Goal: Task Accomplishment & Management: Manage account settings

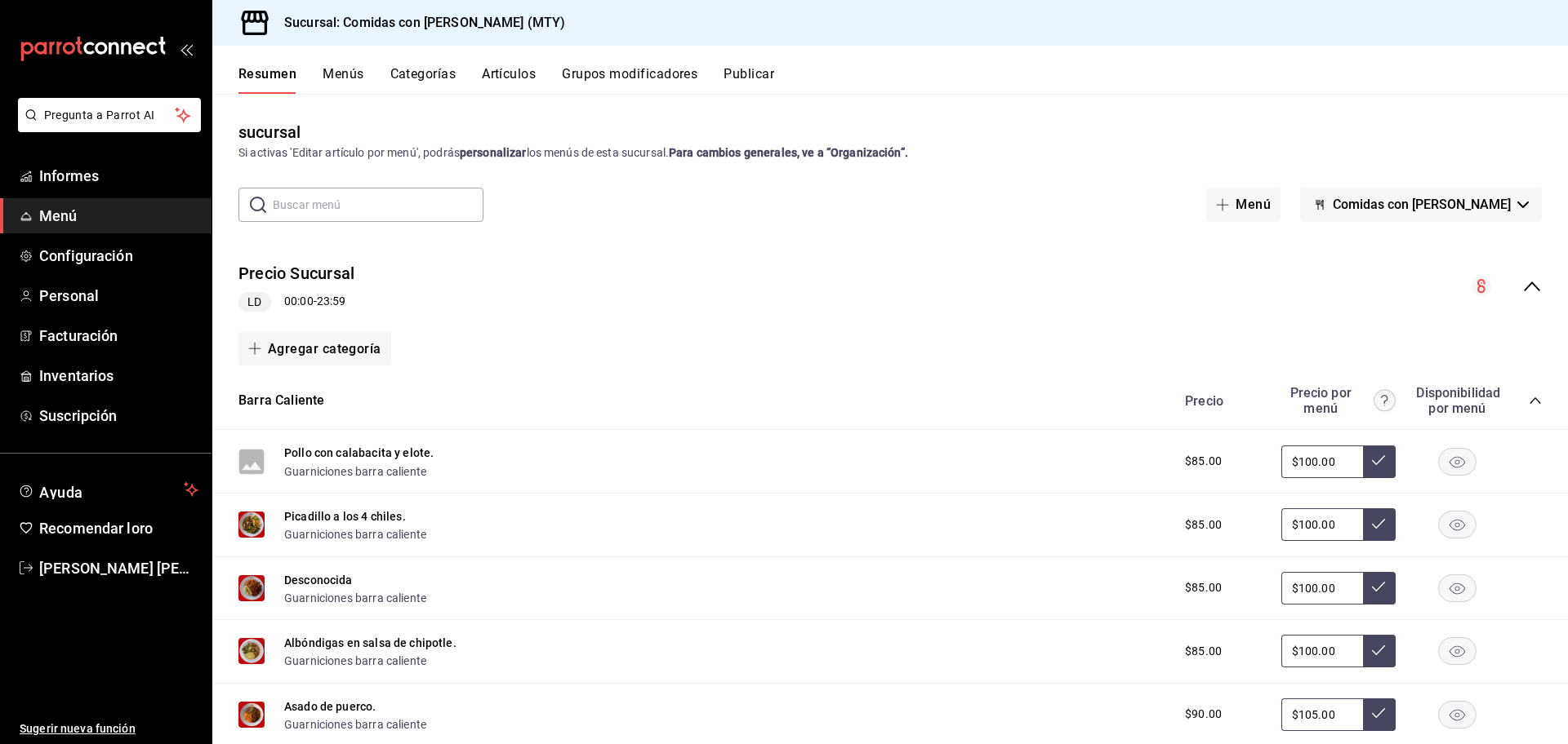
click at [73, 208] on font "Menú" at bounding box center [58, 216] width 38 height 17
click at [512, 72] on font "Artículos" at bounding box center [508, 73] width 54 height 16
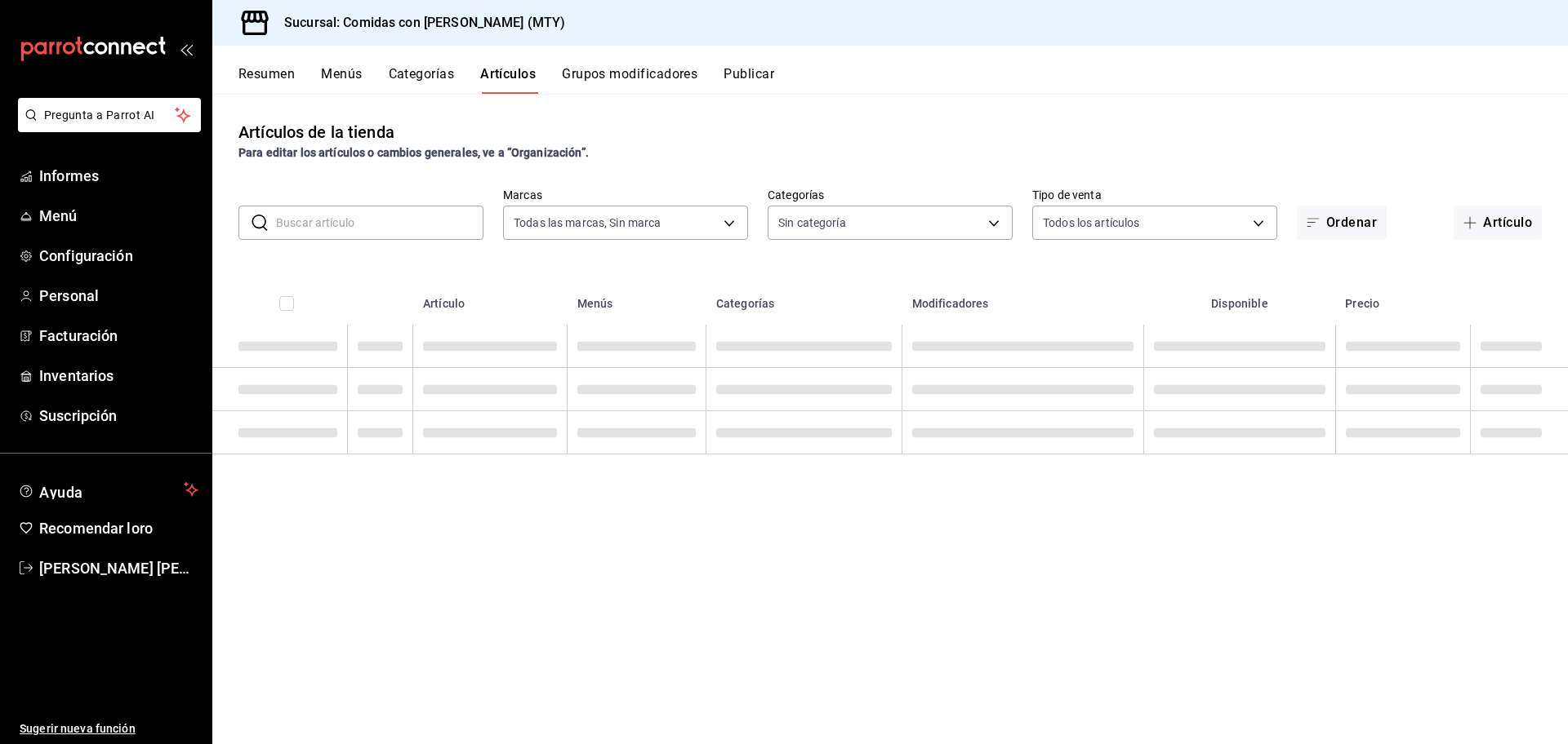
type input "5a765355-bda9-4e81-bc3c-e7d2881e7dd1"
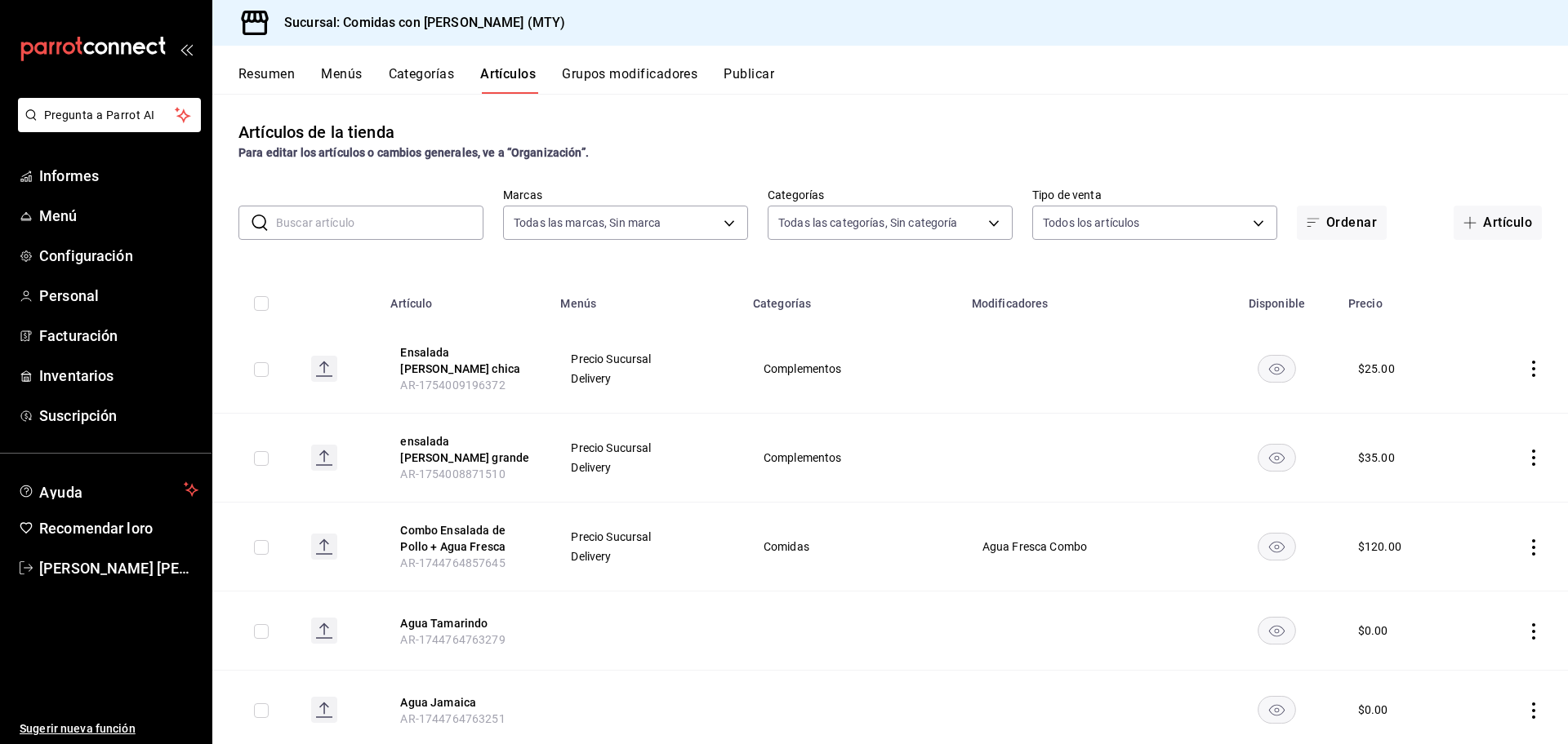
type input "8745cde8-ca9d-482b-b6d6-635120436cc8,498d08a1-b3df-4aa2-878e-0f4c289e5c81,f1108…"
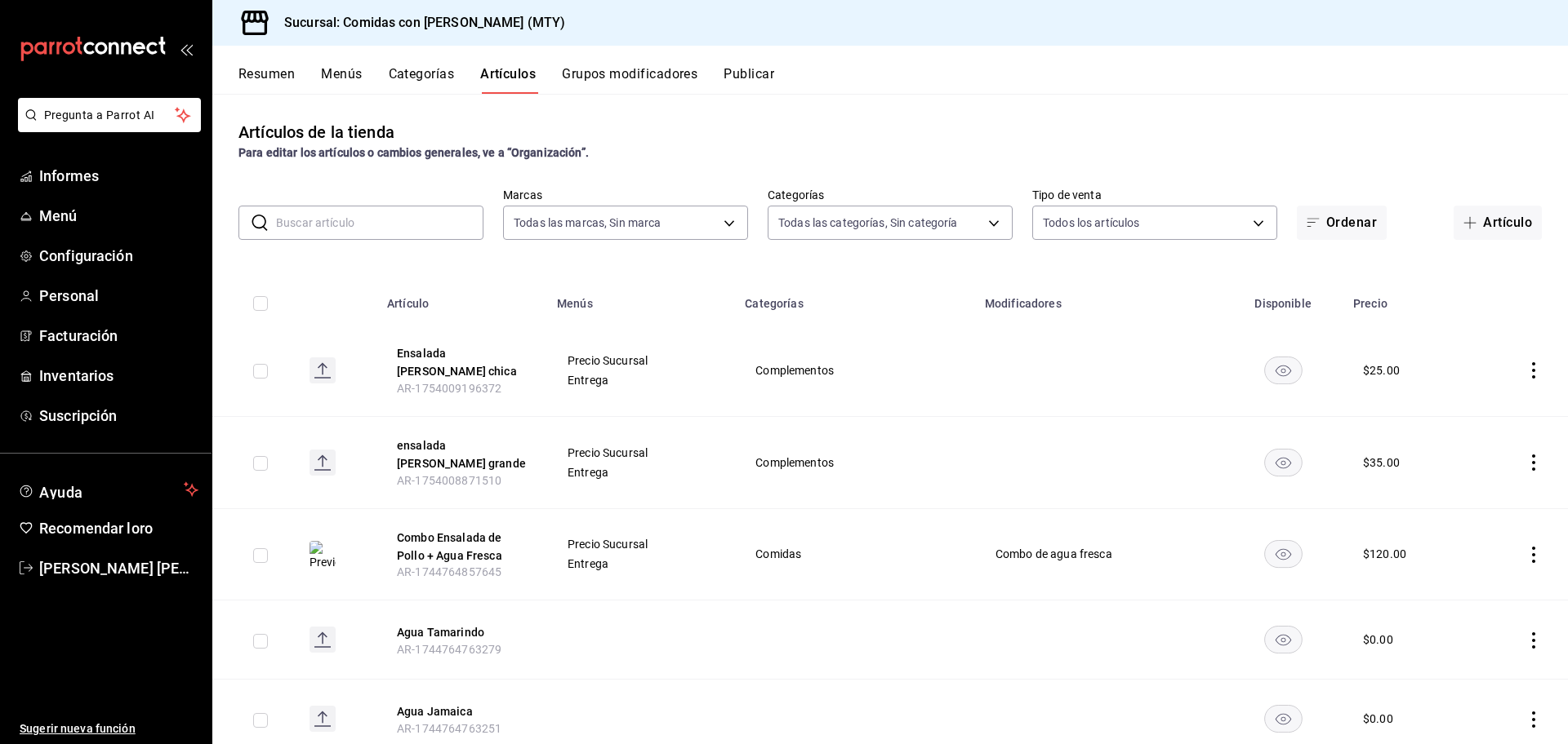
click at [414, 227] on input "text" at bounding box center [379, 222] width 208 height 32
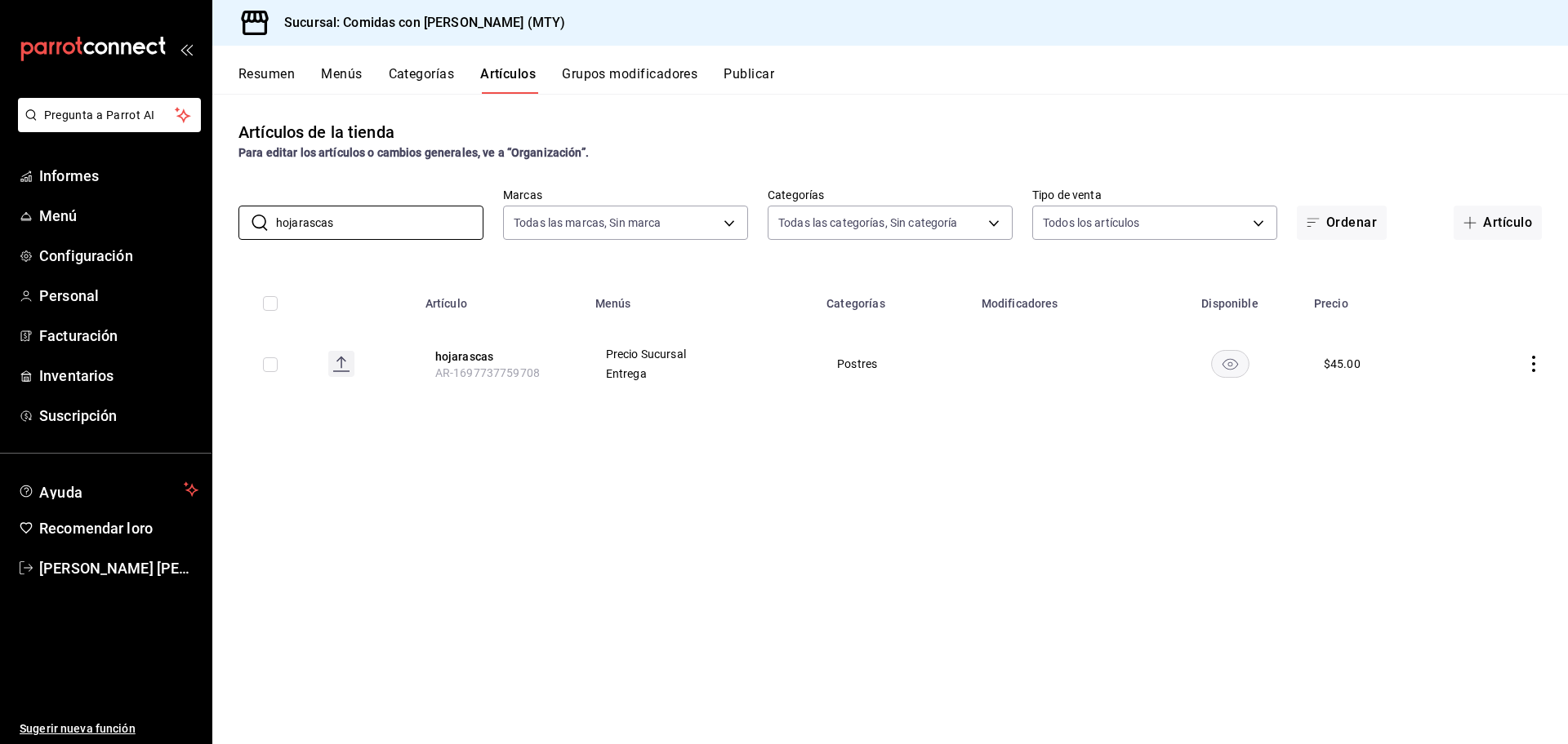
type input "hojarascas"
click at [1529, 359] on icon "comportamiento" at bounding box center [1534, 364] width 17 height 17
click at [1485, 405] on font "Editar" at bounding box center [1478, 402] width 31 height 13
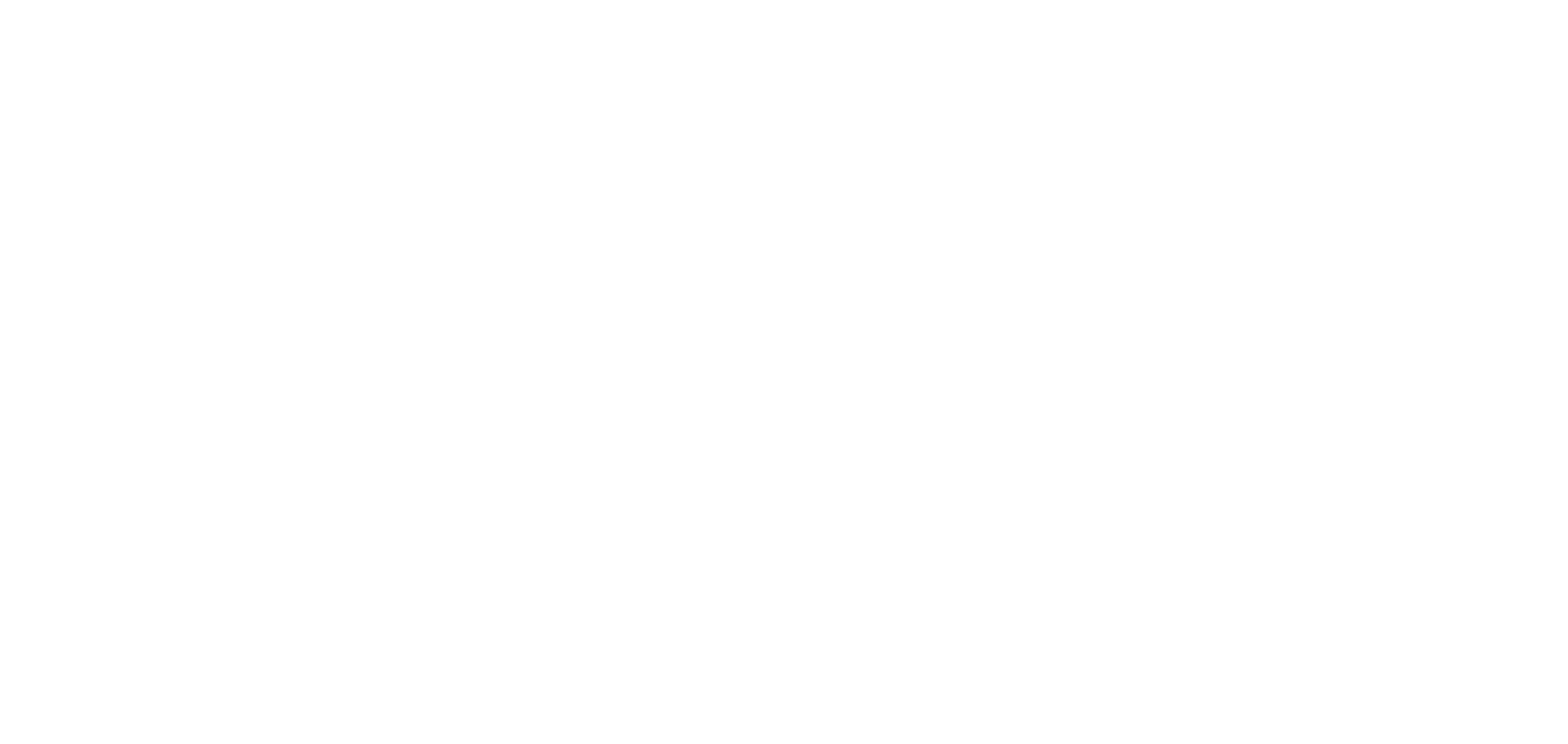
click at [1325, 7] on html "Texto original Valora esta traducción Tu opinión servirá para ayudar a mejorar …" at bounding box center [784, 3] width 1568 height 7
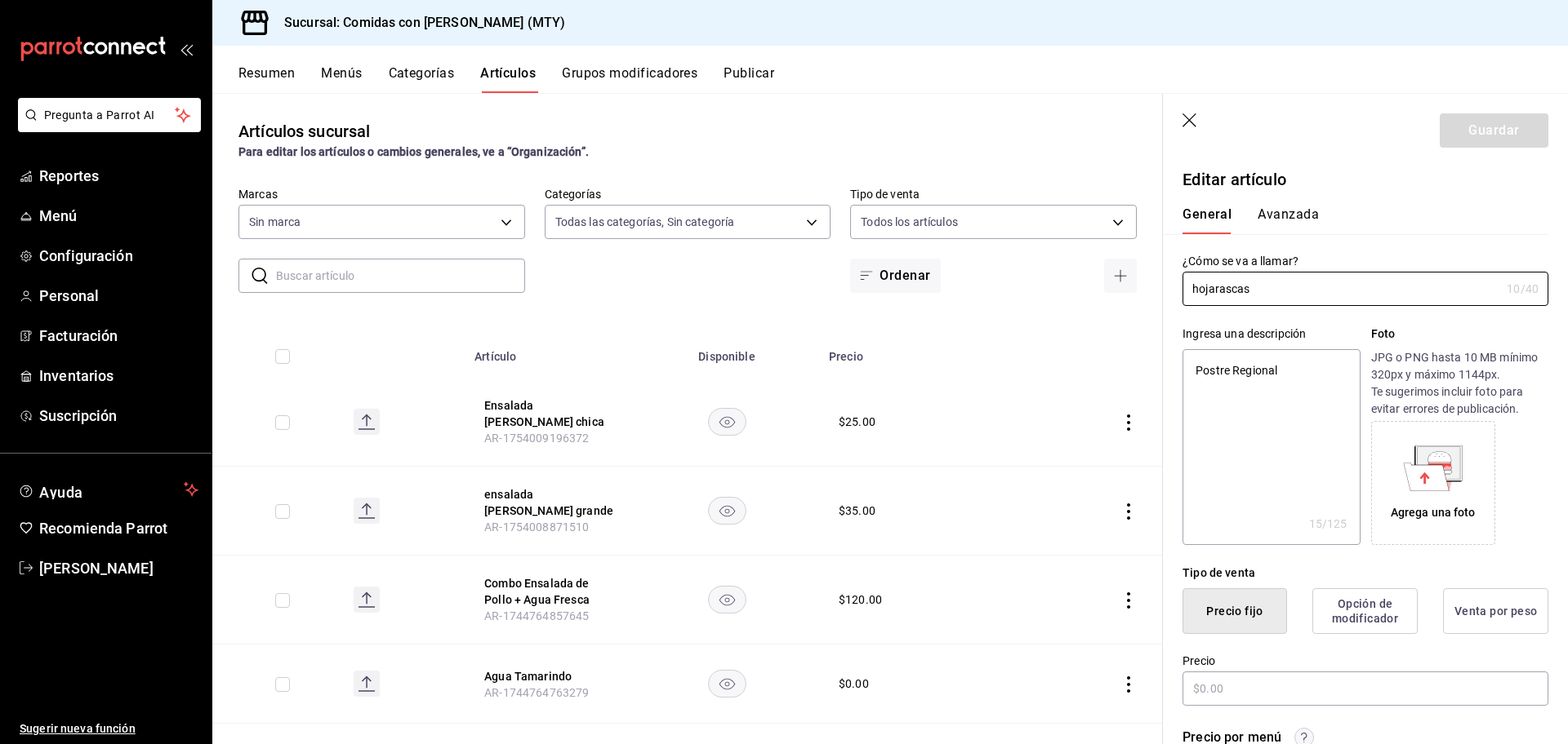
type input "8745cde8-ca9d-482b-b6d6-635120436cc8,498d08a1-b3df-4aa2-878e-0f4c289e5c81,f1108…"
type textarea "x"
type input "$45.00"
type textarea "x"
type input "5a765355-bda9-4e81-bc3c-e7d2881e7dd1"
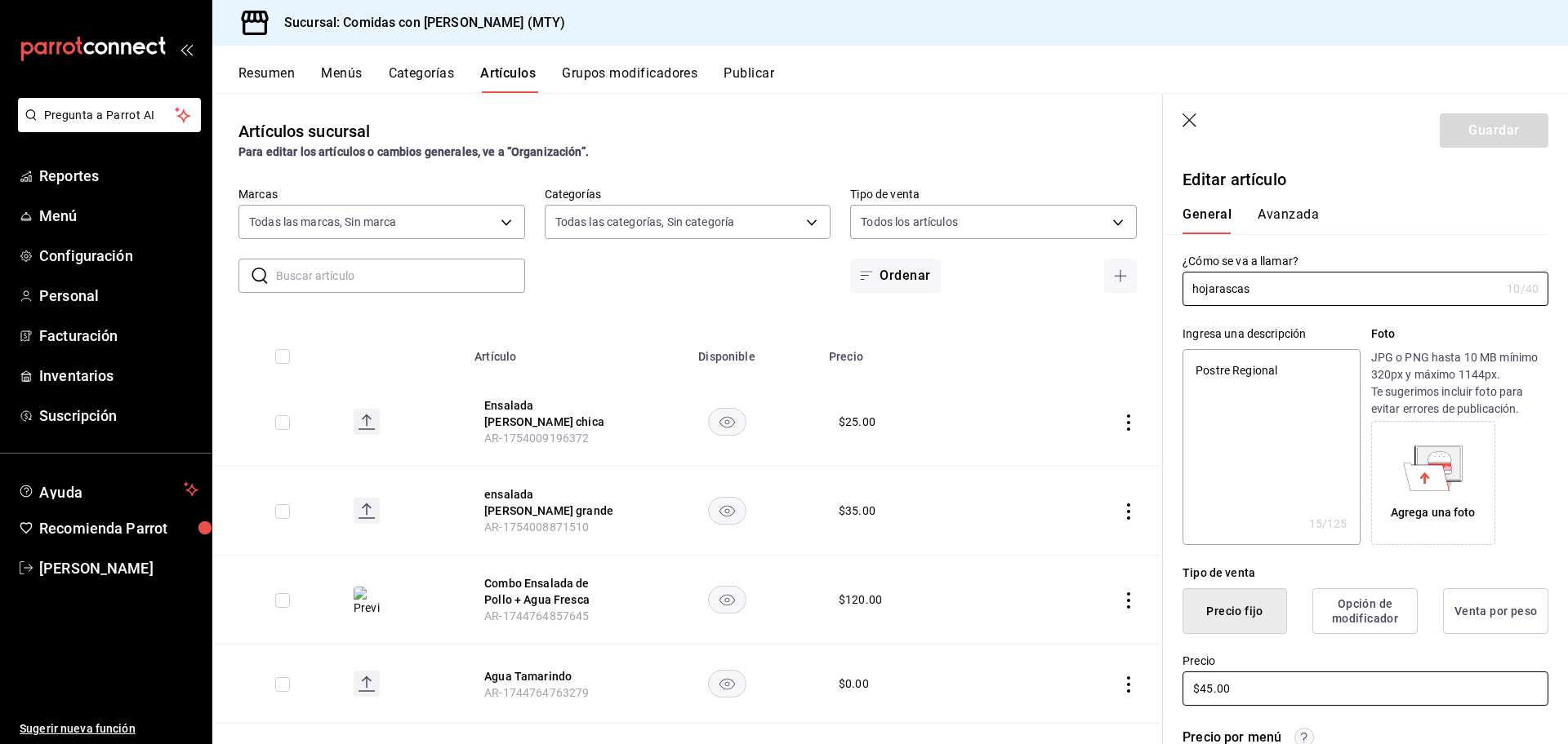
click at [1243, 687] on input "$45.00" at bounding box center [1365, 688] width 366 height 34
type textarea "x"
type input "$45.00"
type textarea "x"
type input "$45.00"
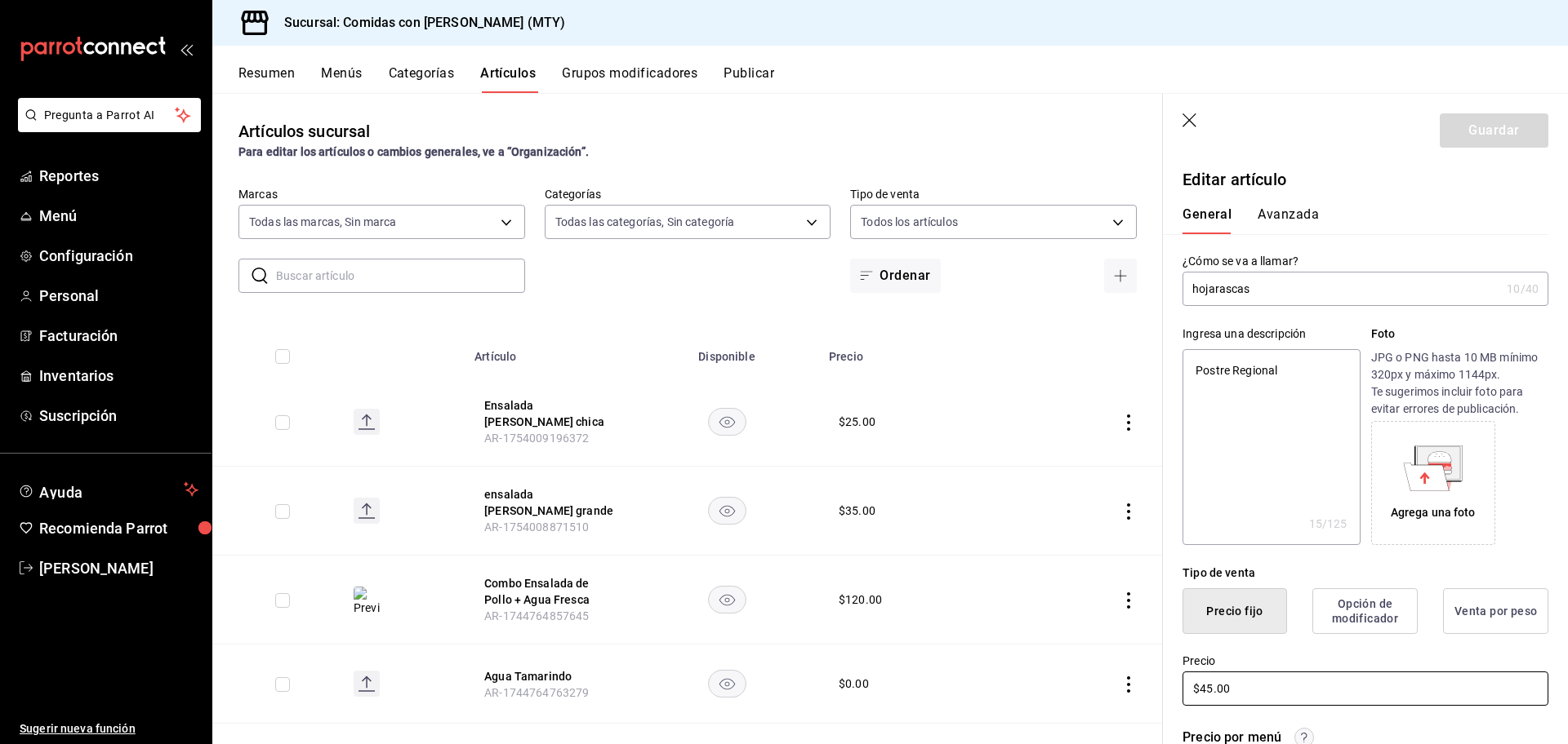
type textarea "x"
type input "$45.00"
type textarea "x"
type input "$4.00"
type textarea "x"
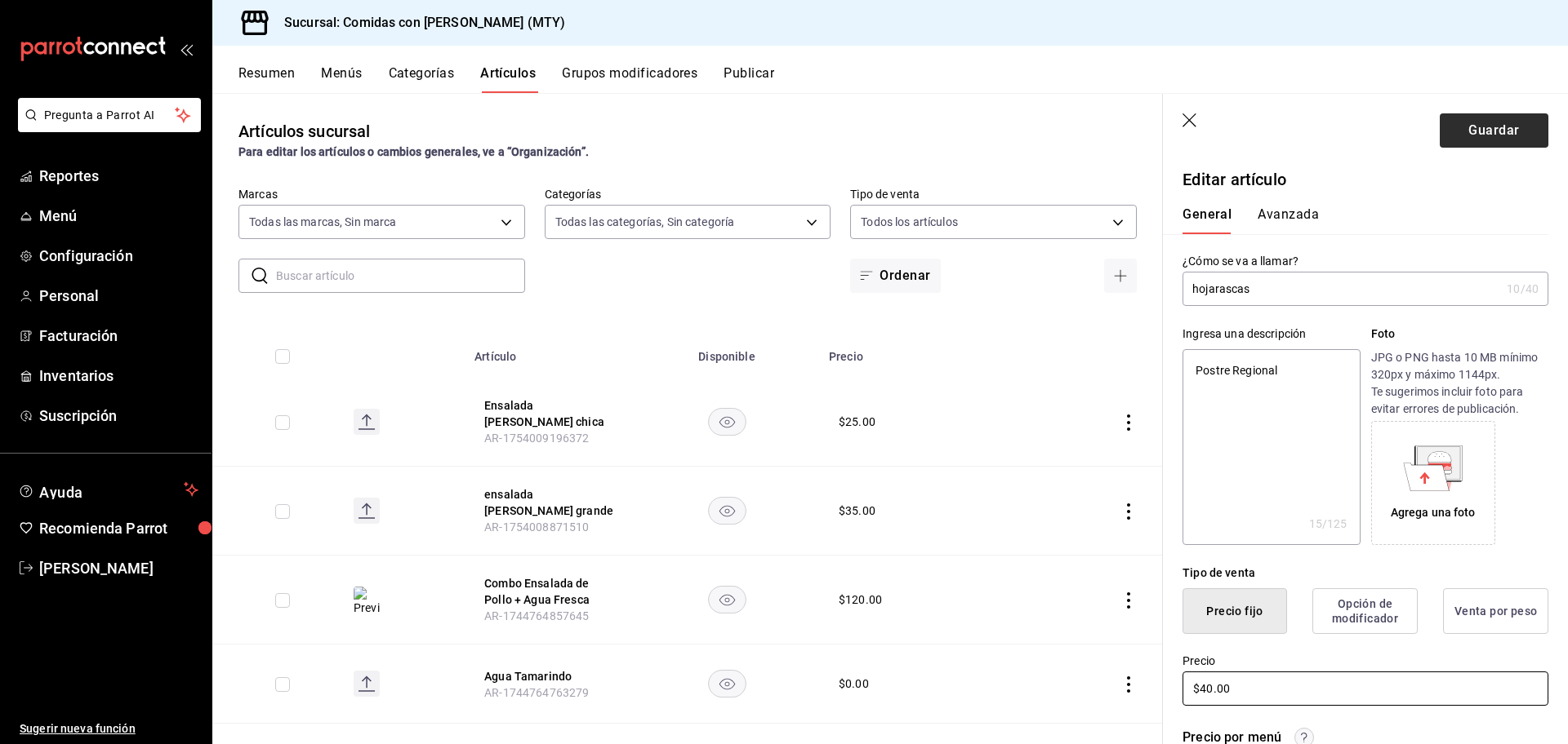
type input "$40.00"
click at [1482, 123] on button "Guardar" at bounding box center [1494, 130] width 108 height 34
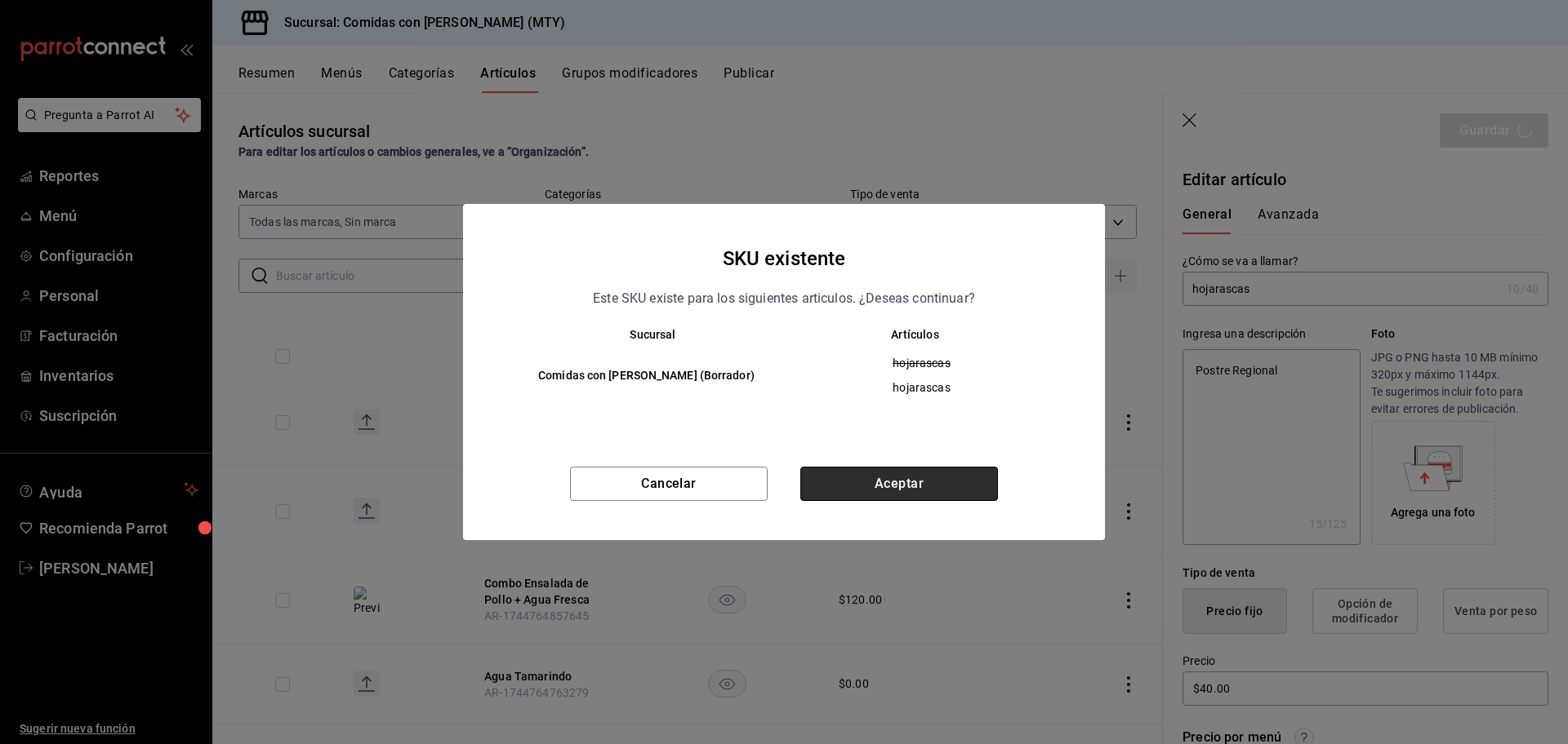
click at [929, 480] on button "Aceptar" at bounding box center [899, 483] width 198 height 34
type textarea "x"
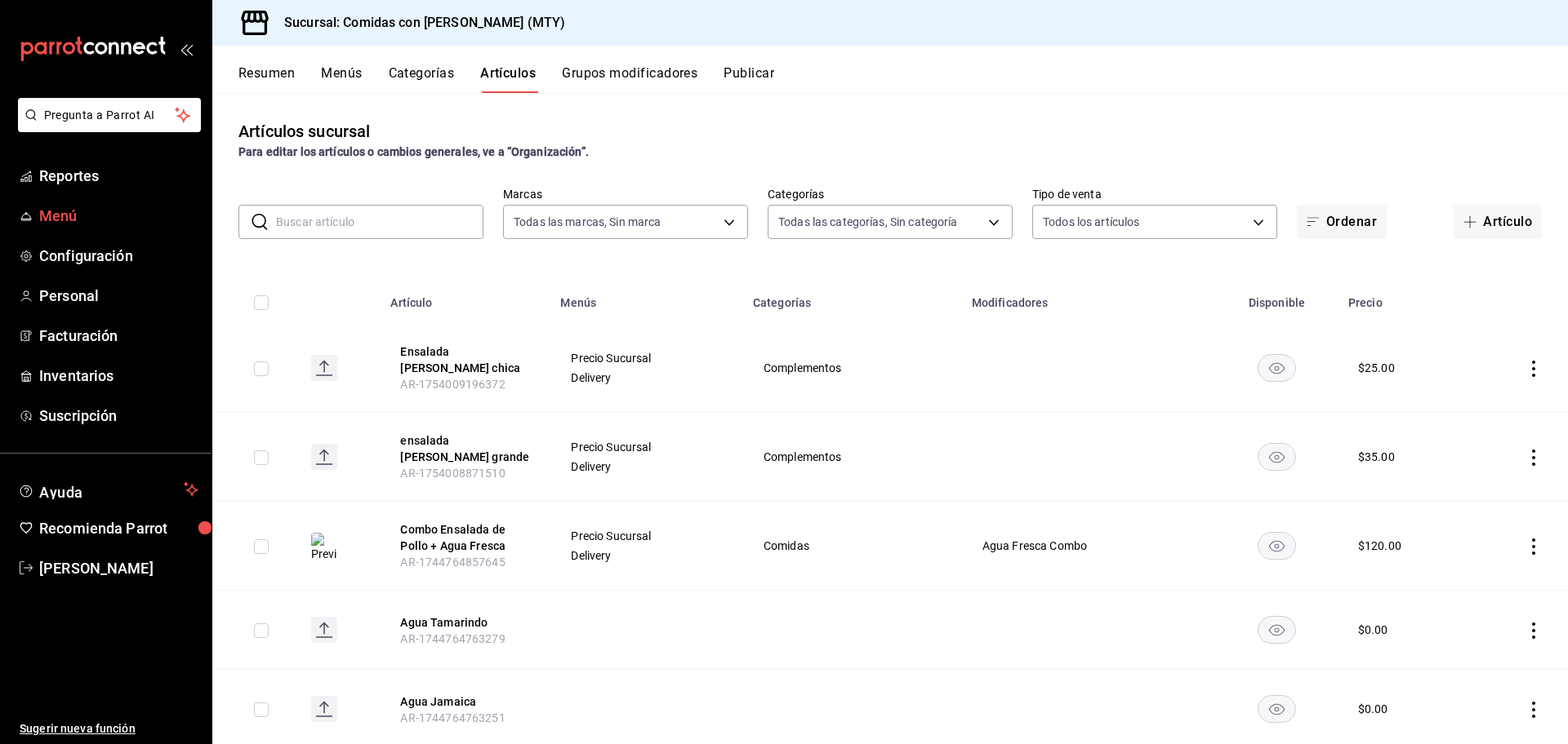
click at [65, 221] on span "Menú" at bounding box center [118, 216] width 159 height 22
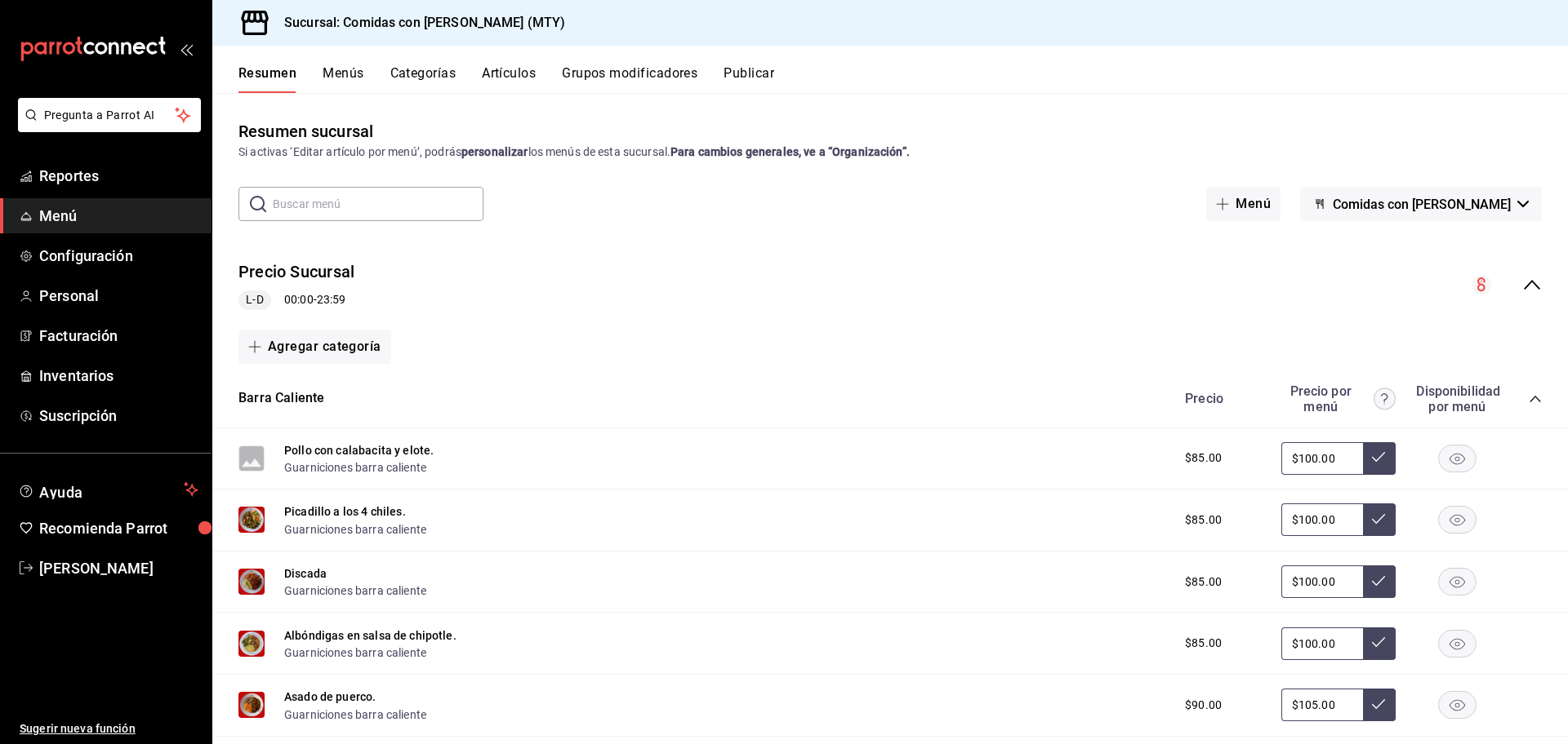
click at [1522, 284] on icon "collapse-menu-row" at bounding box center [1532, 285] width 20 height 20
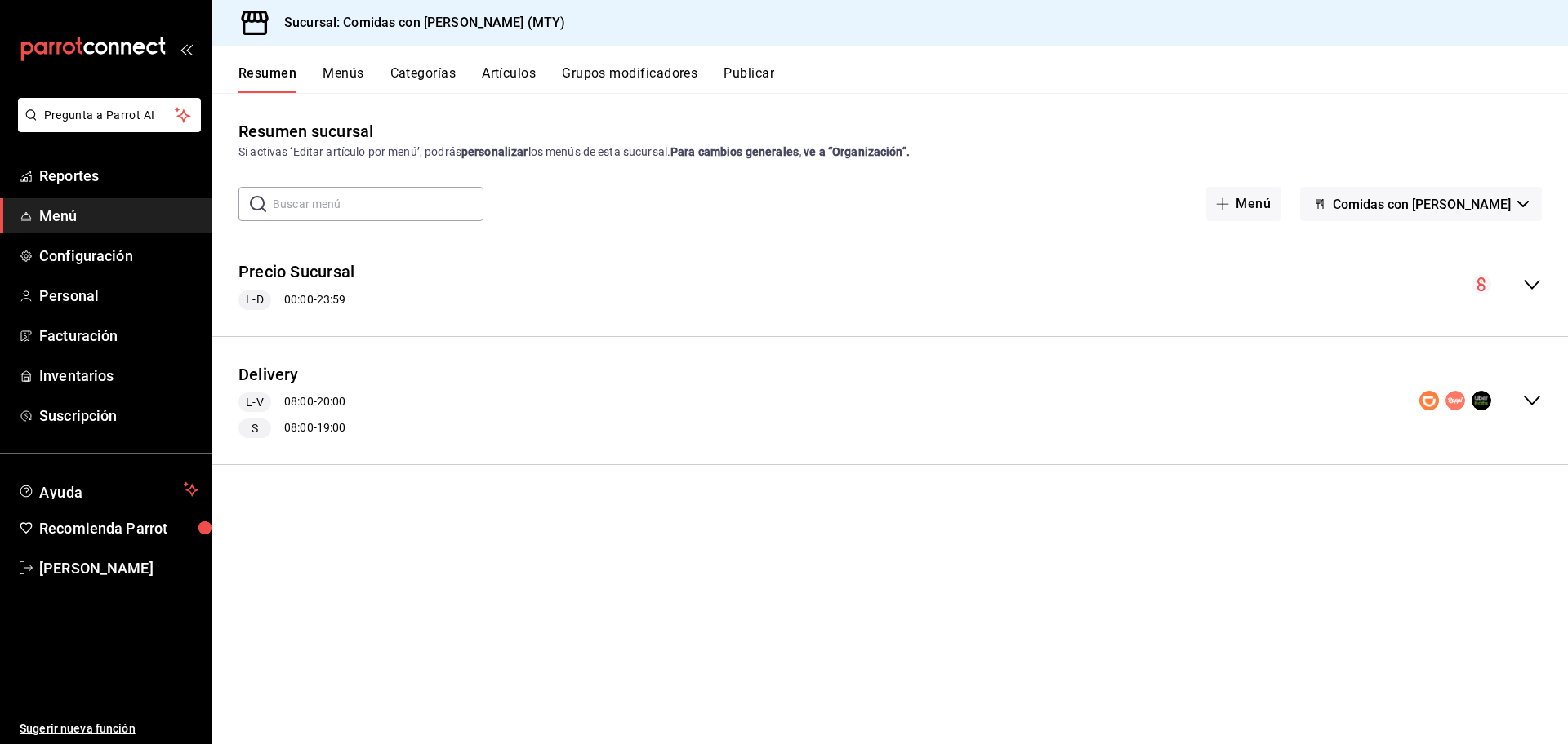
click at [1531, 399] on icon "collapse-menu-row" at bounding box center [1532, 401] width 20 height 20
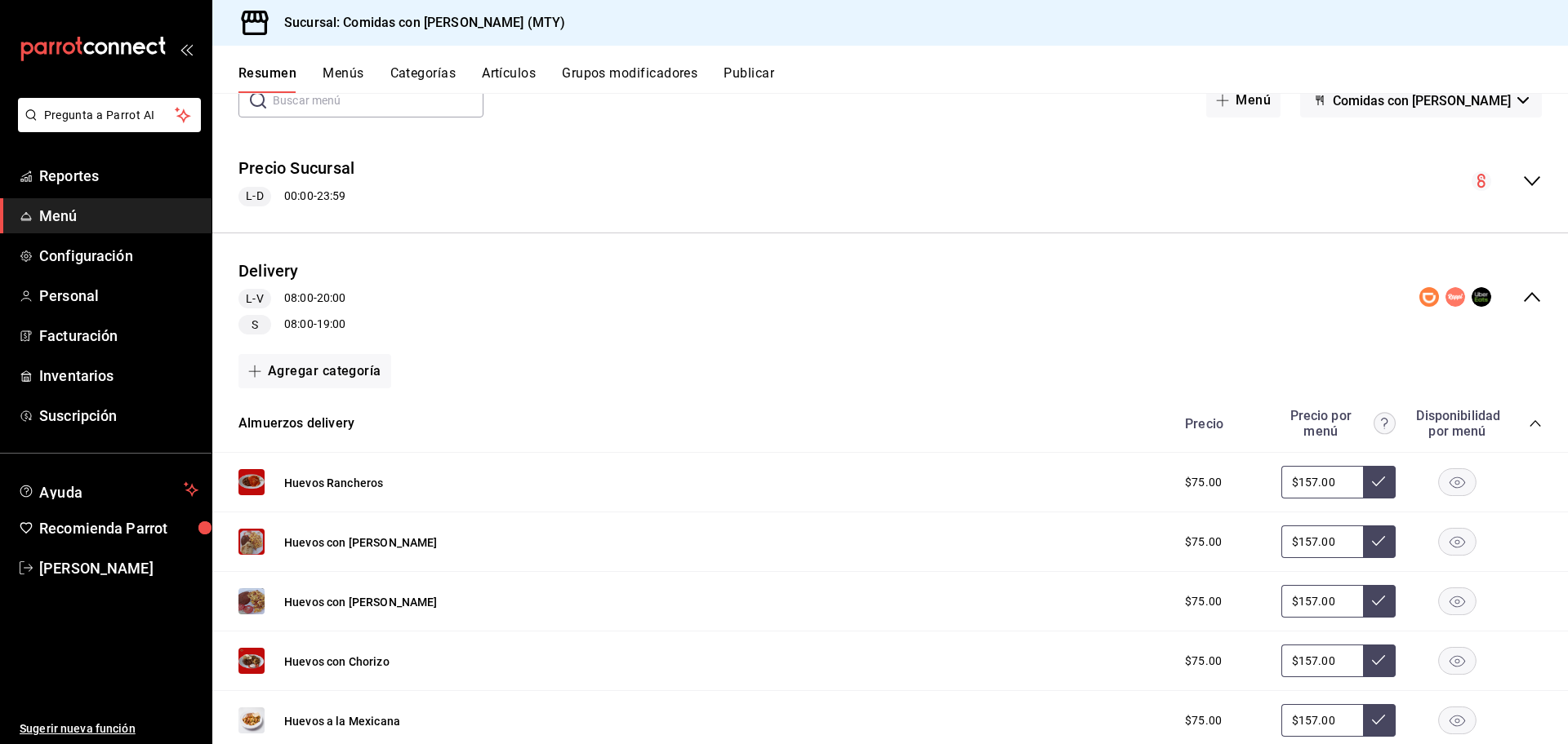
scroll to position [86, 0]
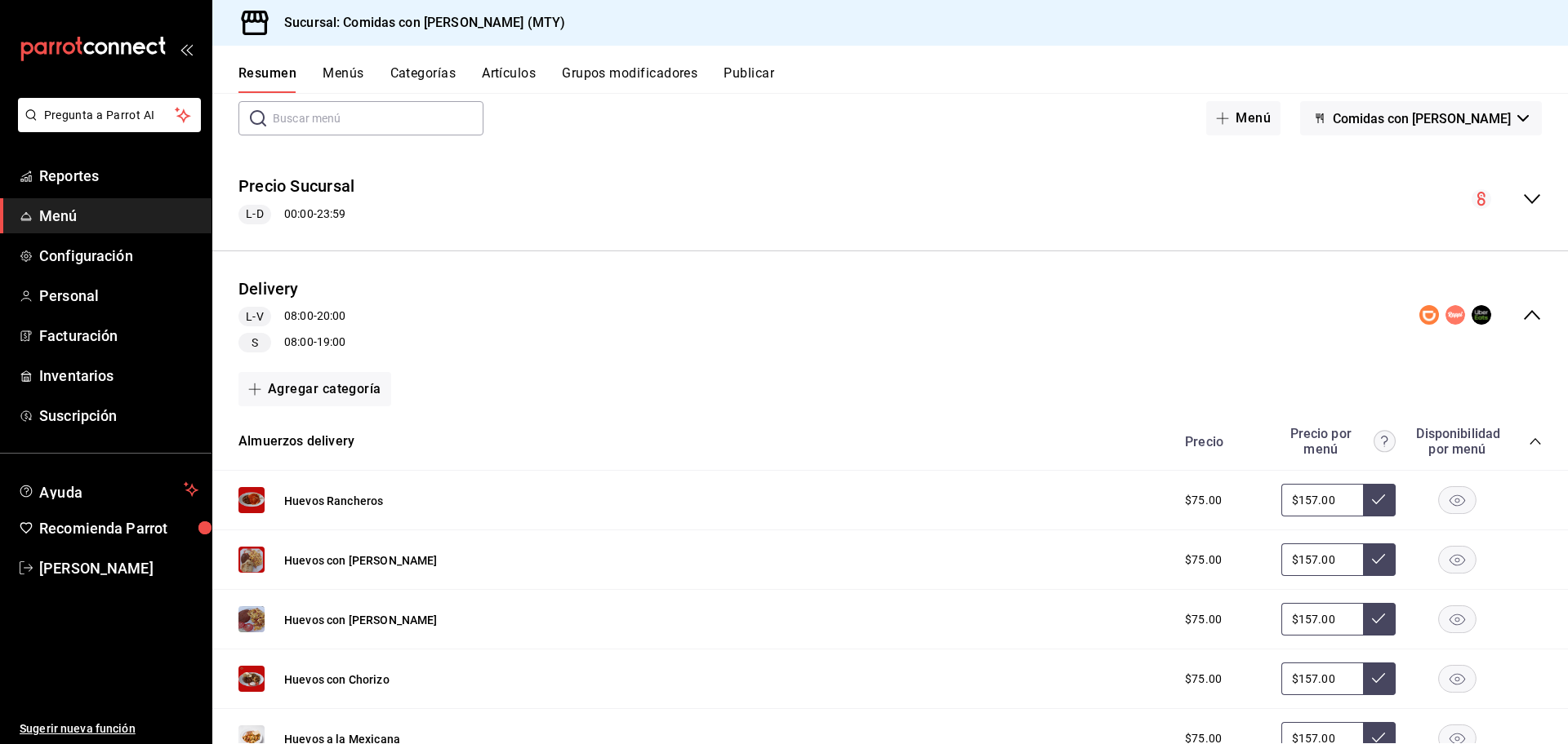
click at [1522, 311] on icon "collapse-menu-row" at bounding box center [1532, 315] width 20 height 20
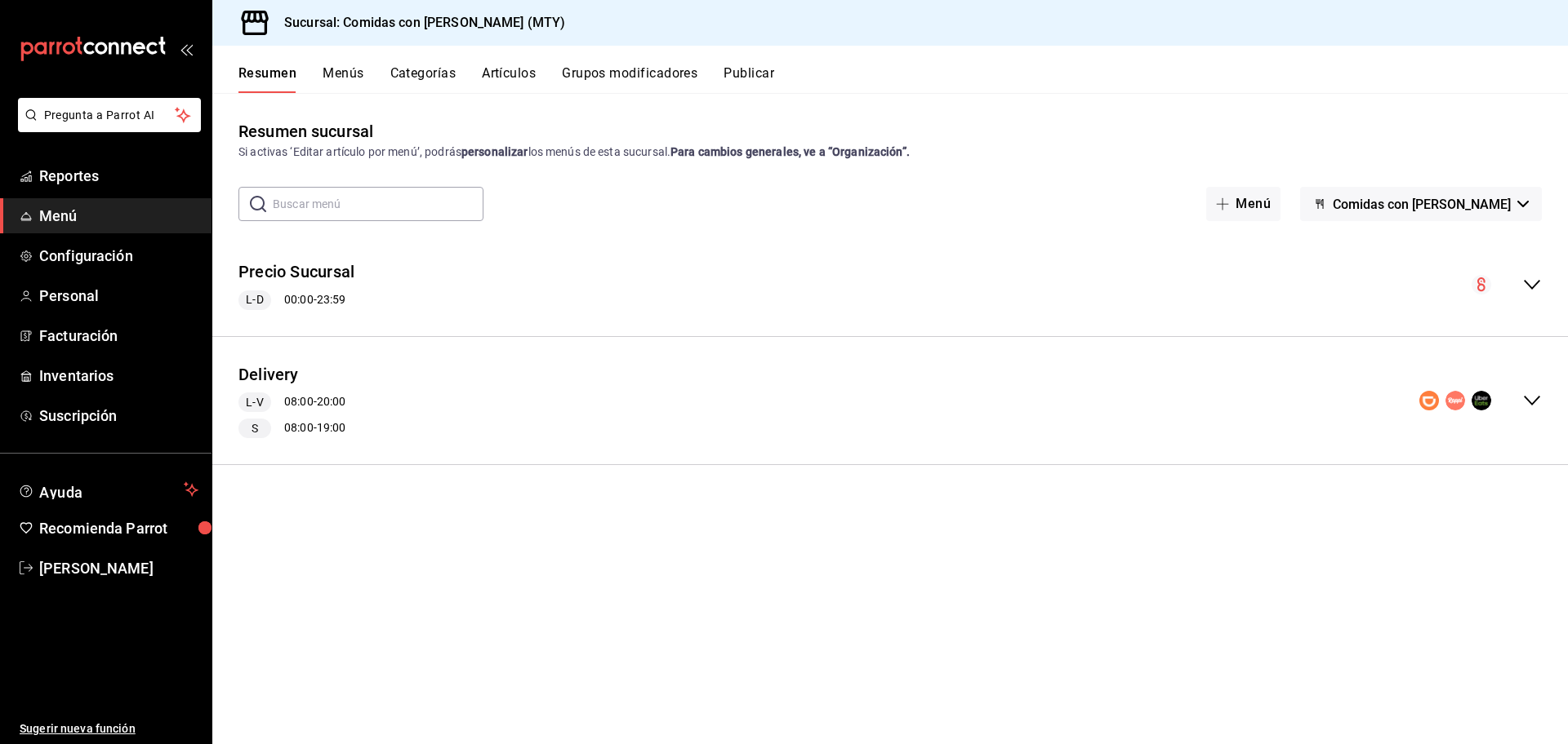
scroll to position [0, 0]
click at [1530, 396] on icon "collapse-menu-row" at bounding box center [1532, 401] width 20 height 20
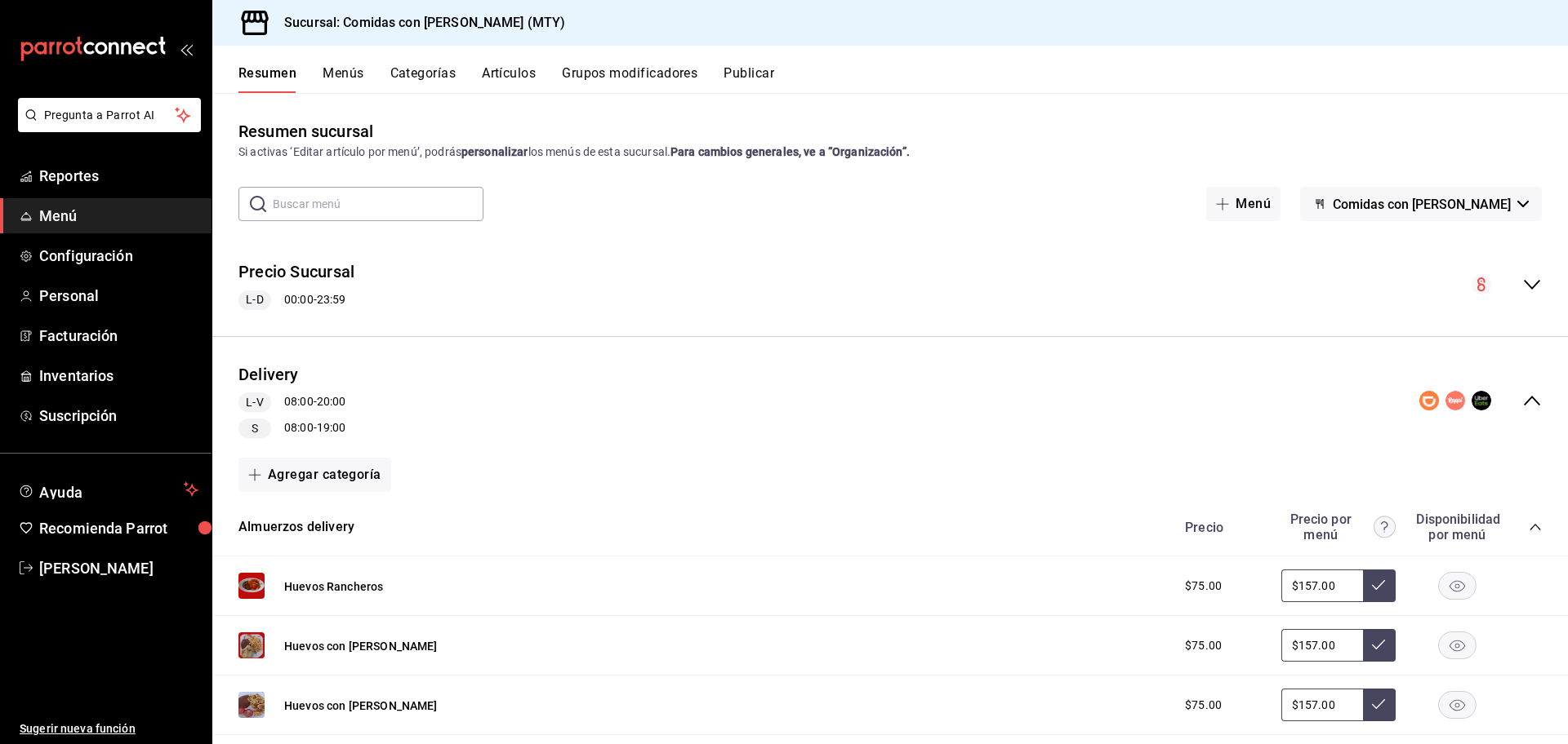
click at [1529, 527] on icon "collapse-category-row" at bounding box center [1535, 527] width 13 height 13
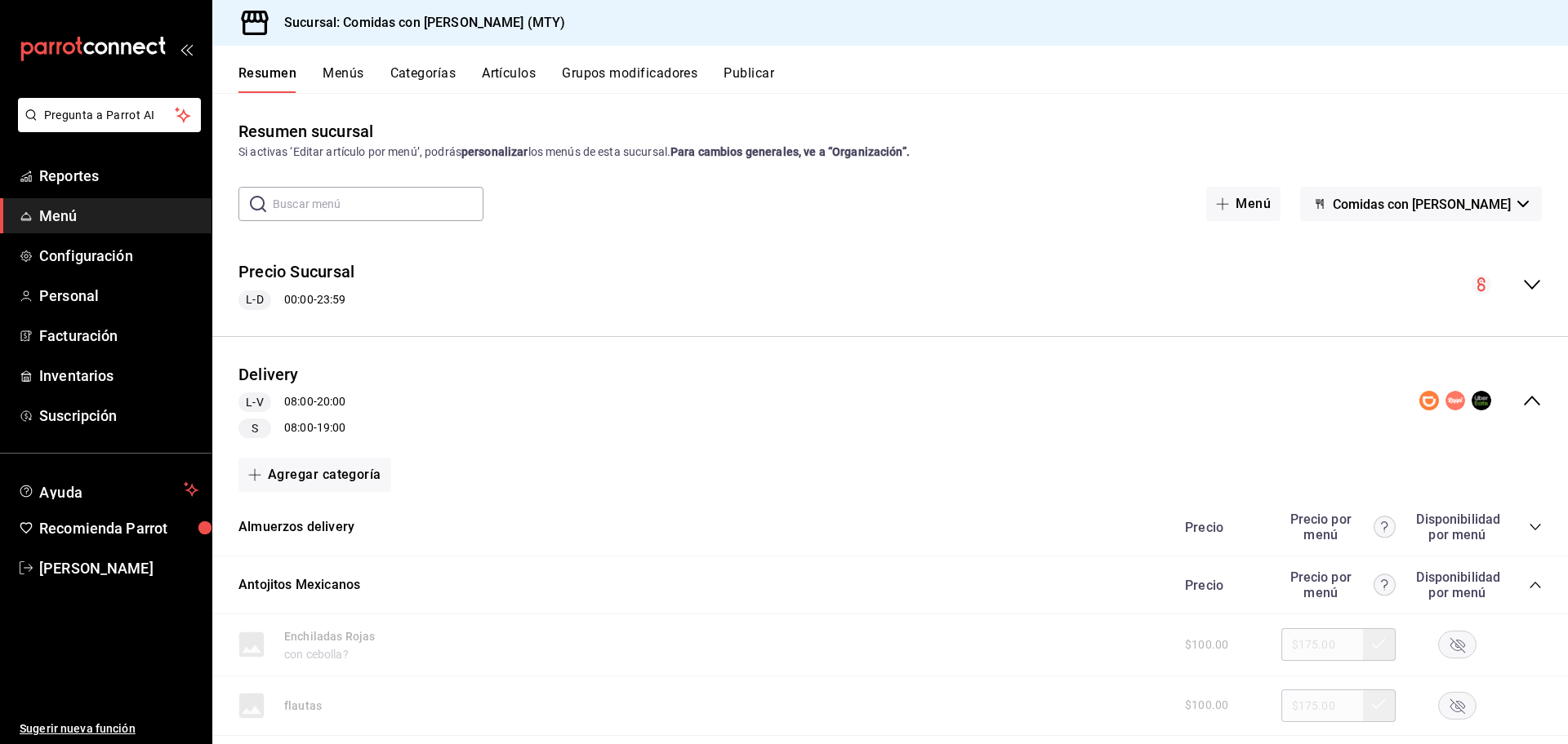
click at [1529, 582] on icon "collapse-category-row" at bounding box center [1534, 585] width 11 height 7
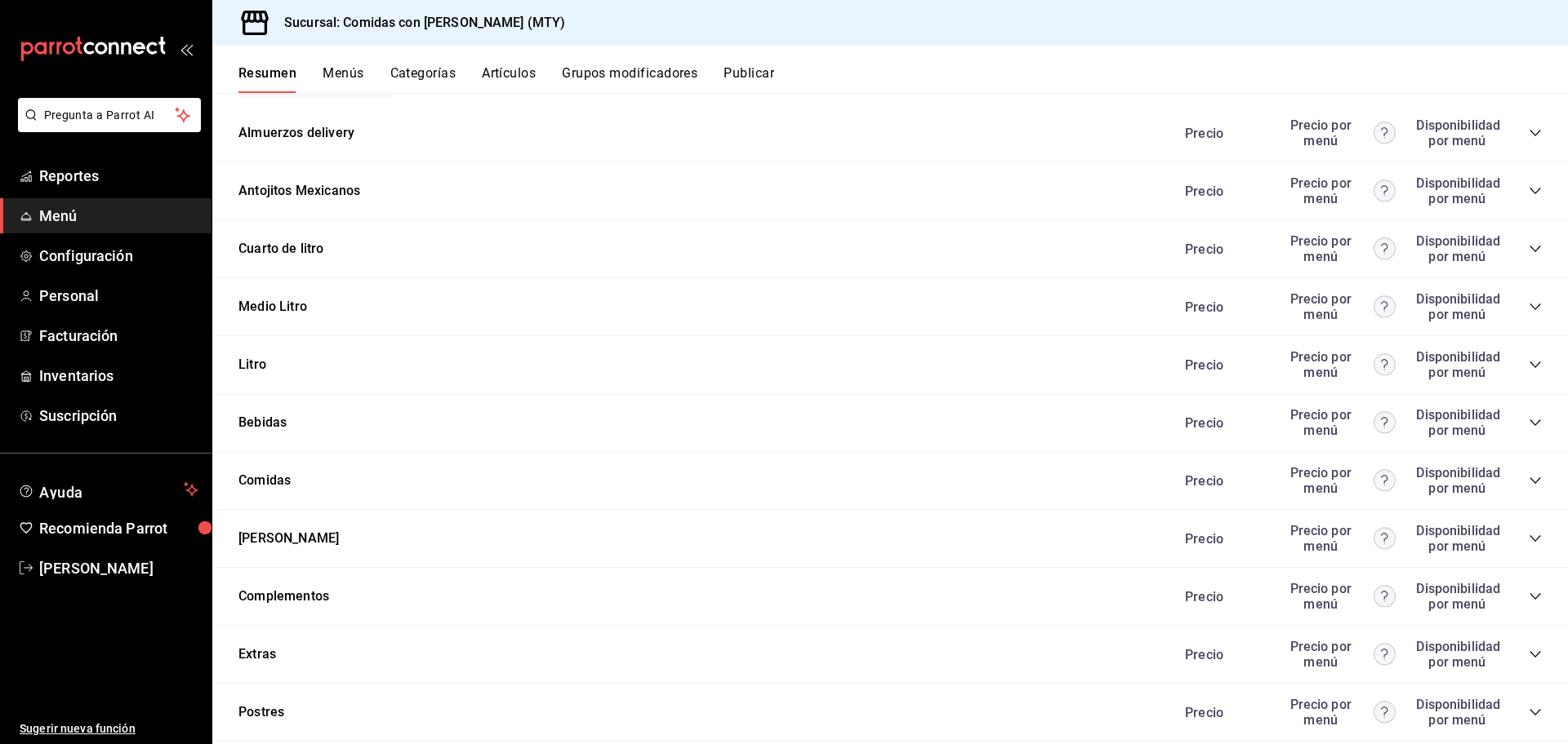
scroll to position [439, 0]
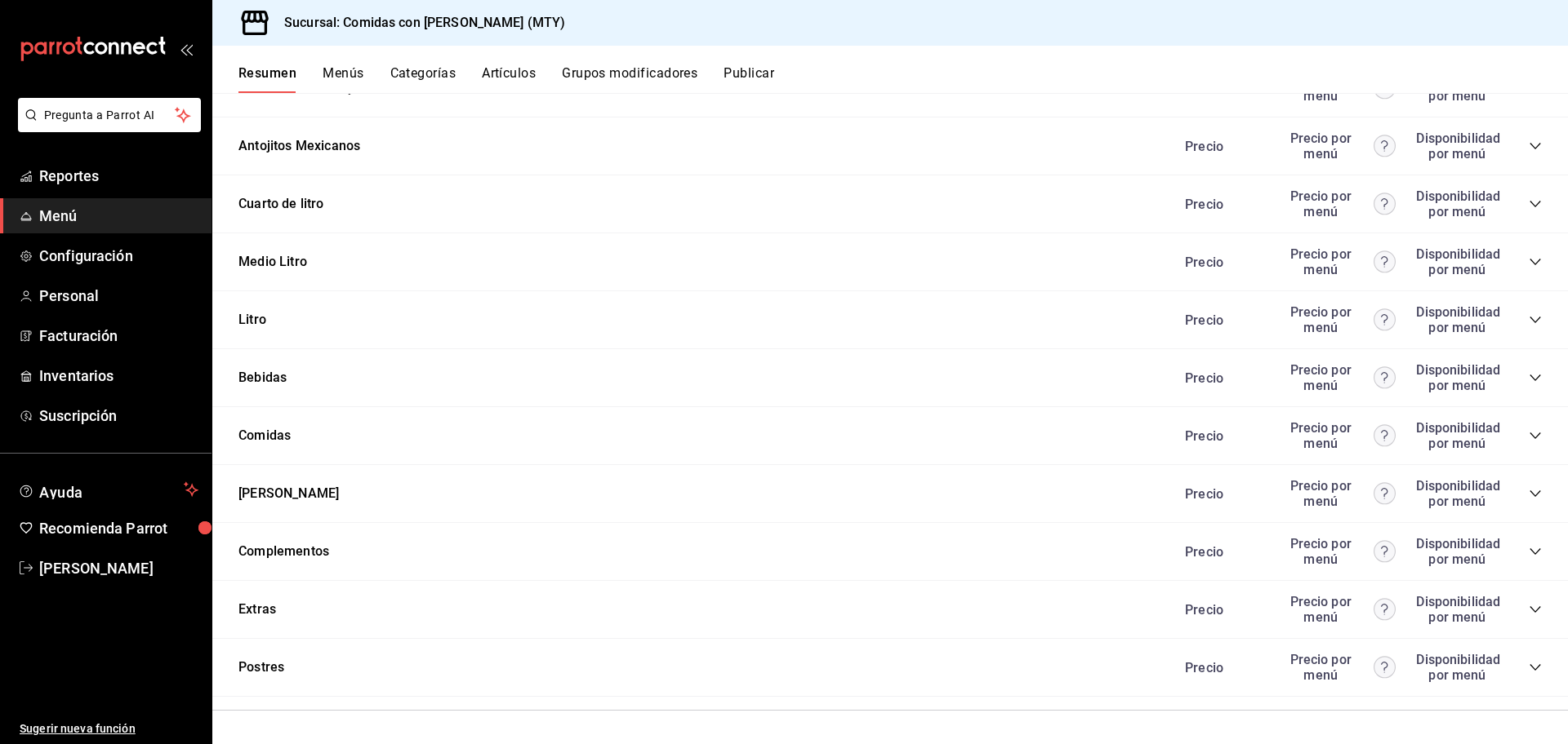
click at [1529, 664] on icon "collapse-category-row" at bounding box center [1535, 667] width 13 height 13
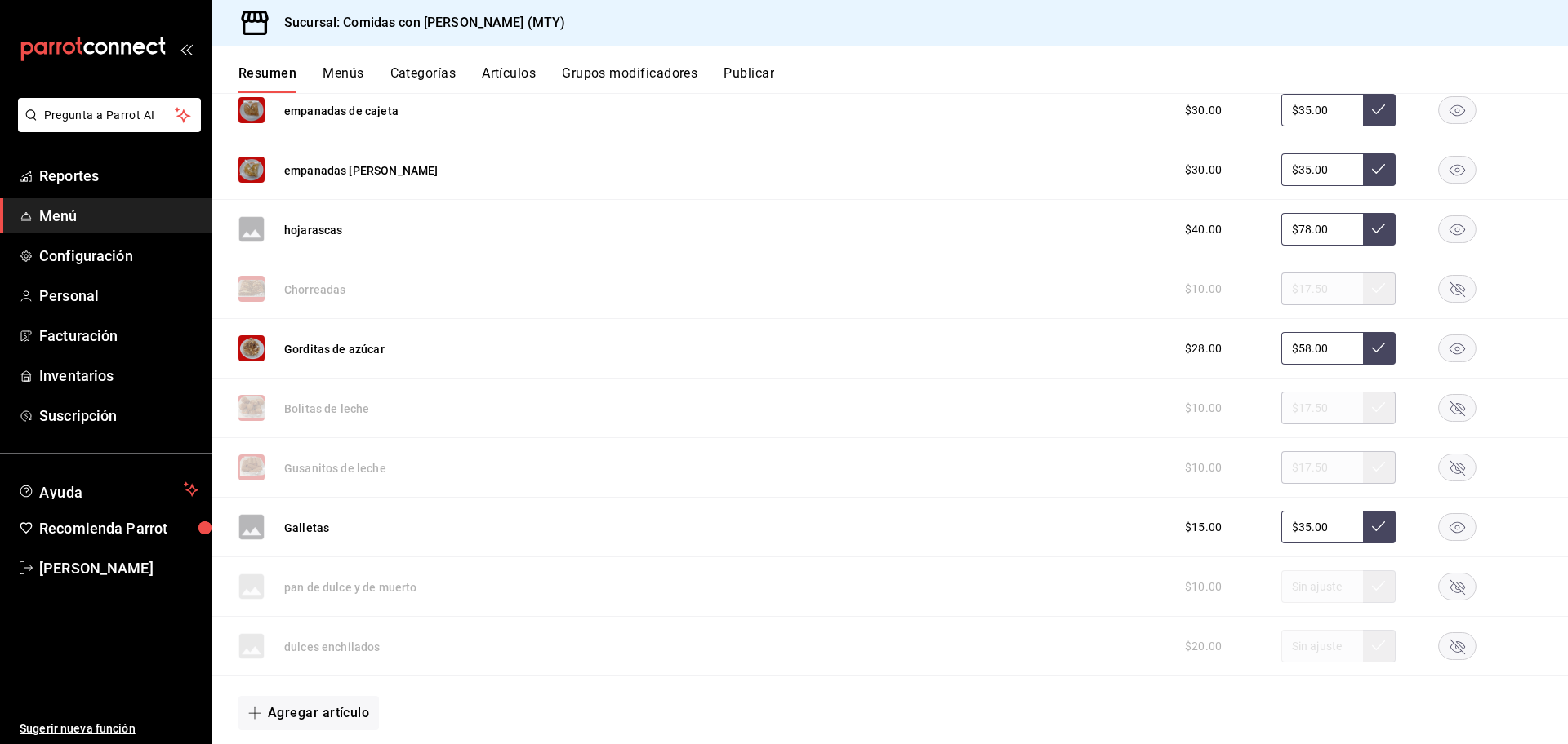
scroll to position [1287, 0]
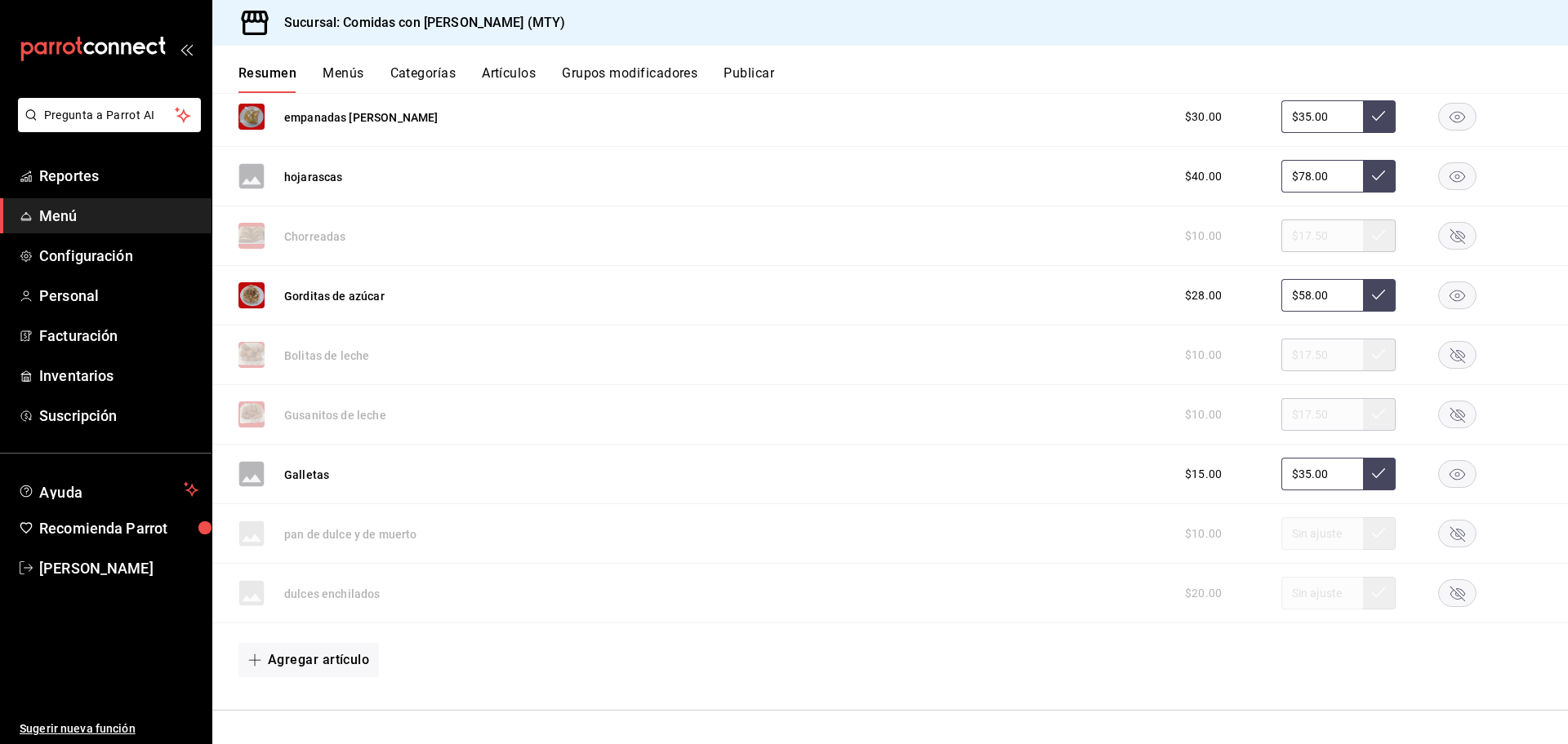
click at [1319, 178] on input "$78.00" at bounding box center [1322, 176] width 82 height 32
type input "$70.00"
click at [1371, 171] on icon at bounding box center [1378, 176] width 13 height 13
click at [754, 65] on button "Publicar" at bounding box center [749, 78] width 51 height 27
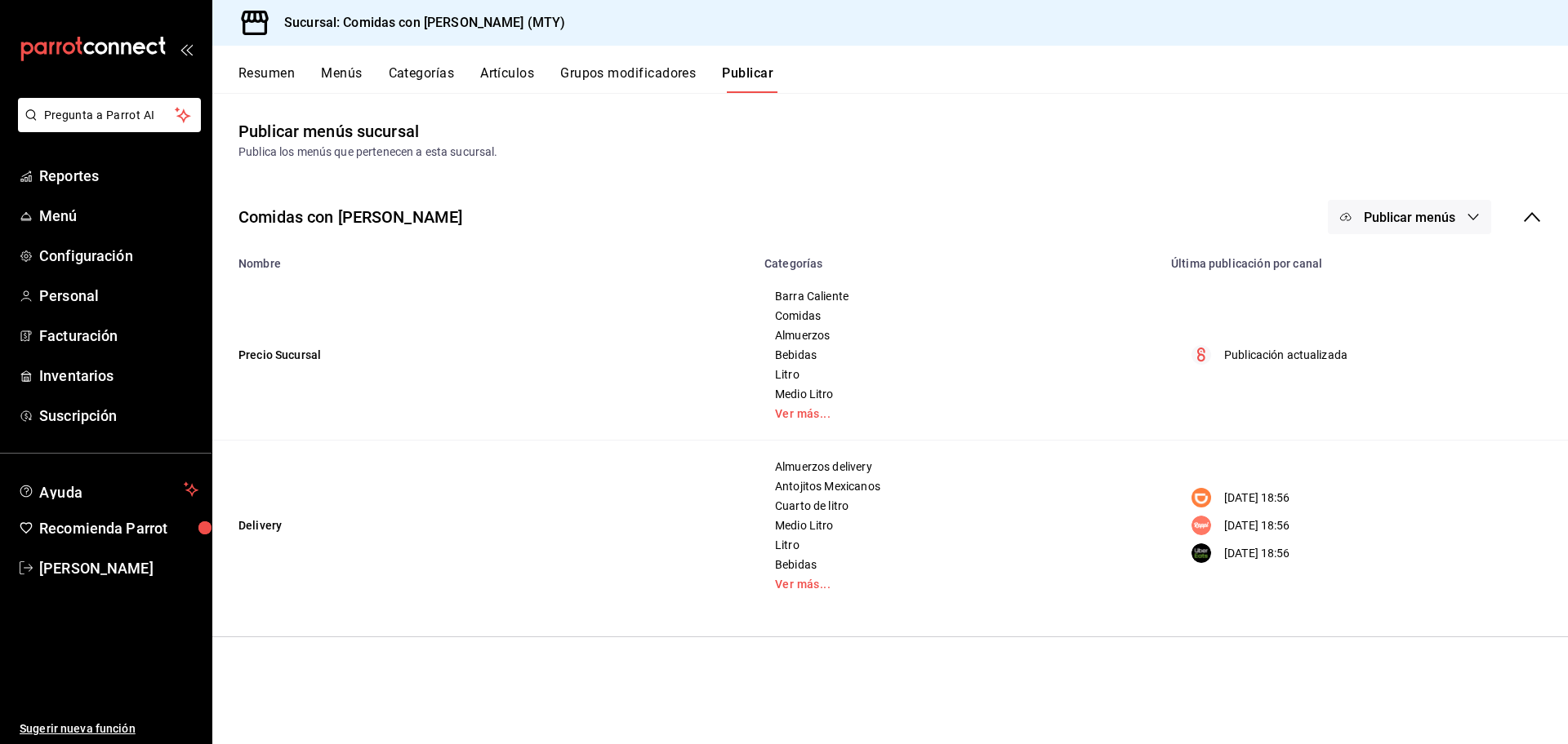
click at [1419, 217] on span "Publicar menús" at bounding box center [1410, 217] width 92 height 16
click at [1410, 312] on span "DiDi Food" at bounding box center [1433, 316] width 78 height 17
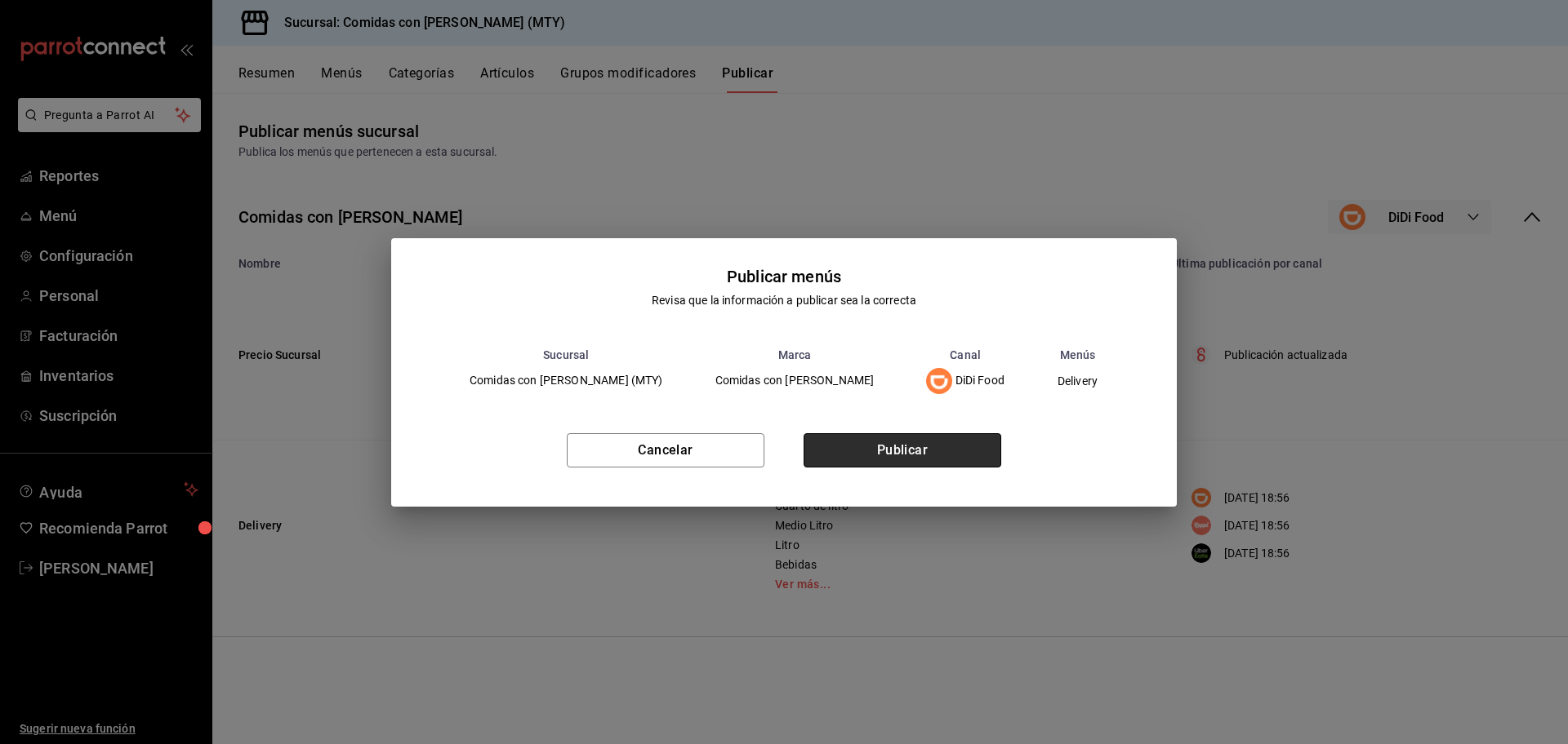
click at [908, 443] on button "Publicar" at bounding box center [902, 450] width 198 height 34
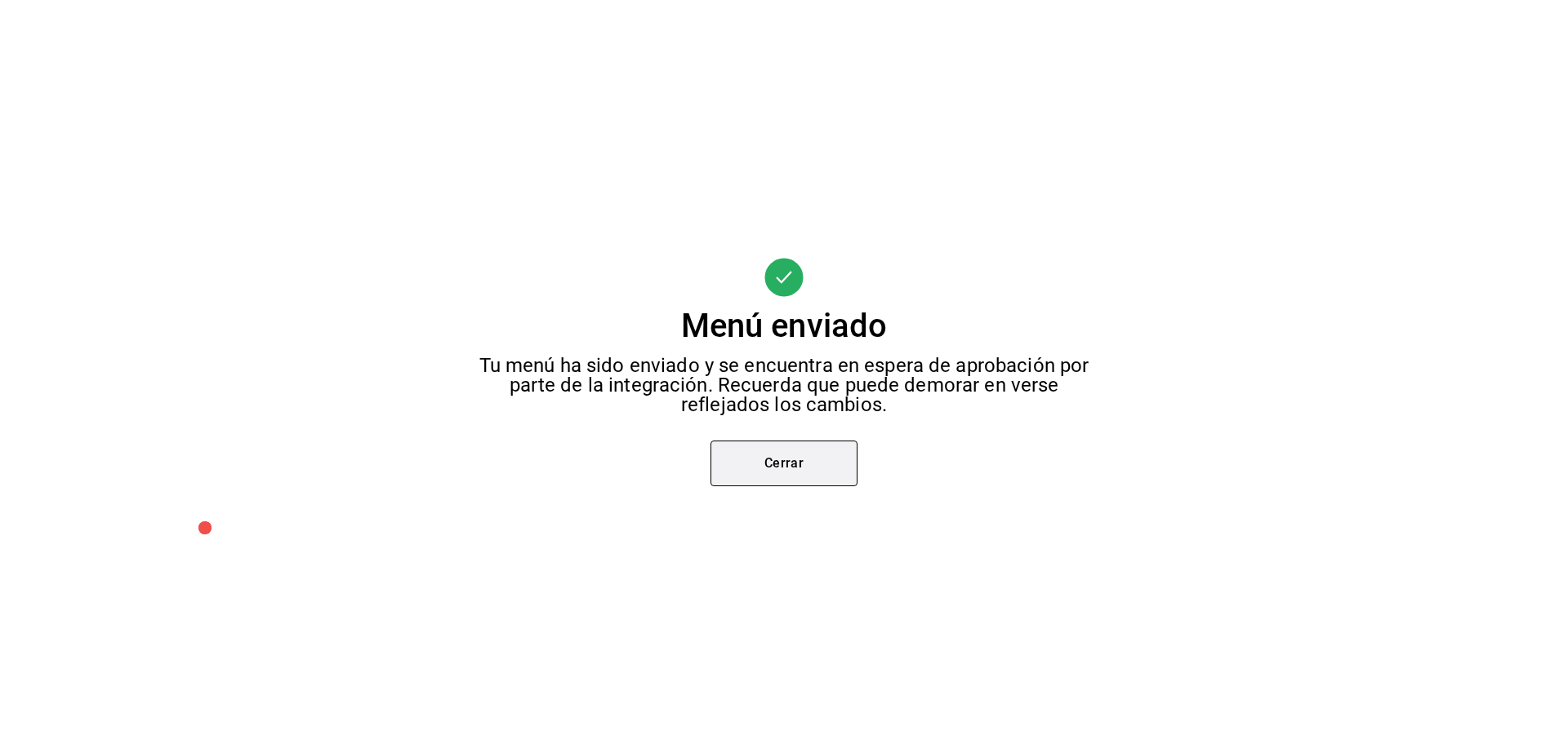
click at [778, 458] on button "Cerrar" at bounding box center [784, 463] width 147 height 46
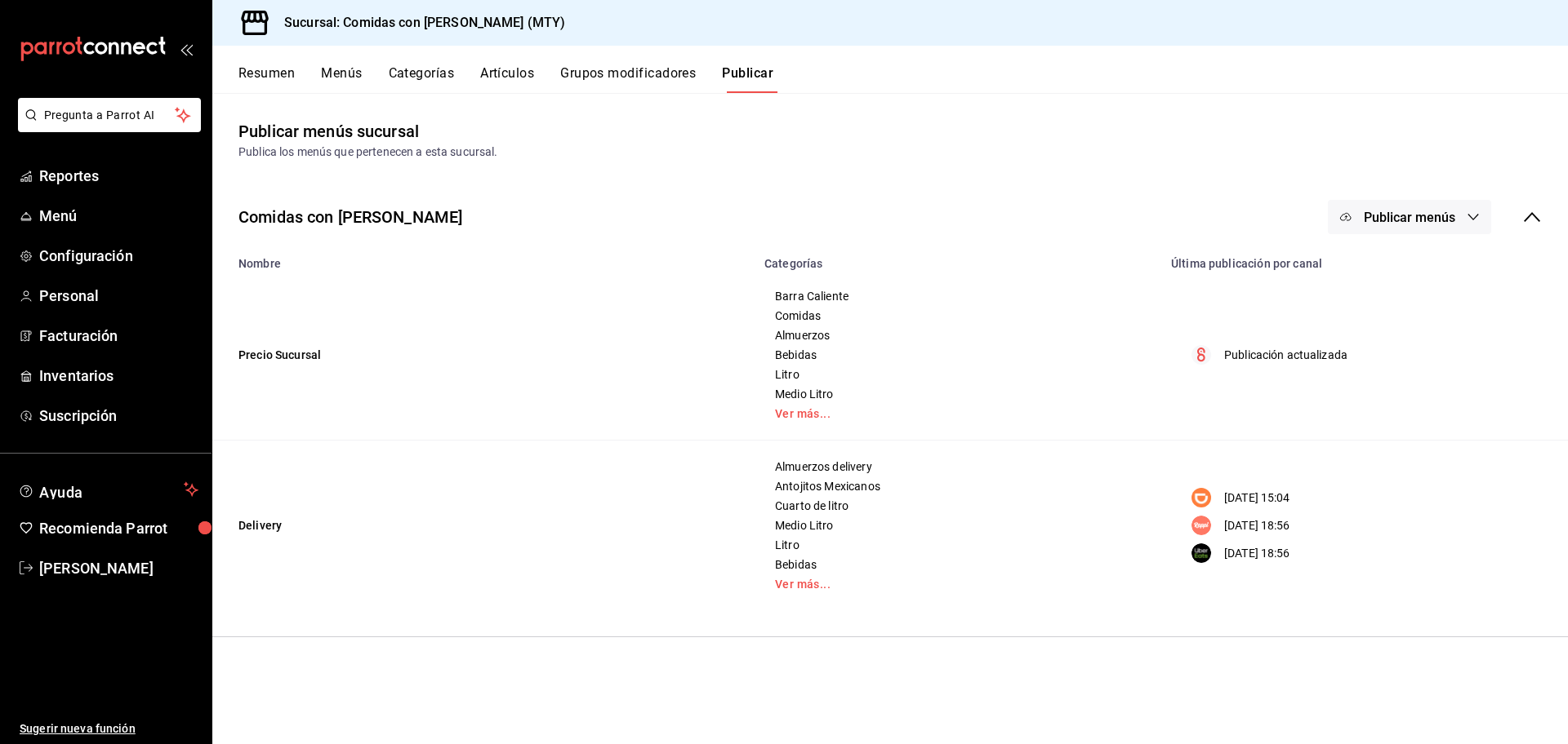
click at [1409, 213] on span "Publicar menús" at bounding box center [1410, 217] width 92 height 16
click at [1416, 357] on span "Rappi" at bounding box center [1433, 362] width 78 height 17
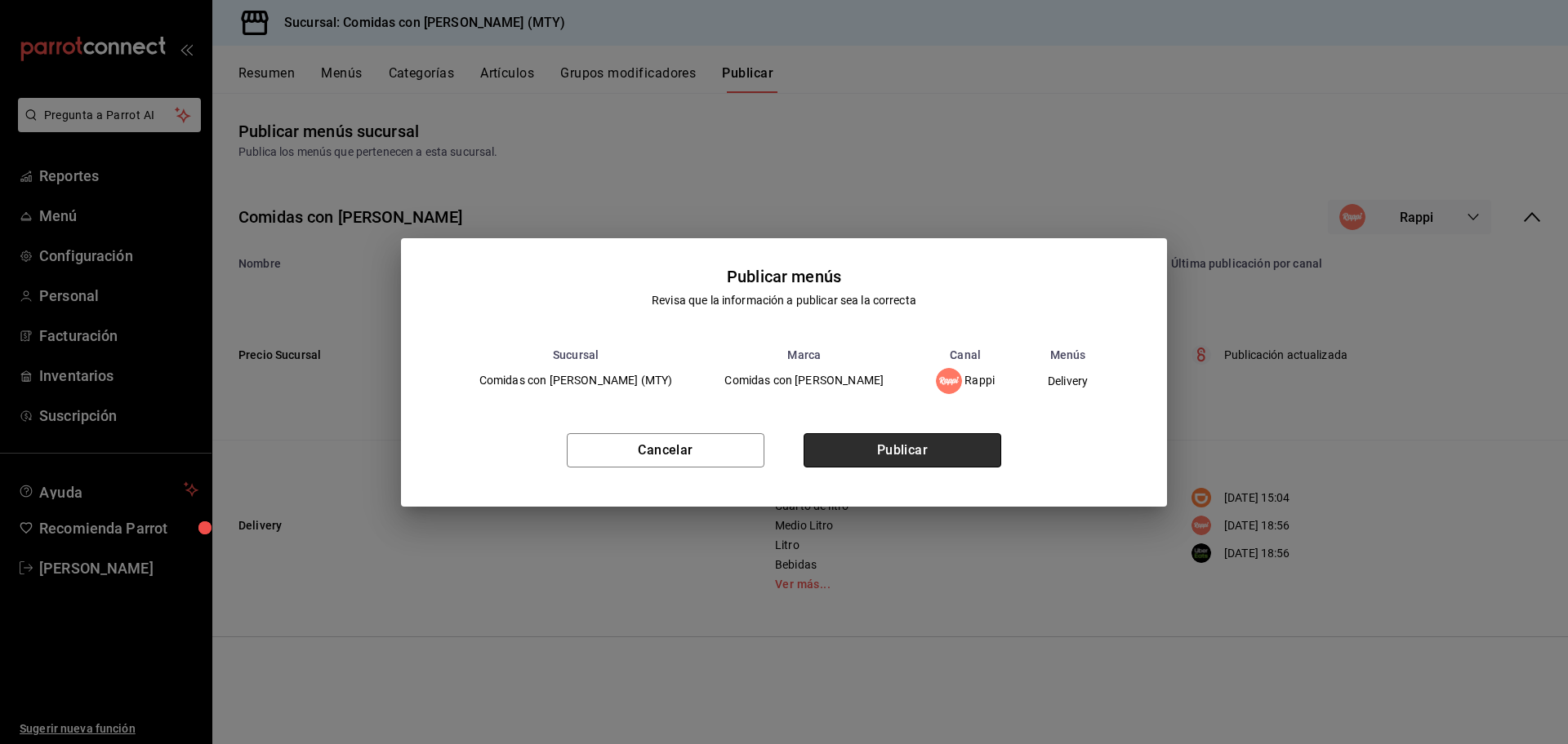
click at [915, 450] on button "Publicar" at bounding box center [902, 450] width 198 height 34
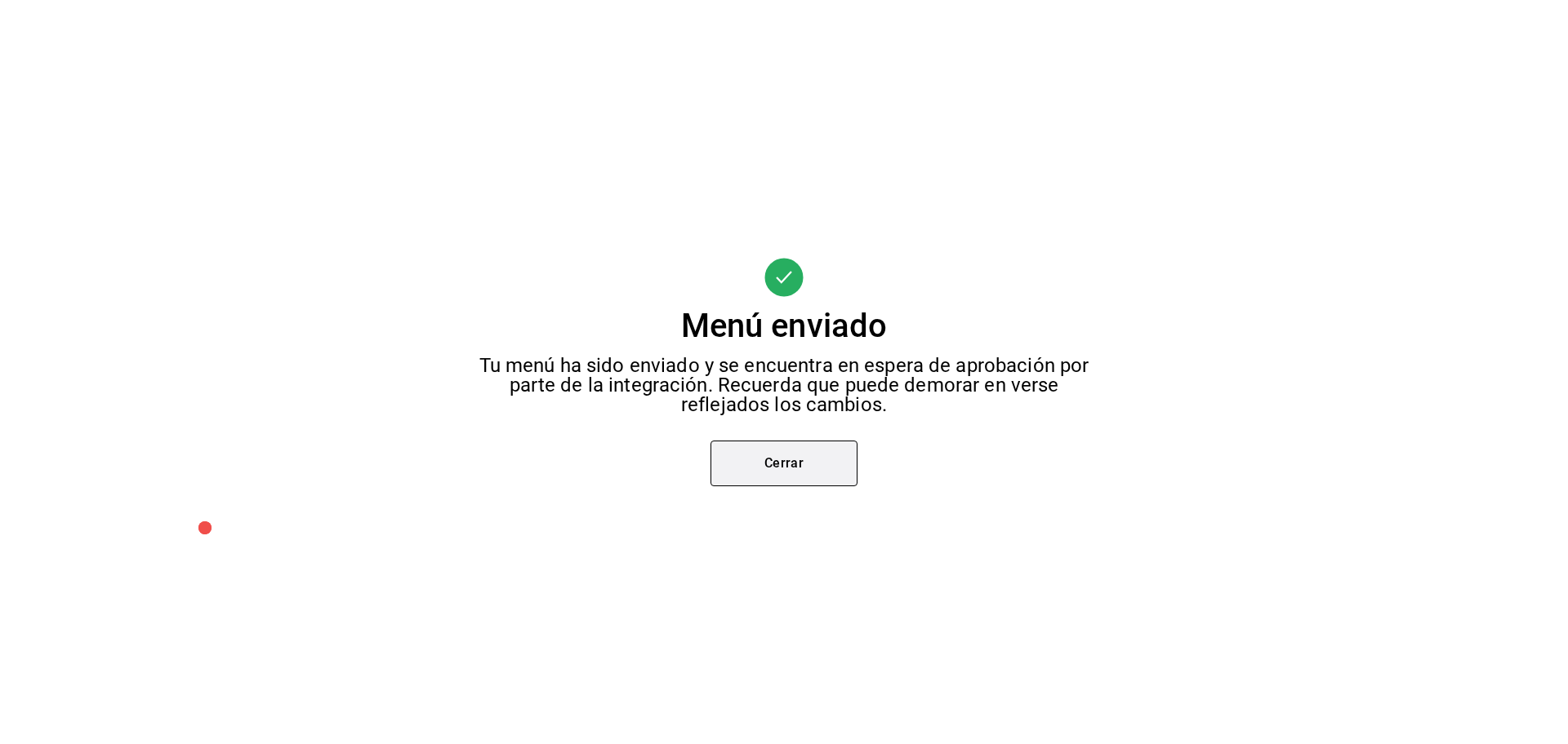
click at [784, 465] on button "Cerrar" at bounding box center [784, 463] width 147 height 46
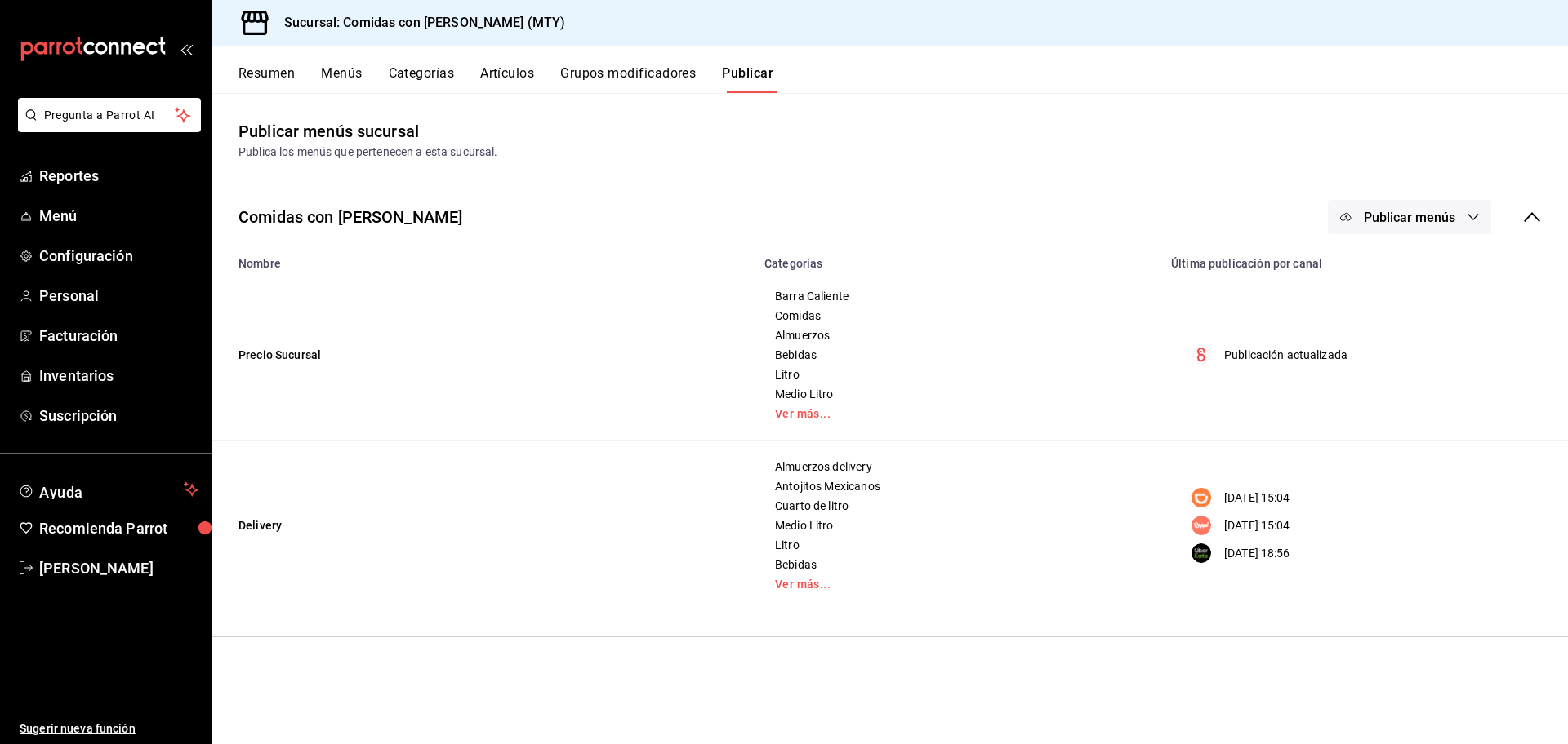
click at [1411, 223] on span "Publicar menús" at bounding box center [1410, 217] width 92 height 16
click at [1422, 399] on span "Uber Eats" at bounding box center [1433, 407] width 78 height 17
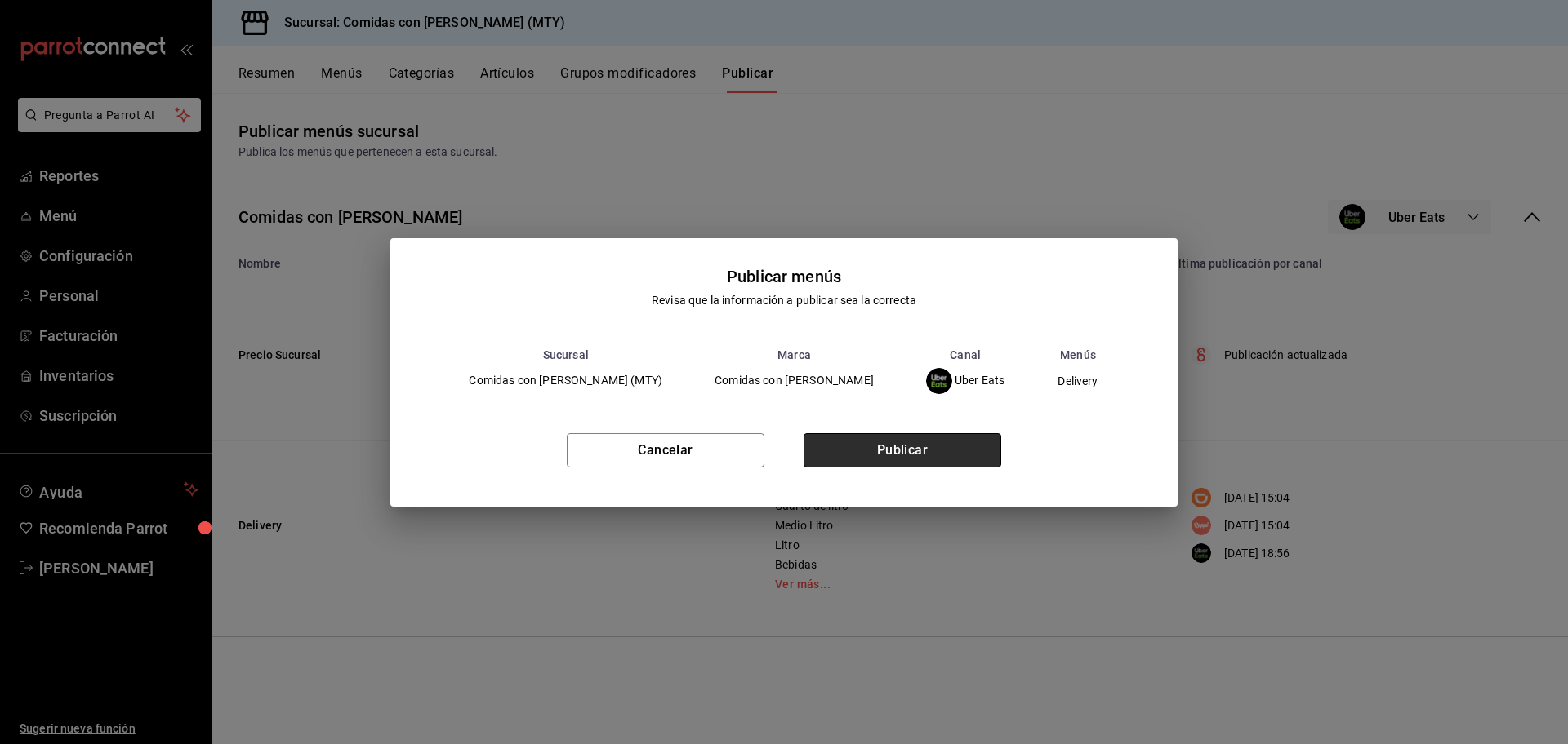
click at [926, 447] on button "Publicar" at bounding box center [902, 450] width 198 height 34
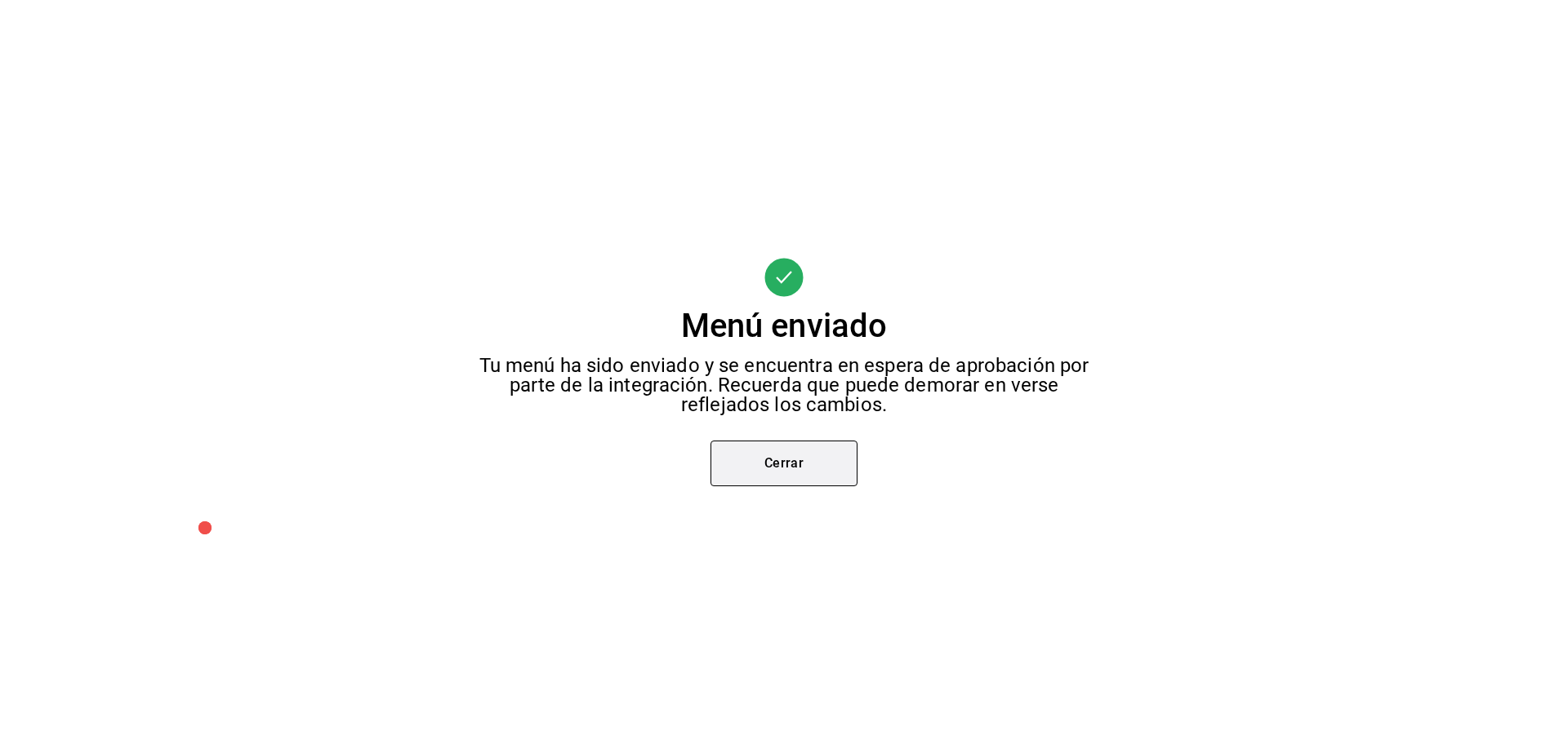
click at [794, 464] on button "Cerrar" at bounding box center [784, 463] width 147 height 46
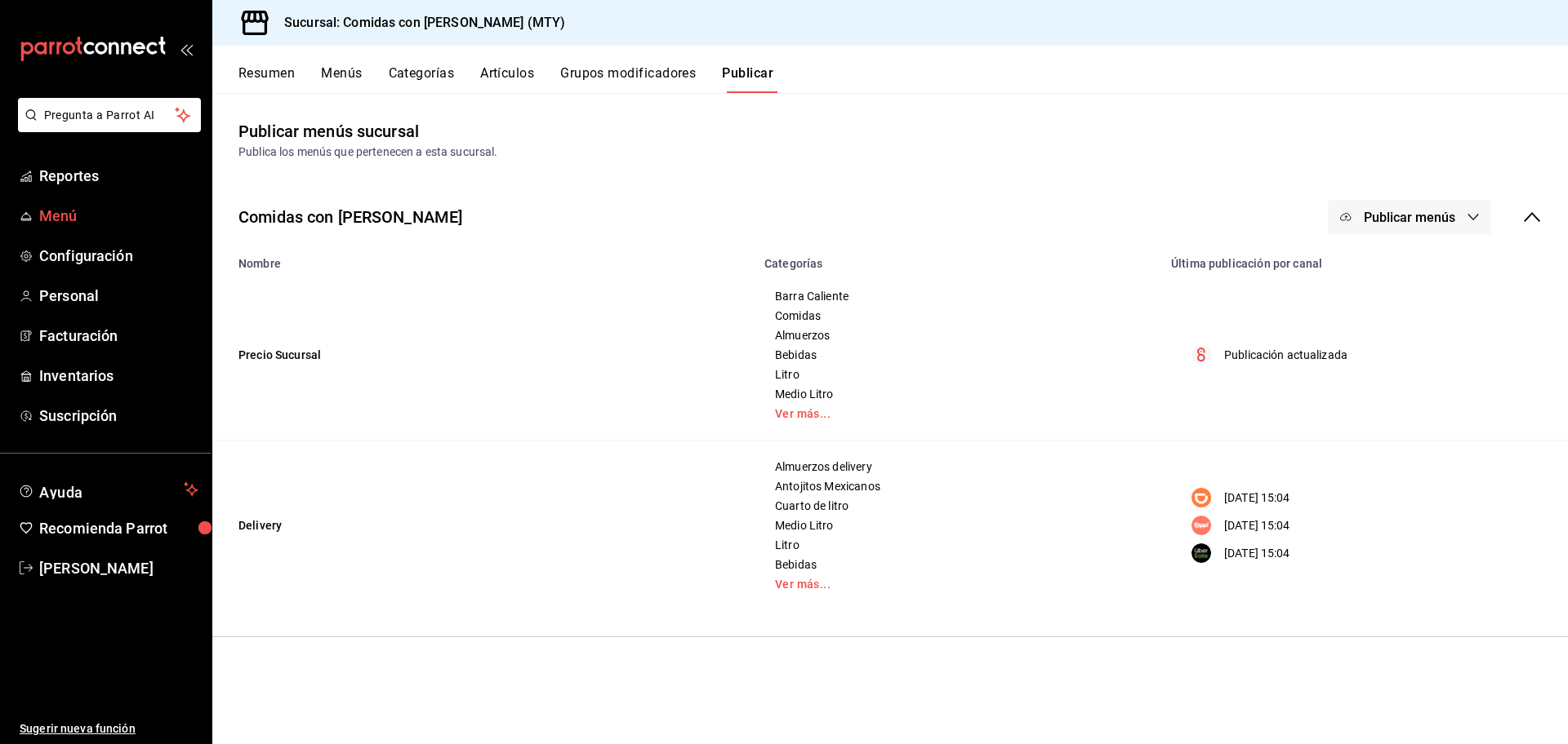
click at [65, 213] on span "Menú" at bounding box center [118, 216] width 159 height 22
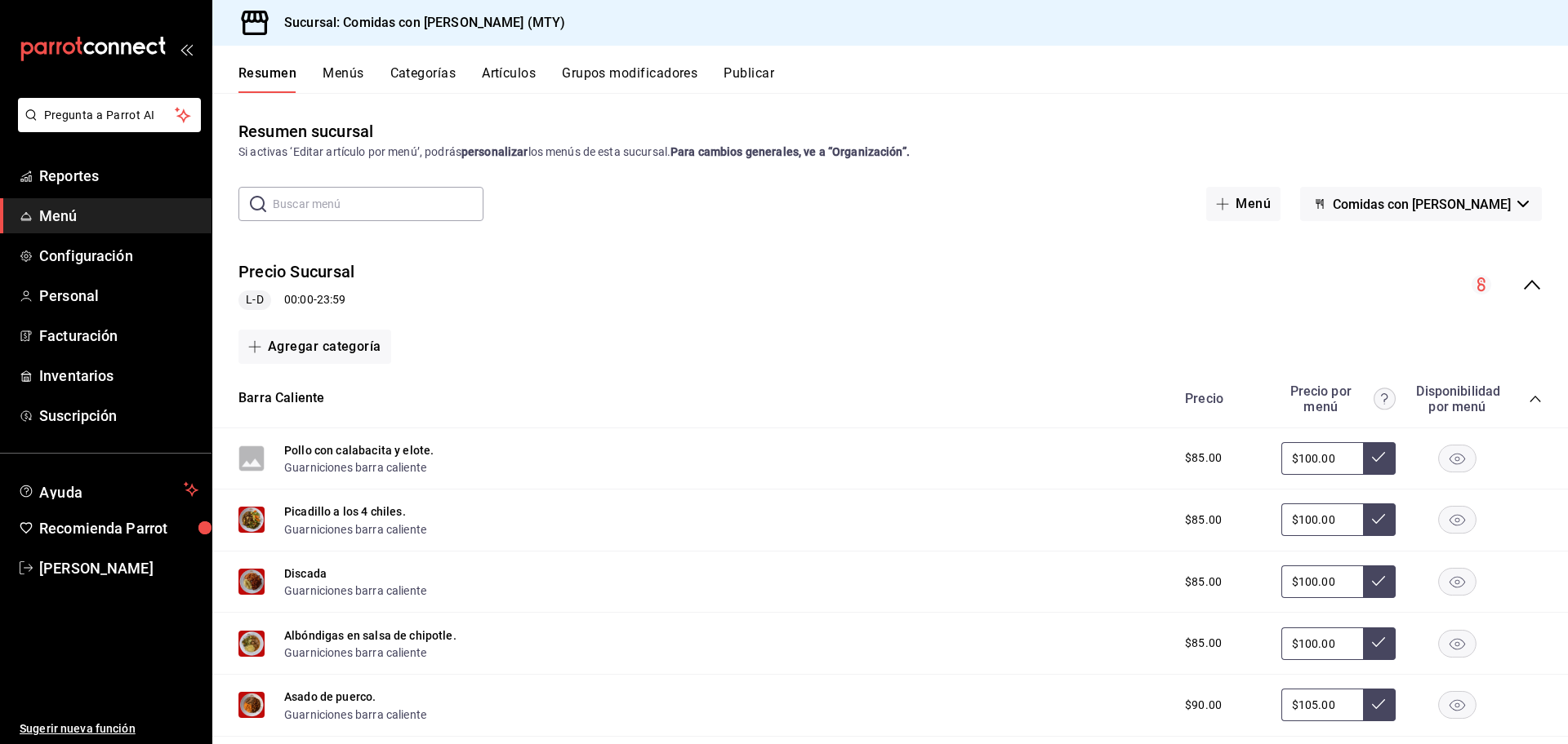
click at [536, 67] on button "Artículos" at bounding box center [508, 78] width 54 height 27
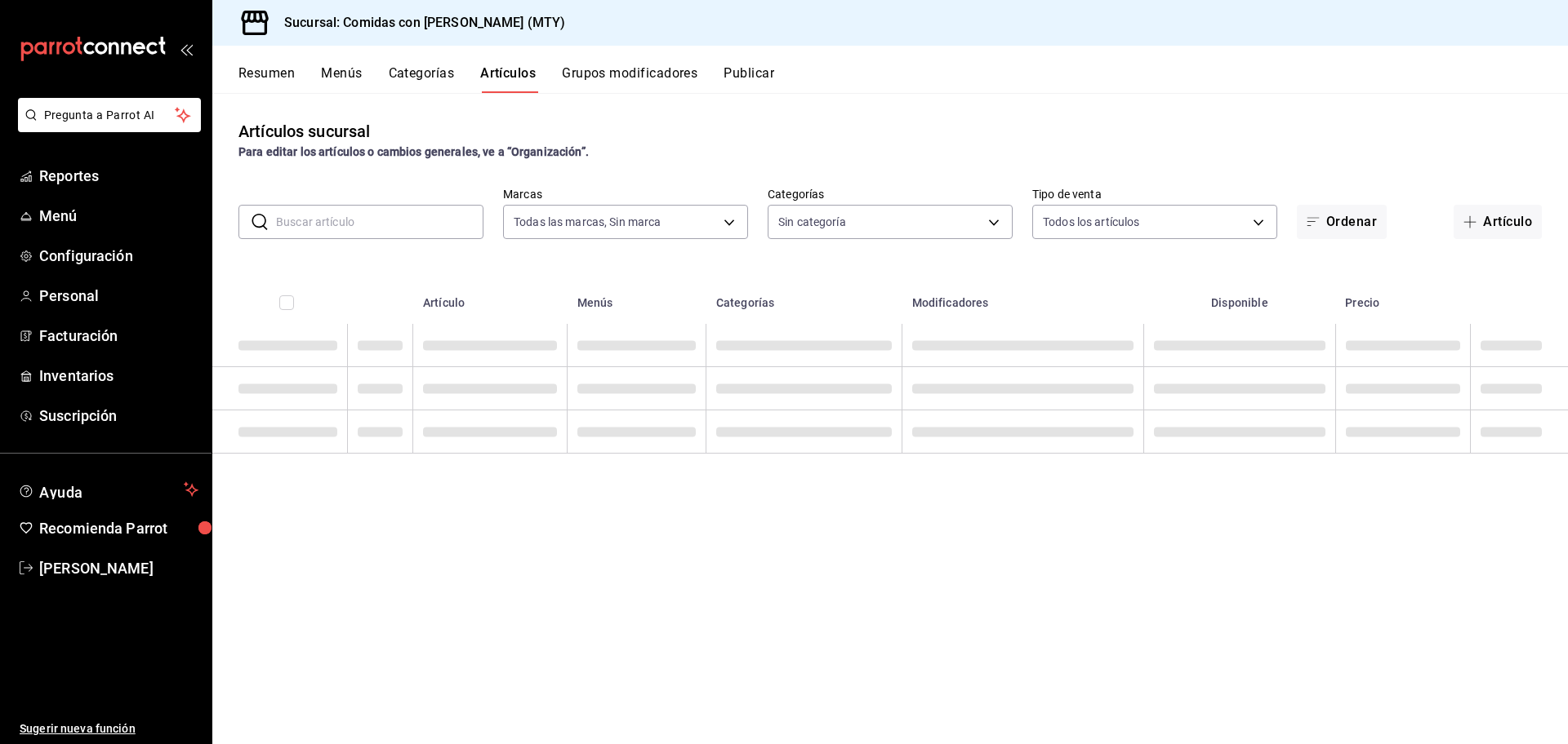
type input "5a765355-bda9-4e81-bc3c-e7d2881e7dd1"
type input "8745cde8-ca9d-482b-b6d6-635120436cc8,498d08a1-b3df-4aa2-878e-0f4c289e5c81,f1108…"
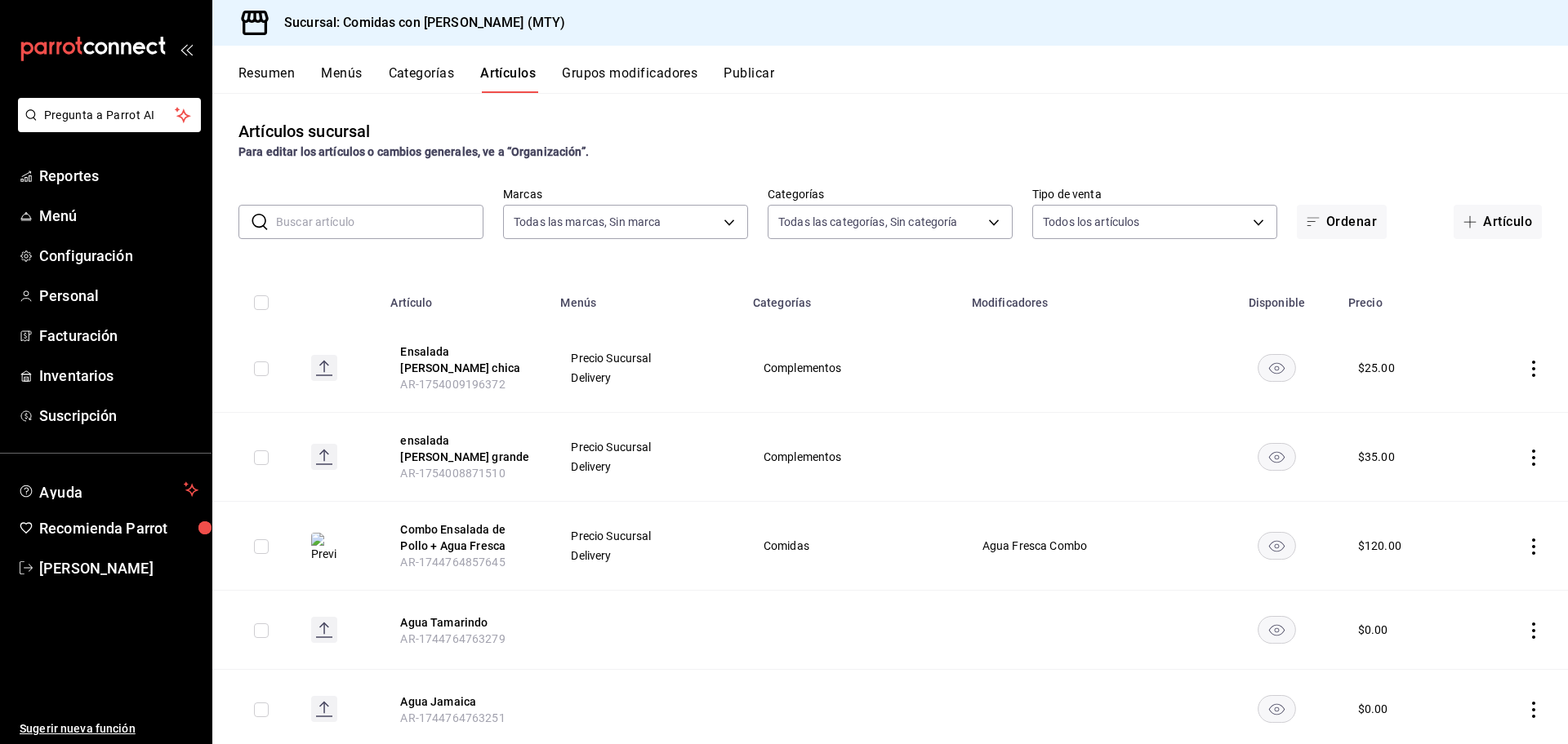
click at [378, 235] on input "text" at bounding box center [379, 222] width 208 height 32
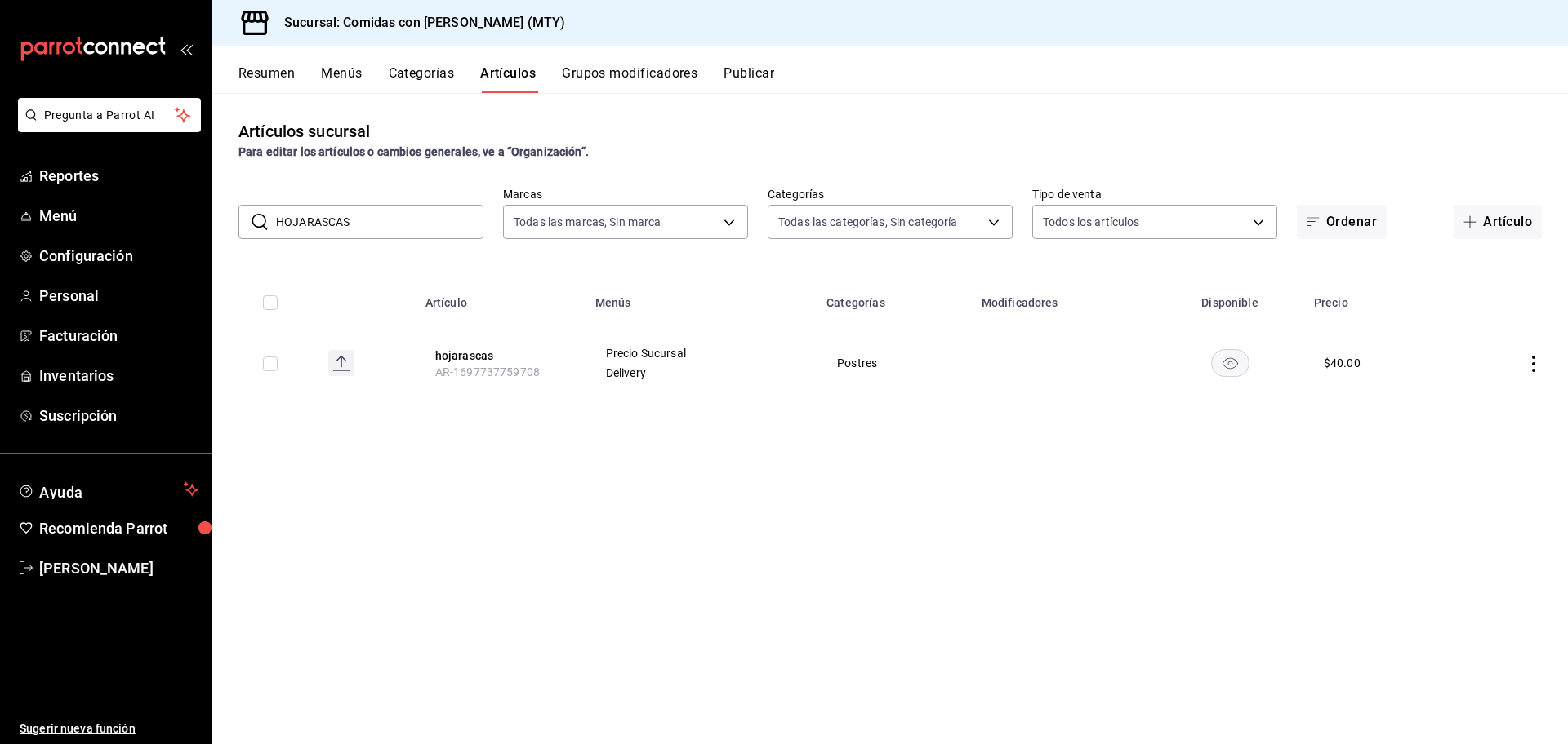
click at [408, 217] on input "HOJARASCAS" at bounding box center [379, 222] width 208 height 32
click at [408, 217] on input "H" at bounding box center [379, 222] width 208 height 32
type input "hojarascas"
click at [757, 74] on button "Publicar" at bounding box center [749, 78] width 51 height 27
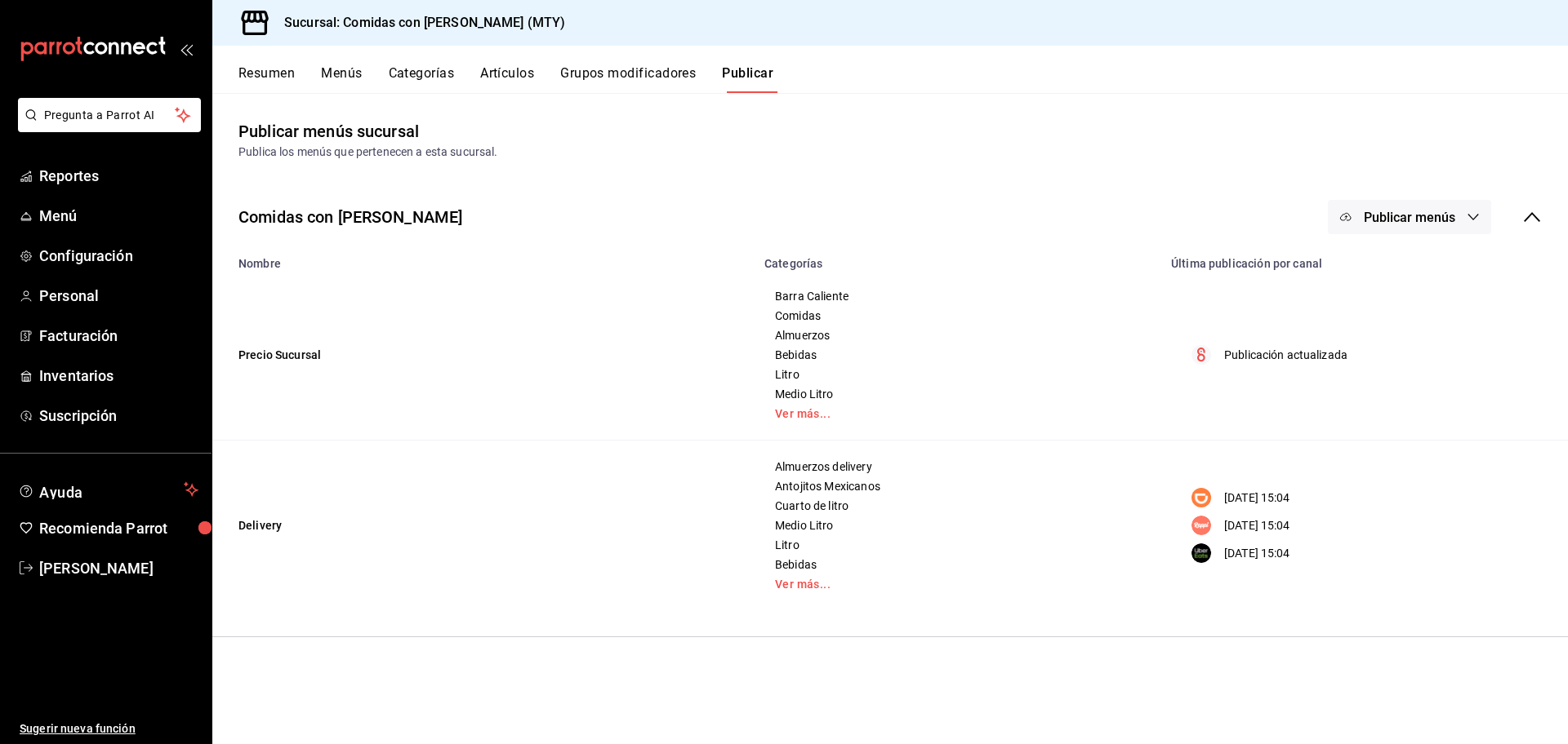
click at [1416, 204] on button "Publicar menús" at bounding box center [1410, 217] width 163 height 34
click at [1424, 264] on span "Punto de venta" at bounding box center [1433, 270] width 78 height 17
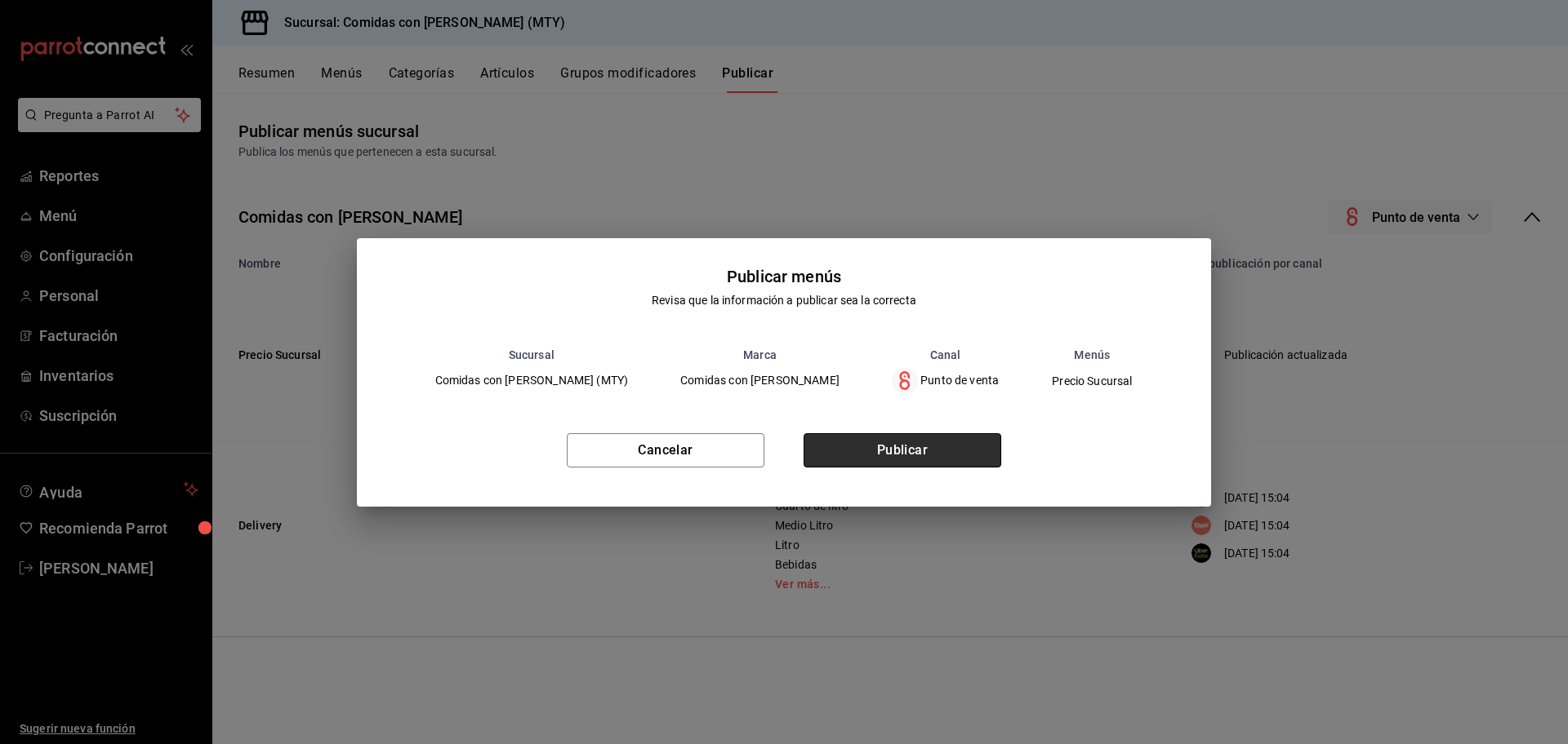
click at [918, 442] on button "Publicar" at bounding box center [902, 450] width 198 height 34
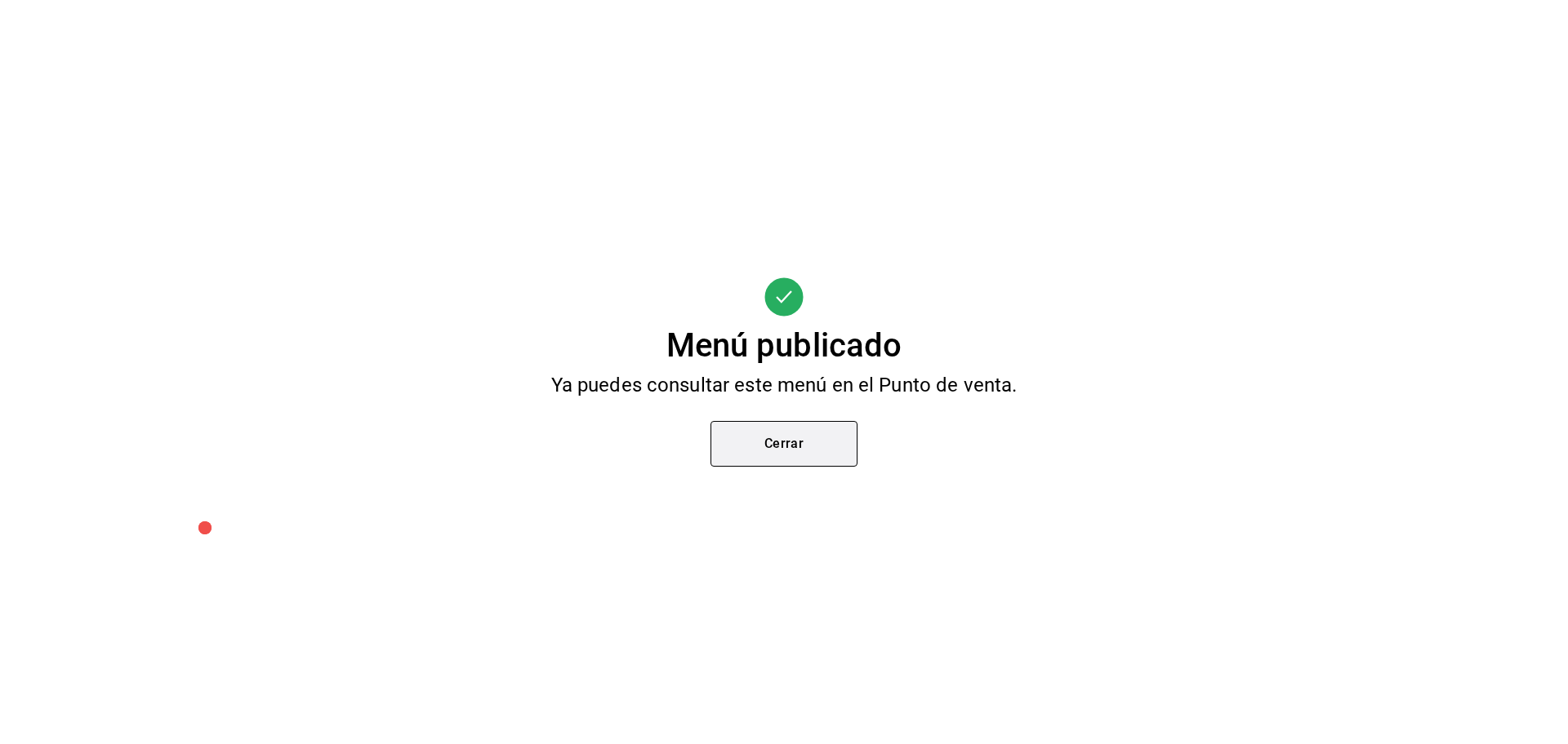
click at [796, 439] on button "Cerrar" at bounding box center [784, 443] width 147 height 46
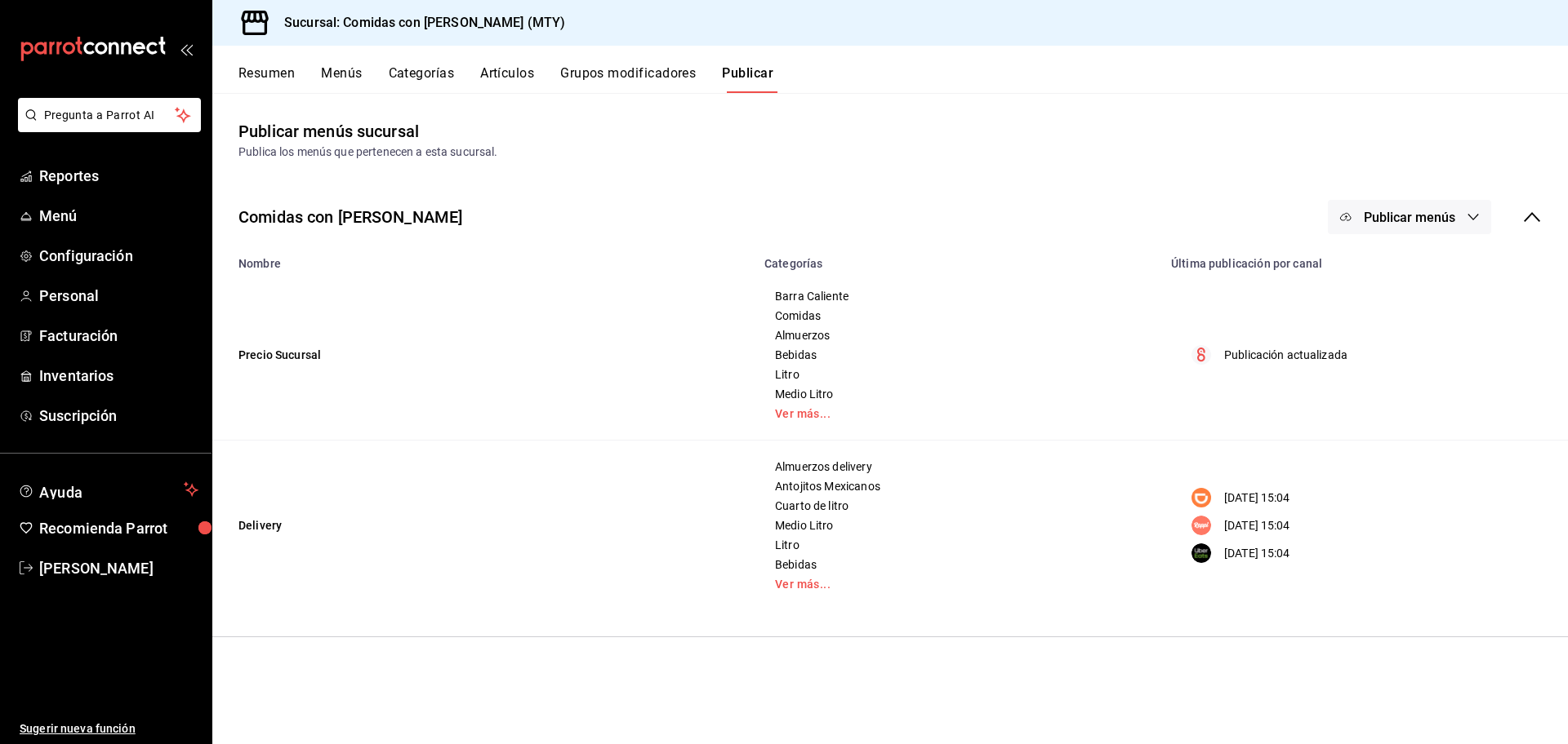
click at [353, 73] on button "Menús" at bounding box center [341, 78] width 41 height 27
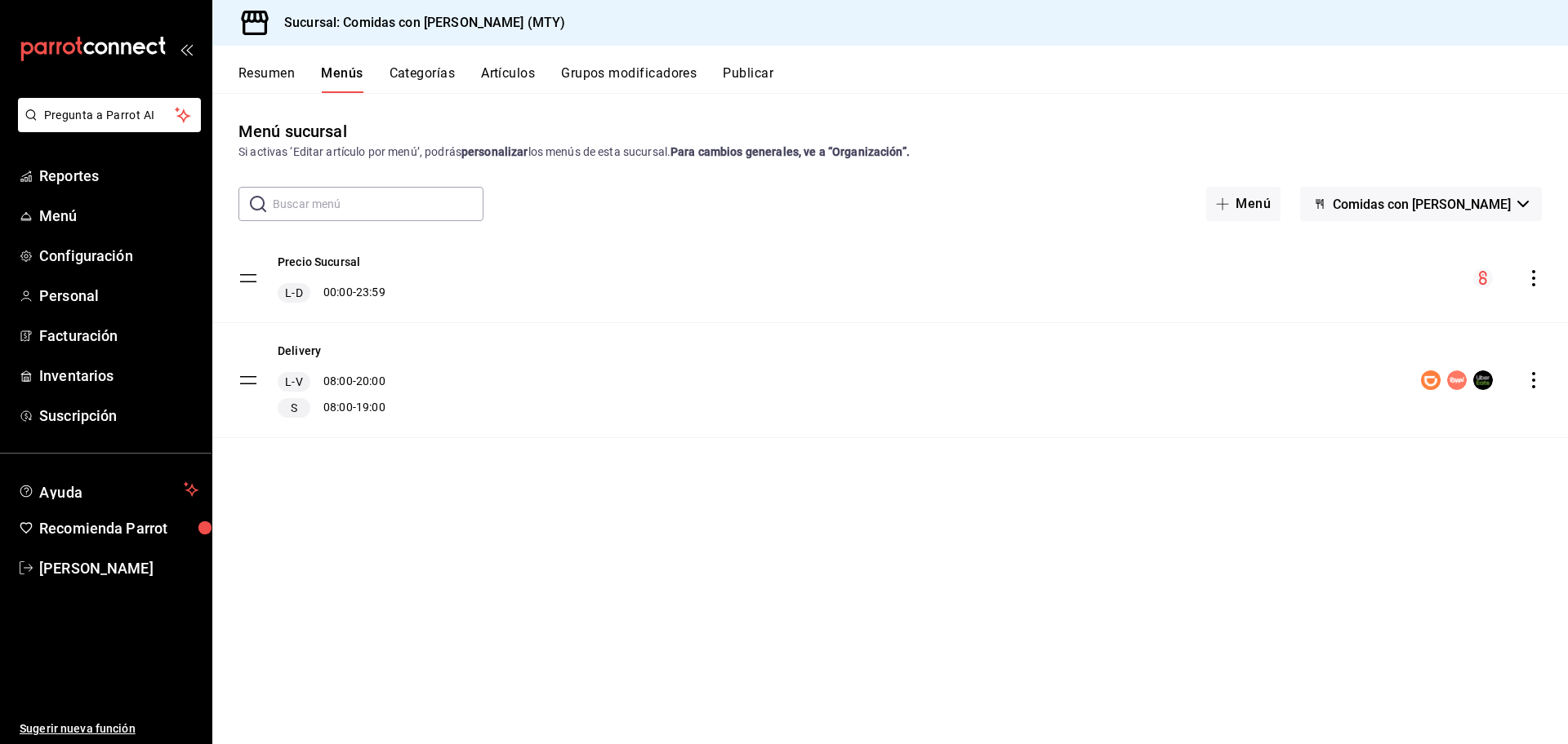
click at [513, 72] on button "Artículos" at bounding box center [508, 78] width 54 height 27
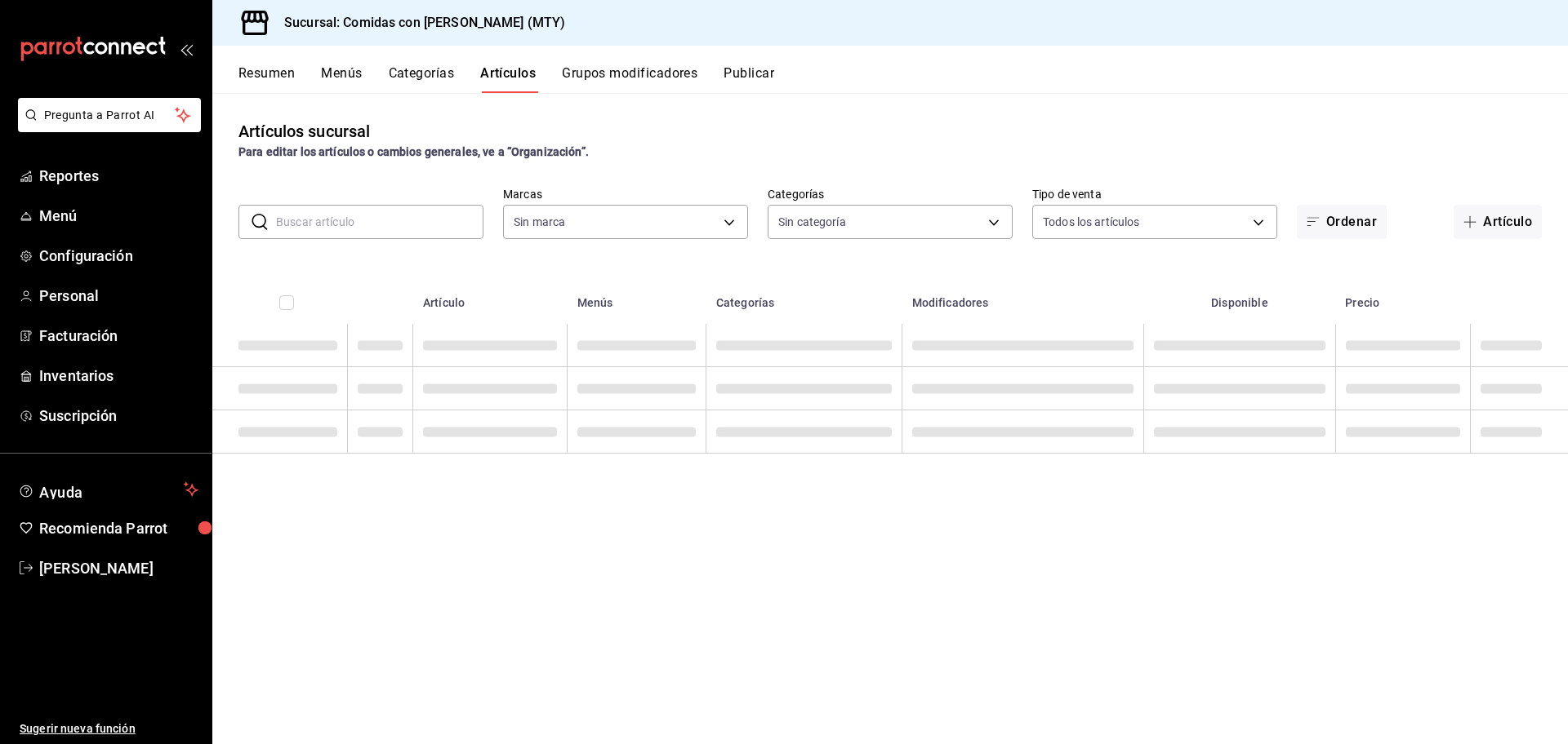
type input "5a765355-bda9-4e81-bc3c-e7d2881e7dd1"
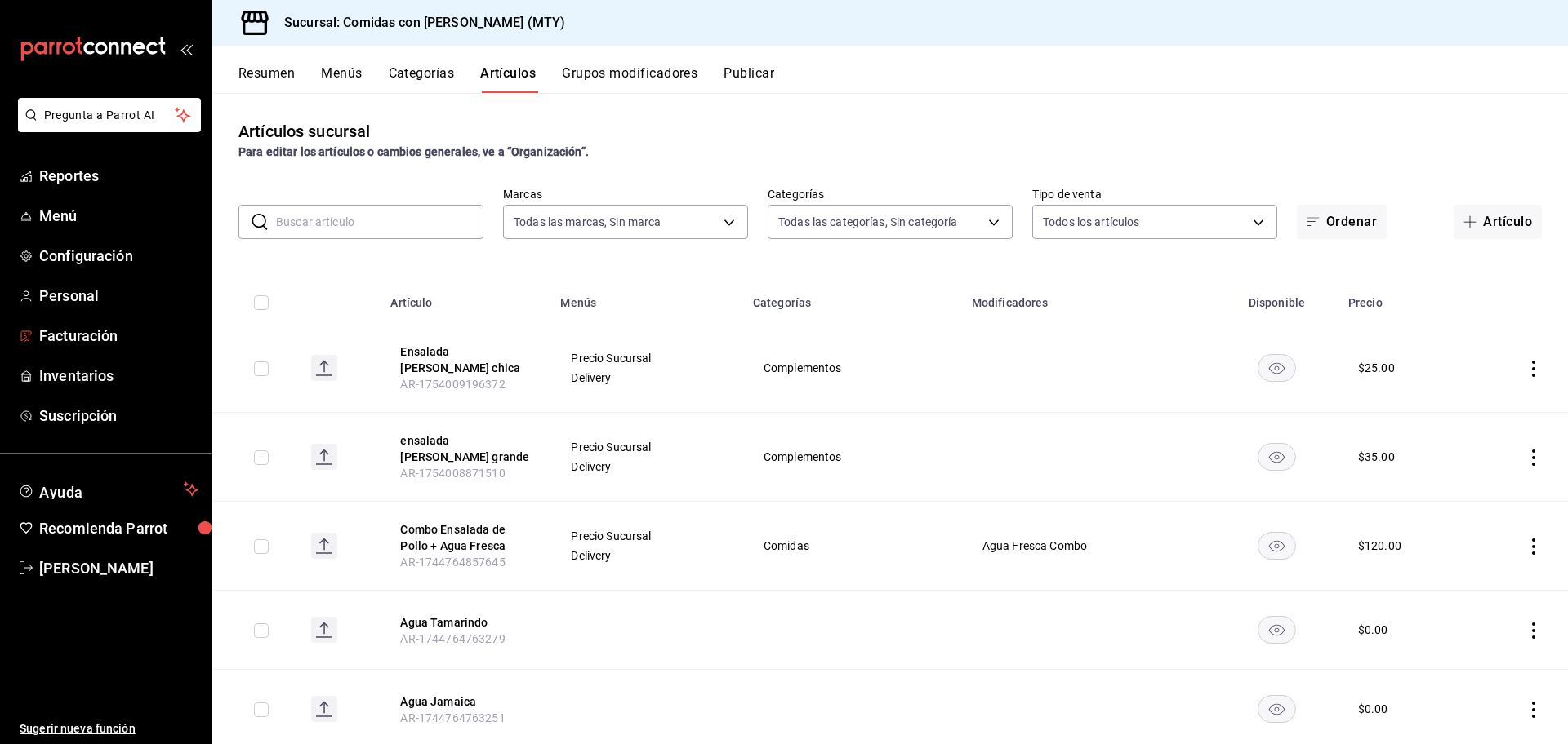
type input "8745cde8-ca9d-482b-b6d6-635120436cc8,498d08a1-b3df-4aa2-878e-0f4c289e5c81,f1108…"
click at [308, 220] on input "text" at bounding box center [379, 222] width 208 height 32
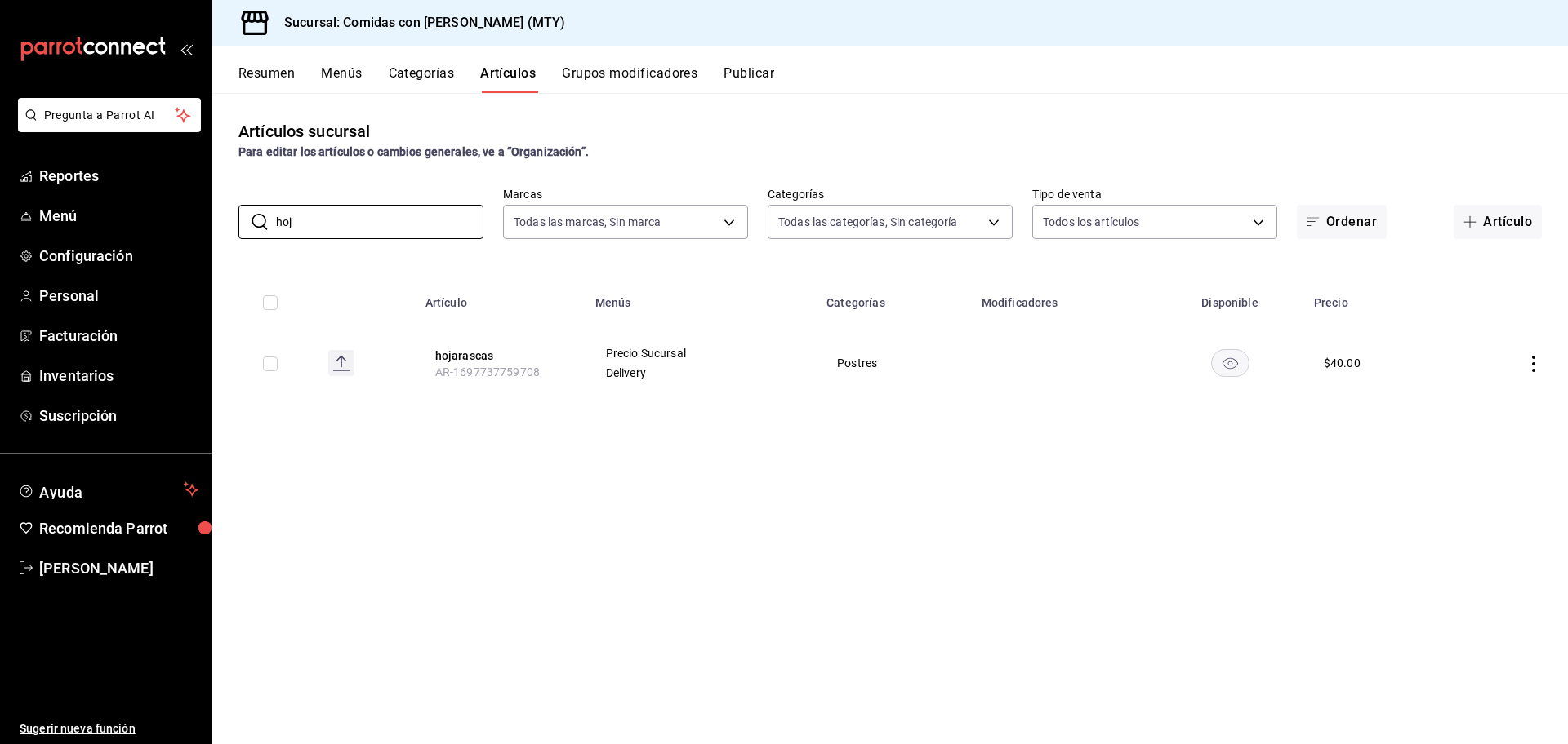
type input "hoj"
click at [1533, 365] on icon "actions" at bounding box center [1534, 364] width 17 height 17
click at [1482, 398] on span "Editar" at bounding box center [1484, 401] width 43 height 17
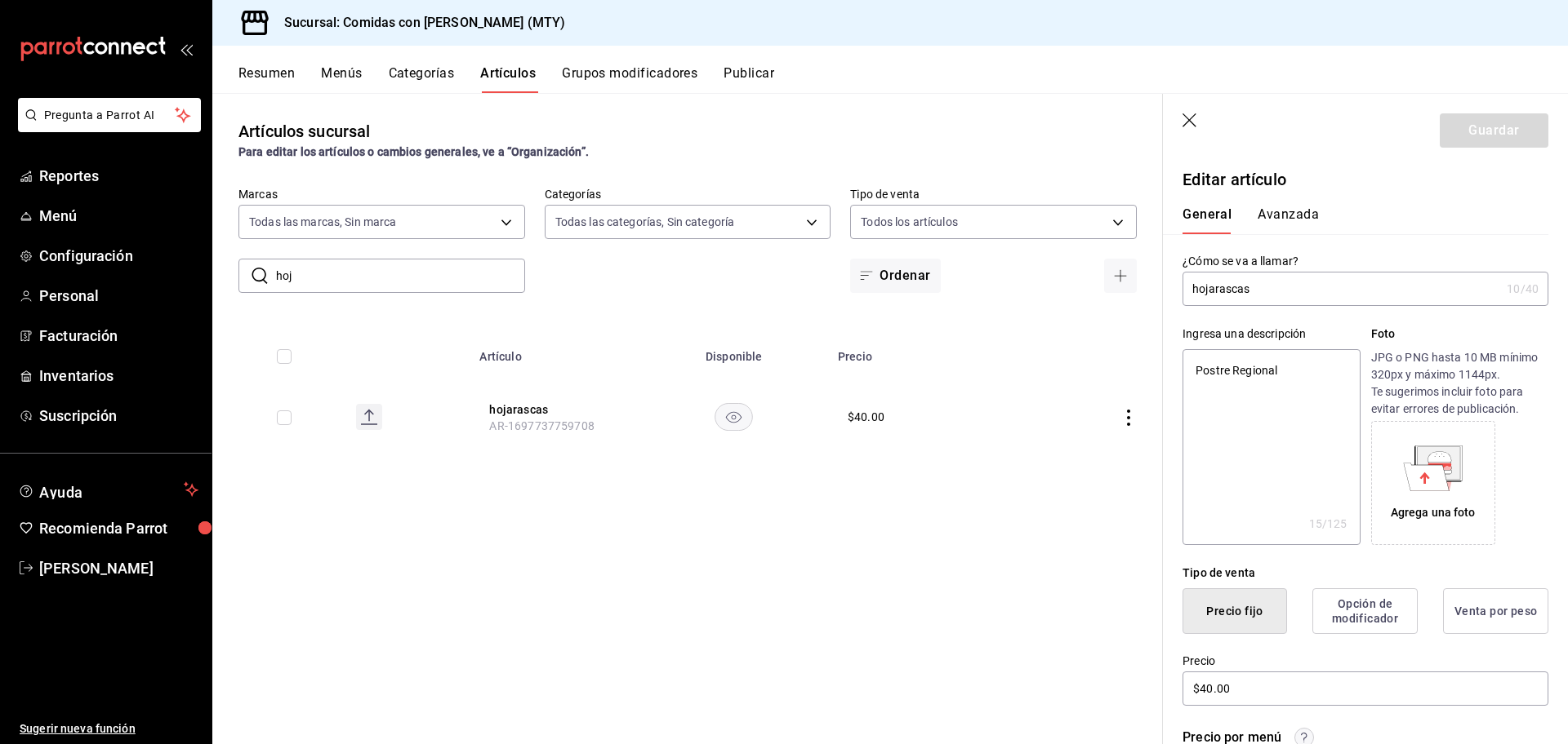
type textarea "x"
type button "1"
type button "0"
click at [1258, 687] on input "$40.00" at bounding box center [1365, 688] width 366 height 34
type textarea "x"
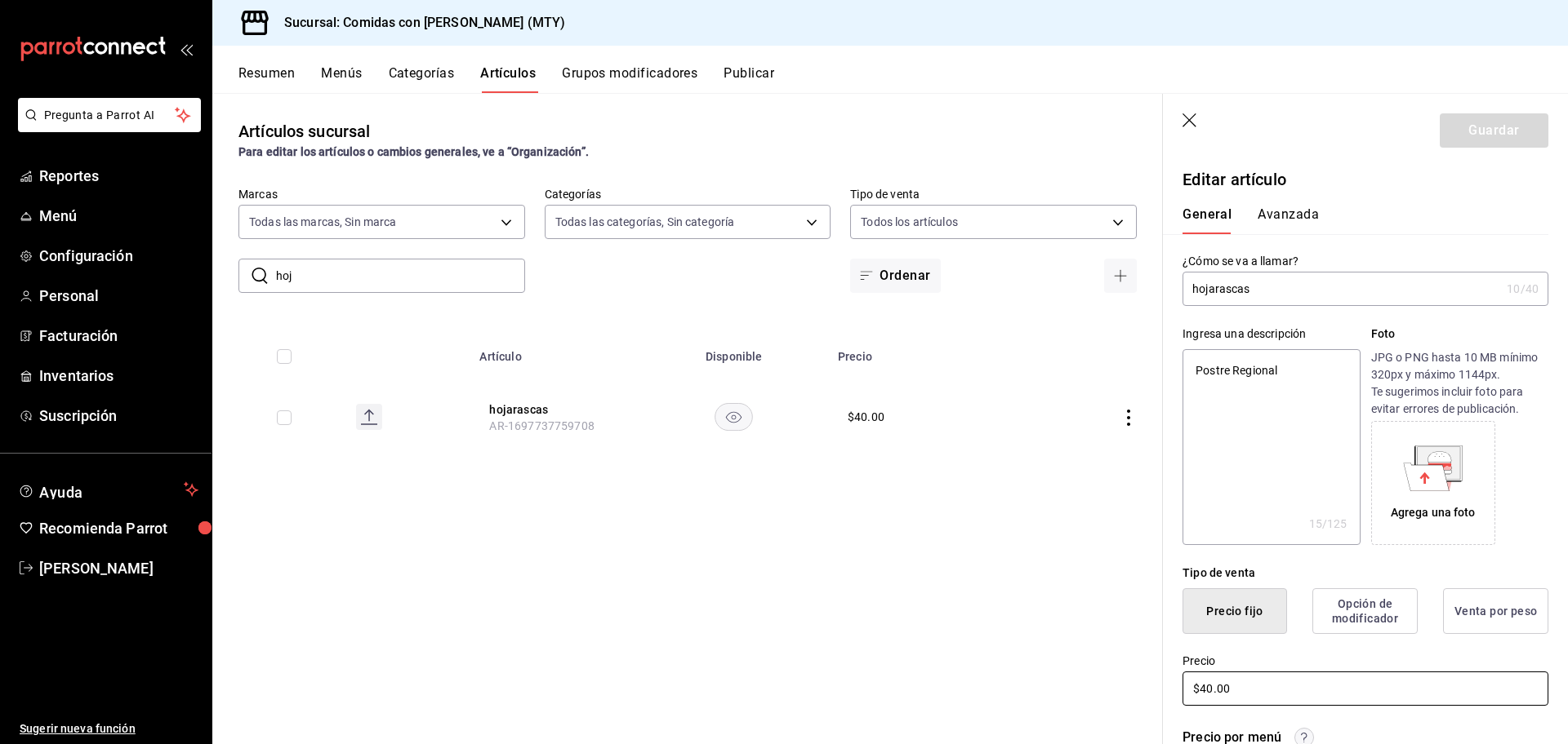
type input "$40.00"
type textarea "x"
type input "$40.00"
type textarea "x"
type input "$40.00"
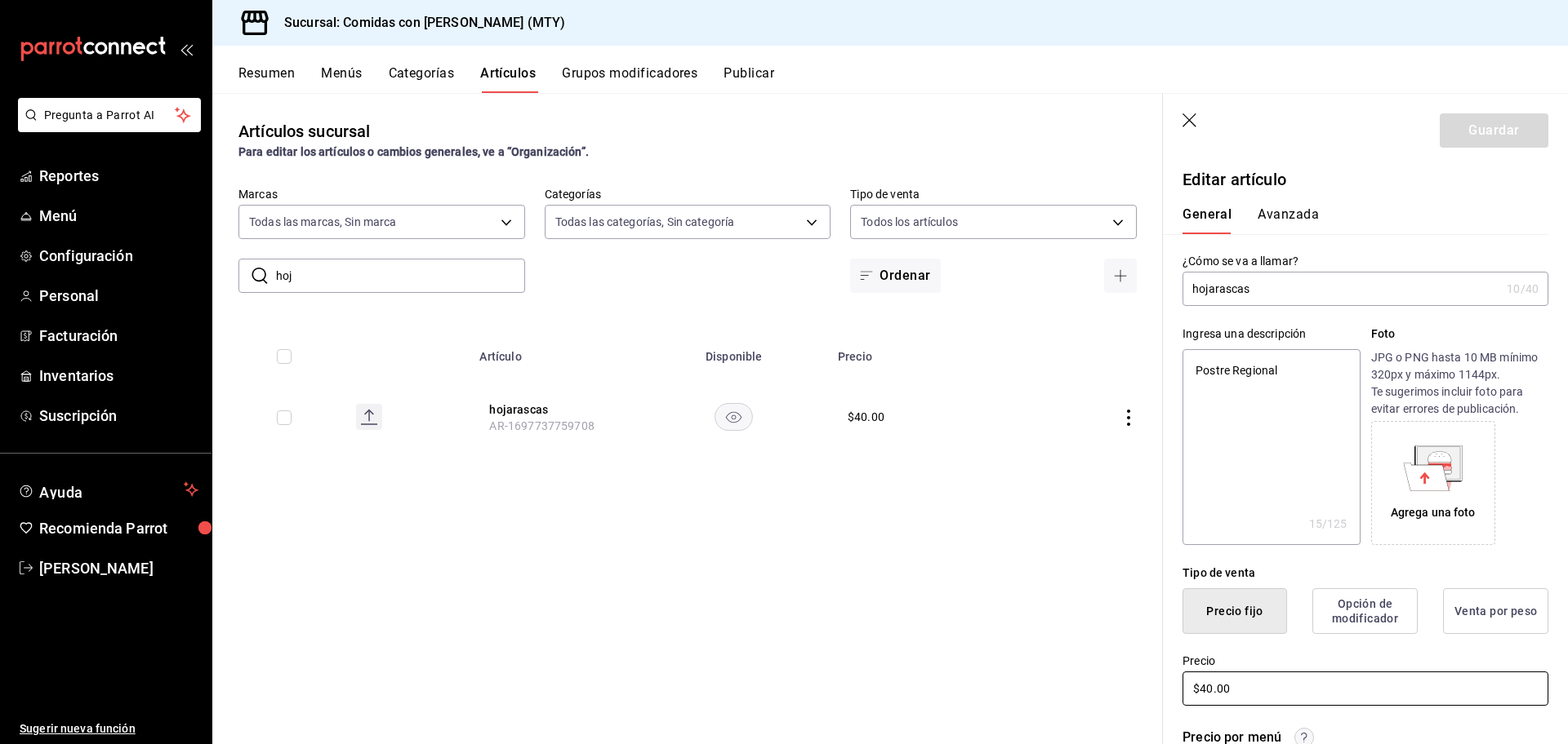
type textarea "x"
type input "$4.00"
type textarea "x"
type input "$4.00"
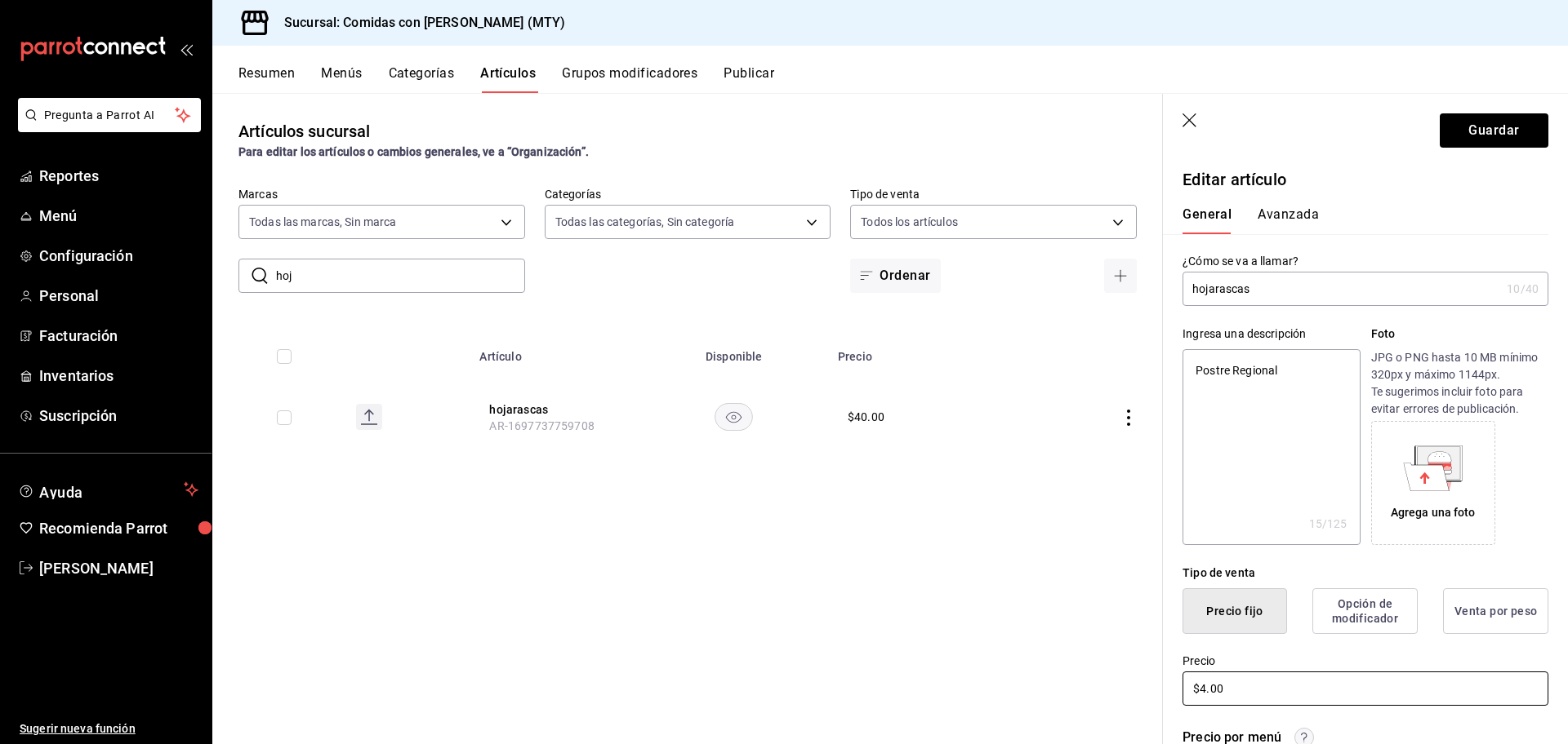
type textarea "x"
type input "$40.00"
type textarea "x"
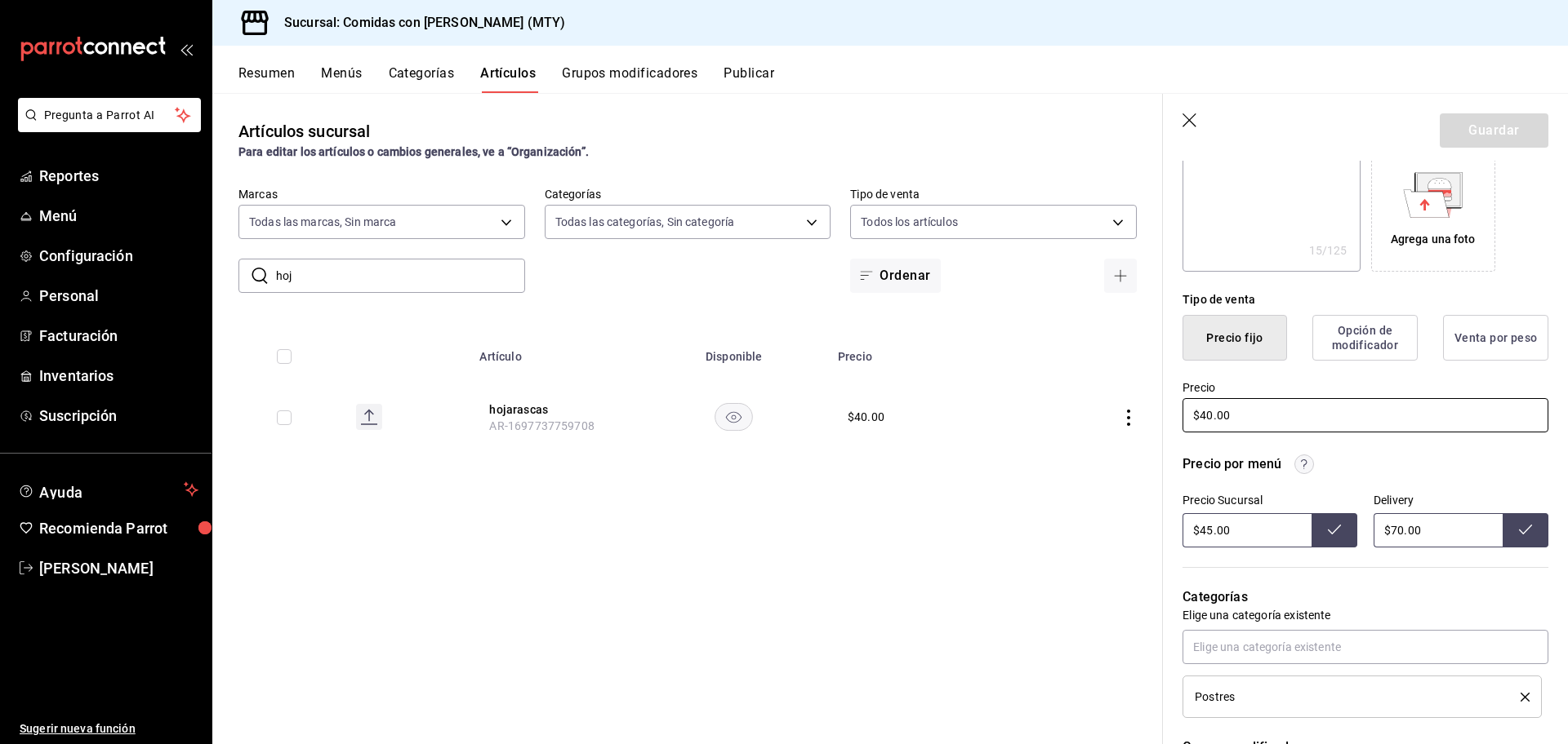
scroll to position [411, 0]
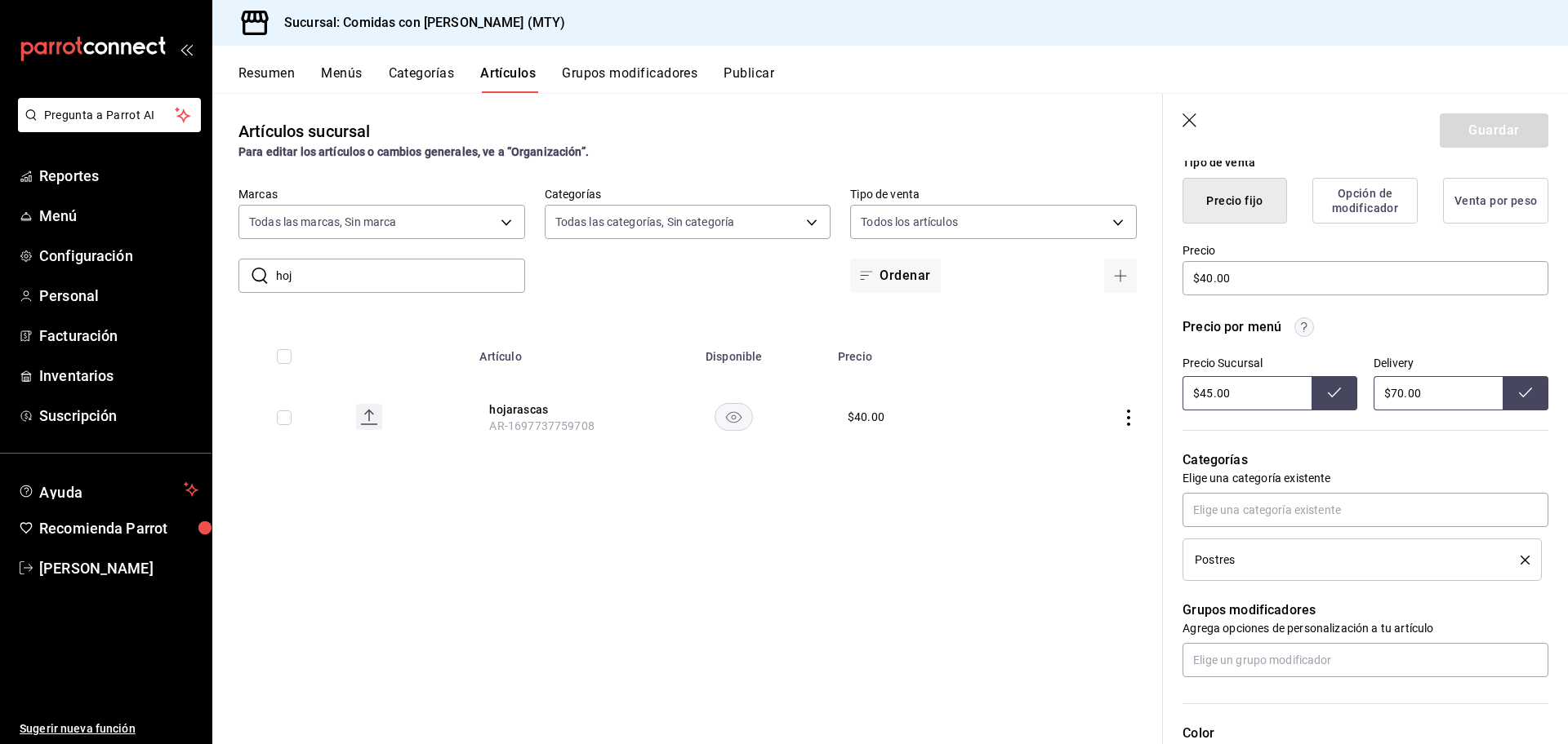
click at [1250, 389] on input "$45.00" at bounding box center [1246, 393] width 129 height 34
type input "$4.00"
type input "$40.00"
click at [1328, 395] on icon at bounding box center [1335, 392] width 13 height 13
click at [1522, 398] on button at bounding box center [1525, 393] width 46 height 34
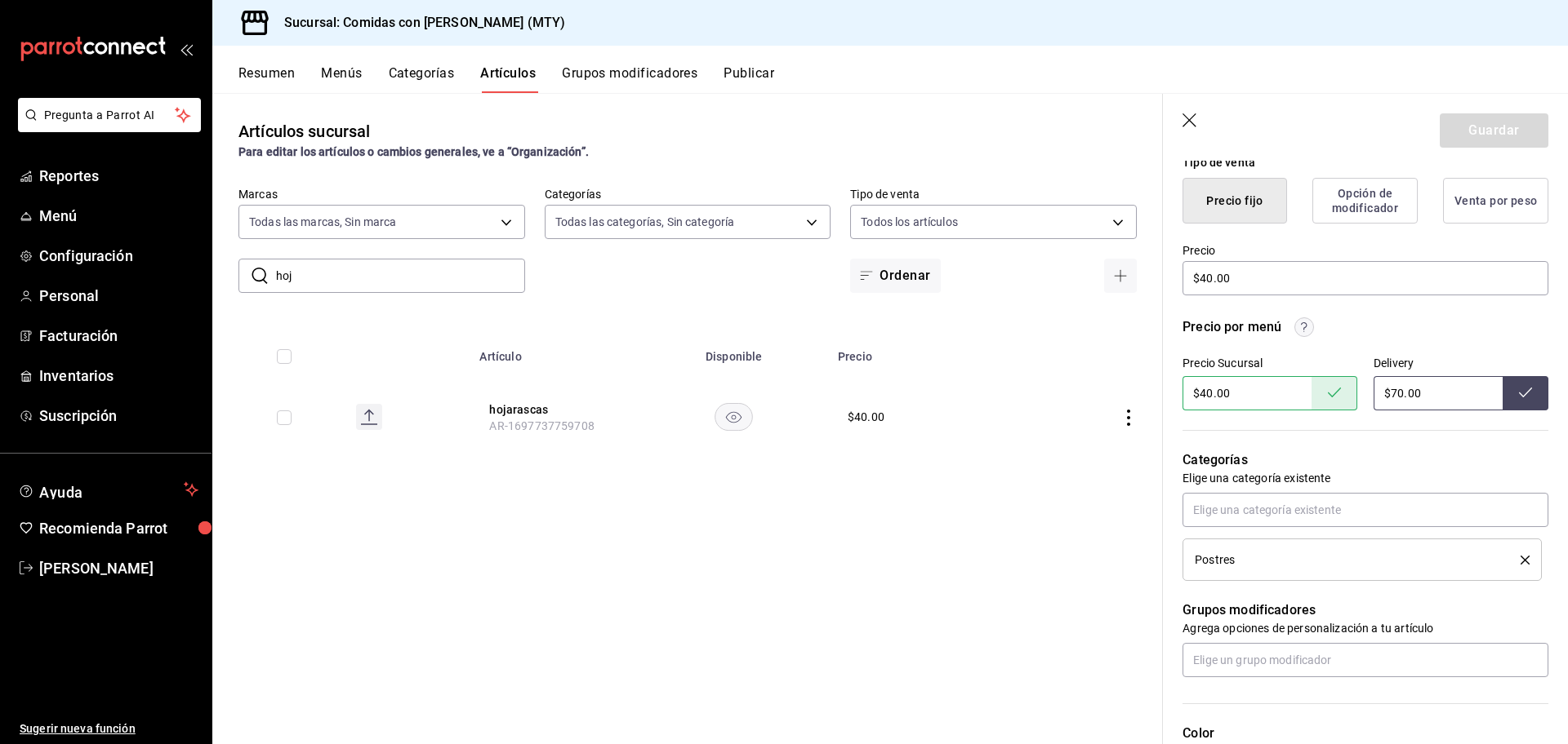
click at [1519, 391] on icon at bounding box center [1525, 392] width 13 height 13
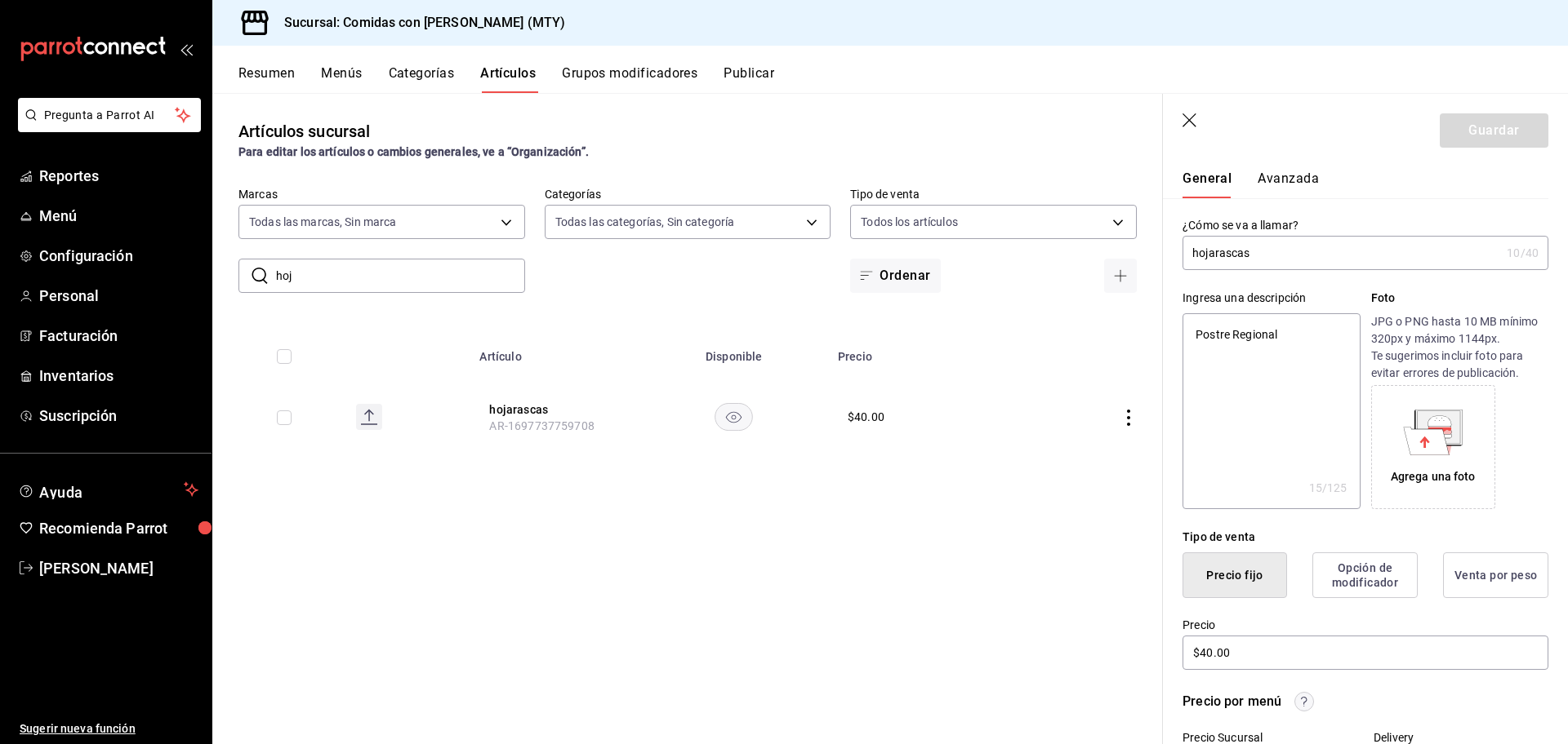
scroll to position [0, 0]
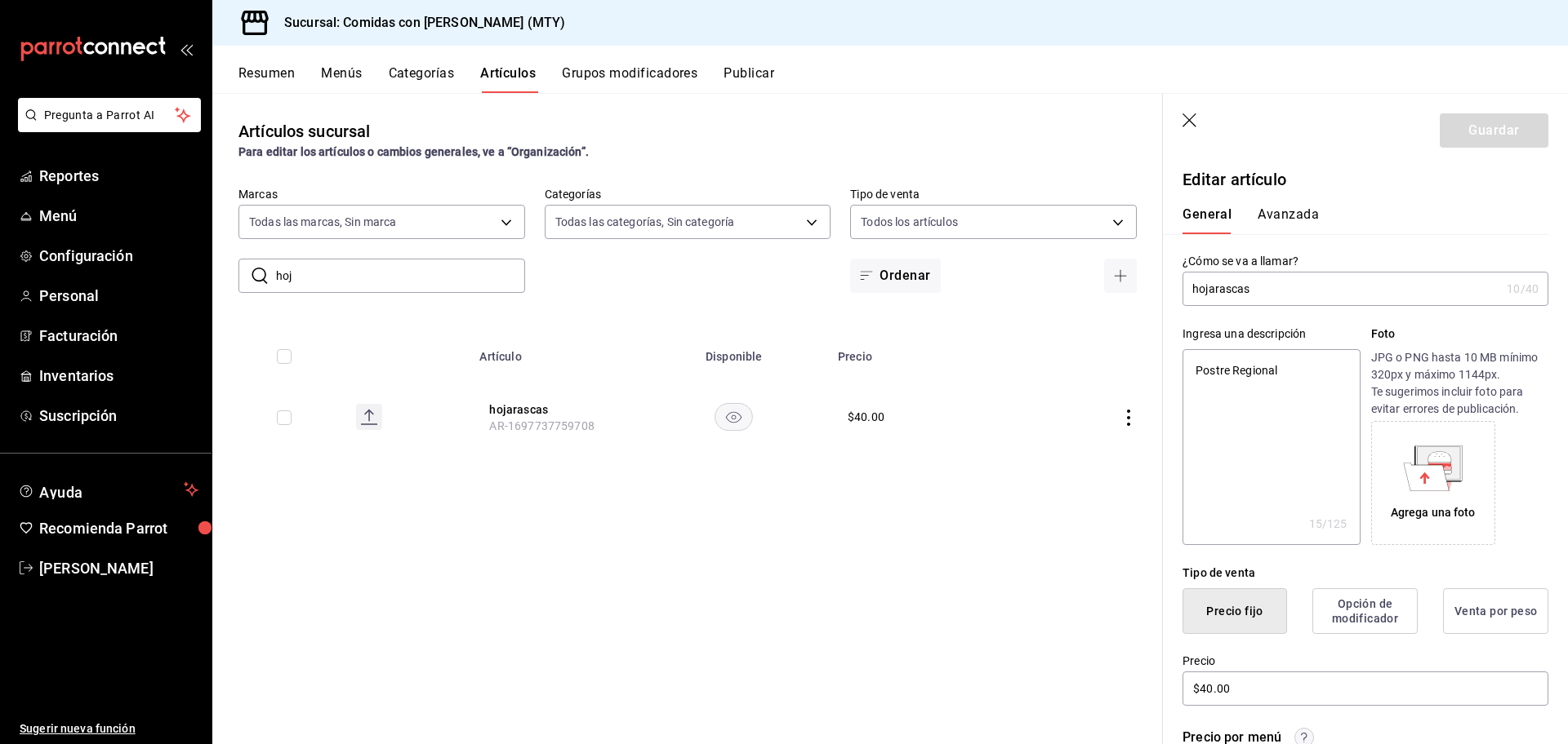
click at [412, 63] on div "Resumen Menús Categorías Artículos Grupos modificadores Publicar" at bounding box center [890, 69] width 1355 height 47
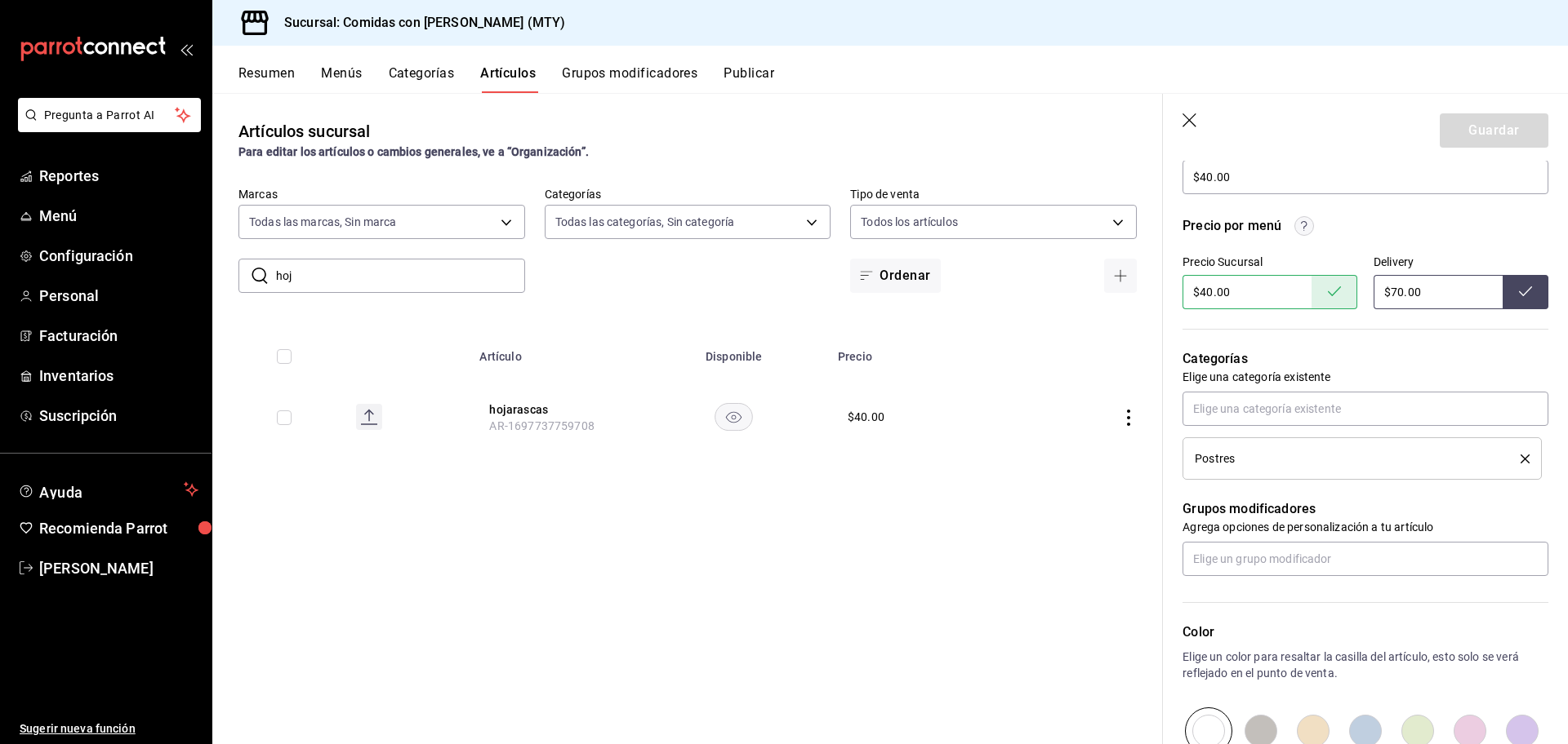
scroll to position [528, 0]
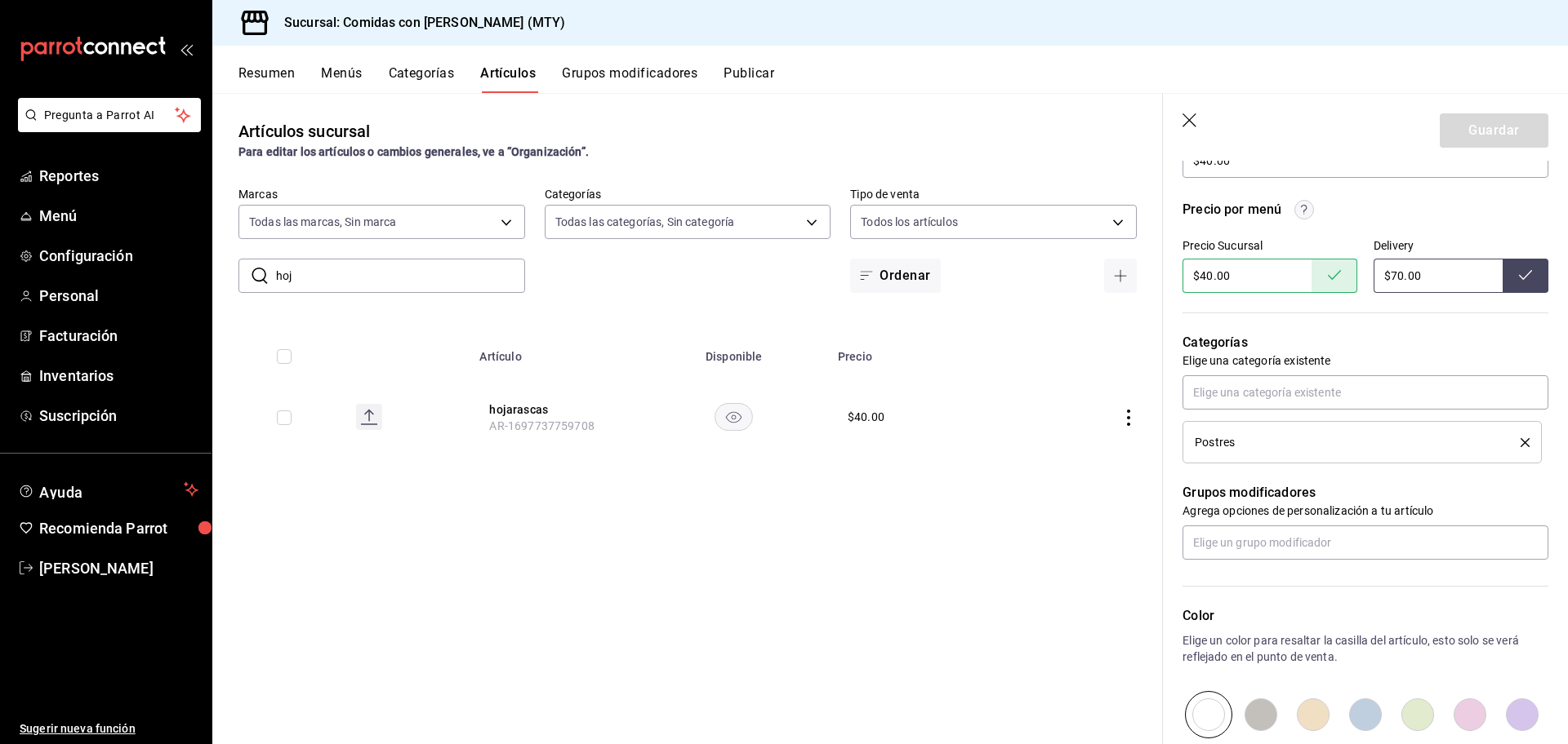
click at [1435, 289] on input "$70.00" at bounding box center [1437, 275] width 129 height 34
click at [1519, 268] on icon at bounding box center [1525, 275] width 13 height 13
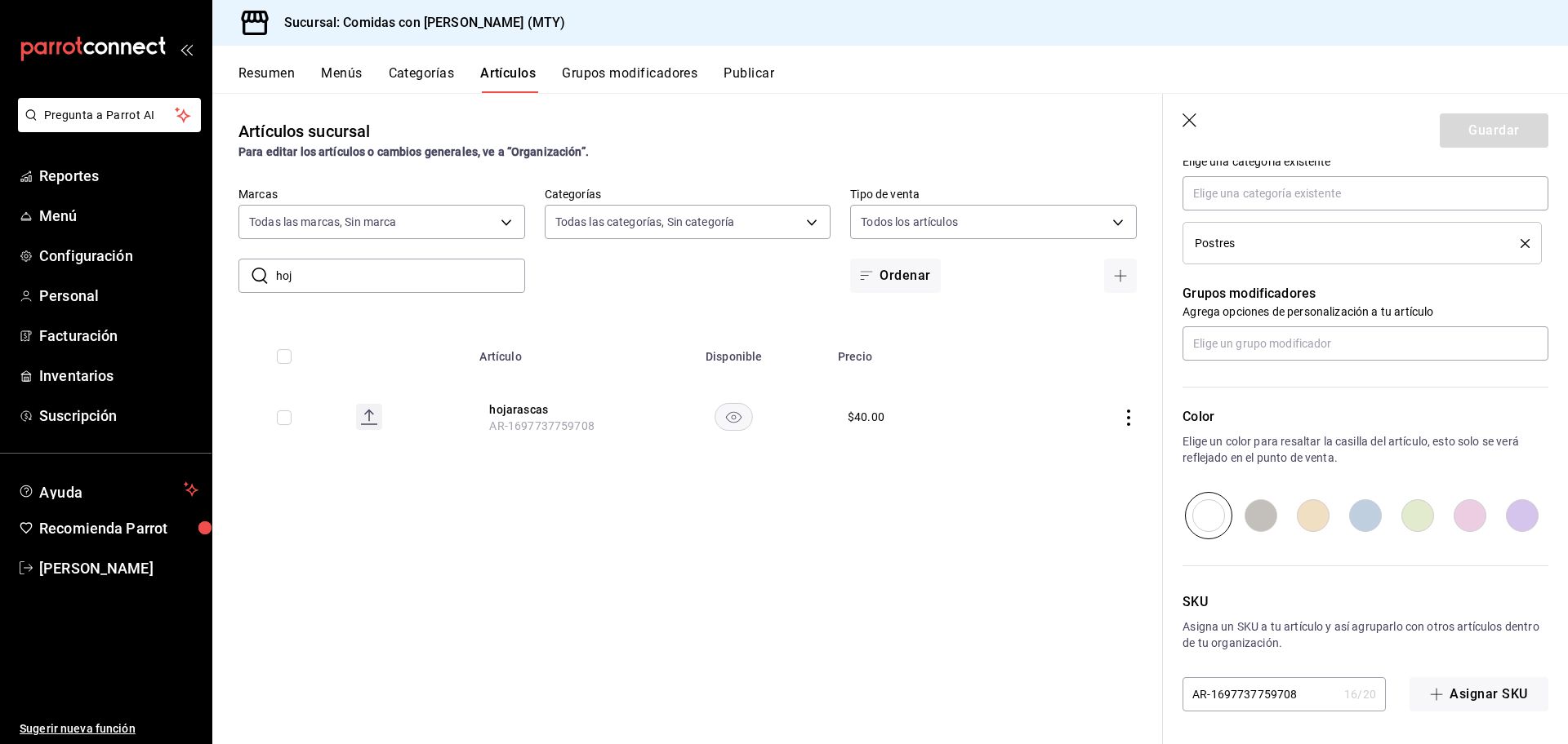
click at [609, 532] on div "Artículos sucursal Para editar los artículos o cambios generales, ve a “Organiz…" at bounding box center [688, 418] width 950 height 651
click at [750, 69] on button "Publicar" at bounding box center [749, 78] width 51 height 27
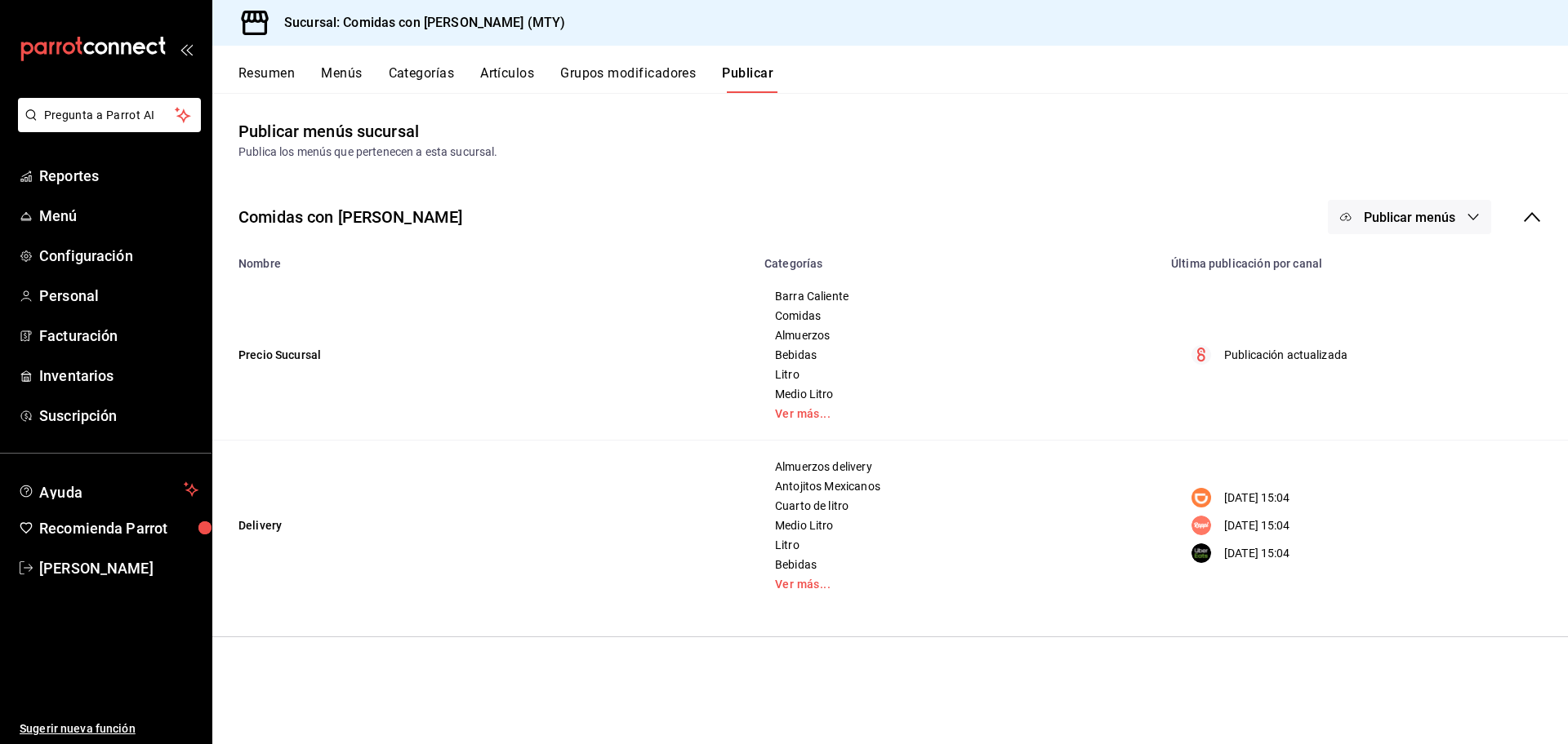
click at [1420, 218] on span "Publicar menús" at bounding box center [1410, 217] width 92 height 16
click at [1420, 265] on span "Punto de venta" at bounding box center [1433, 270] width 78 height 17
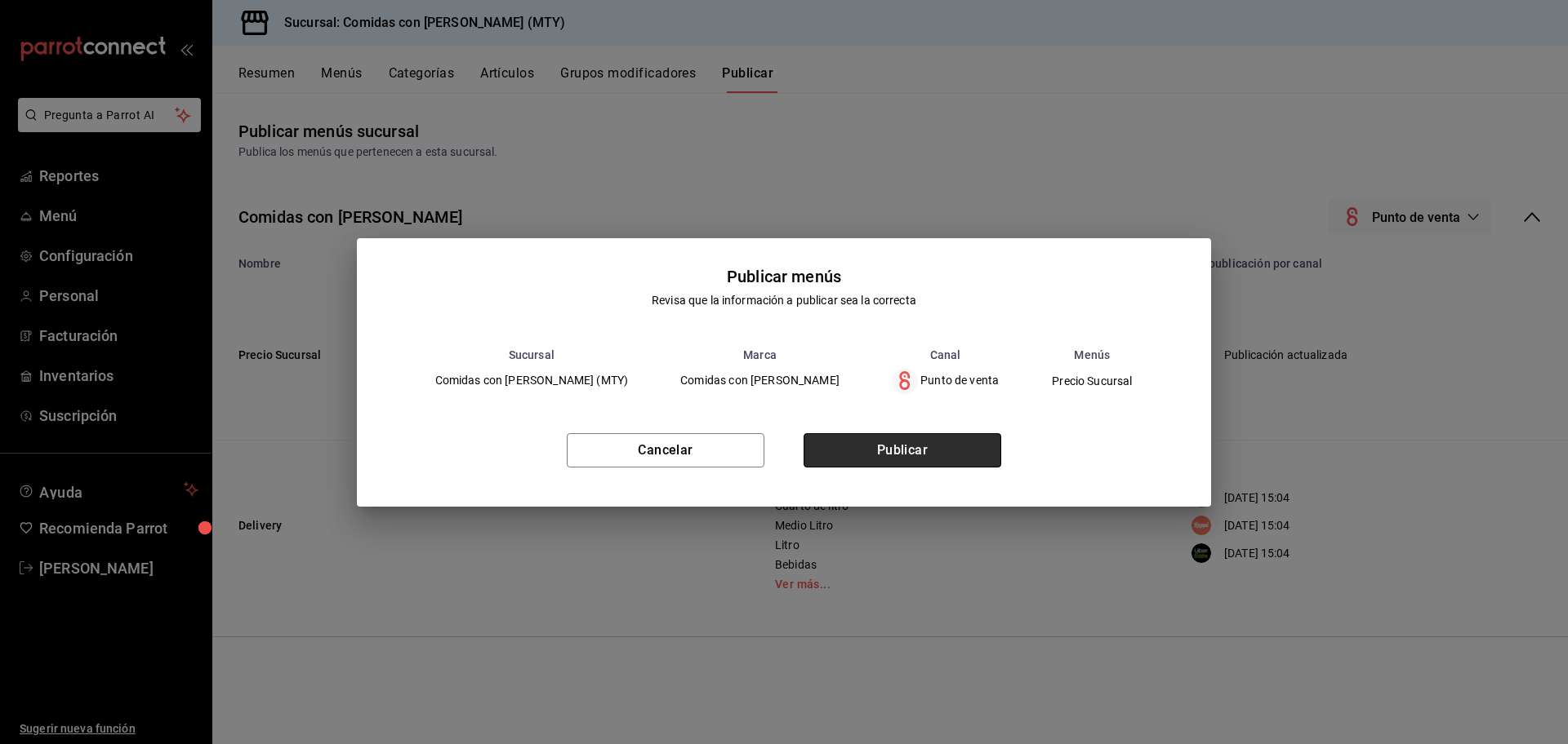
click at [895, 450] on button "Publicar" at bounding box center [902, 450] width 198 height 34
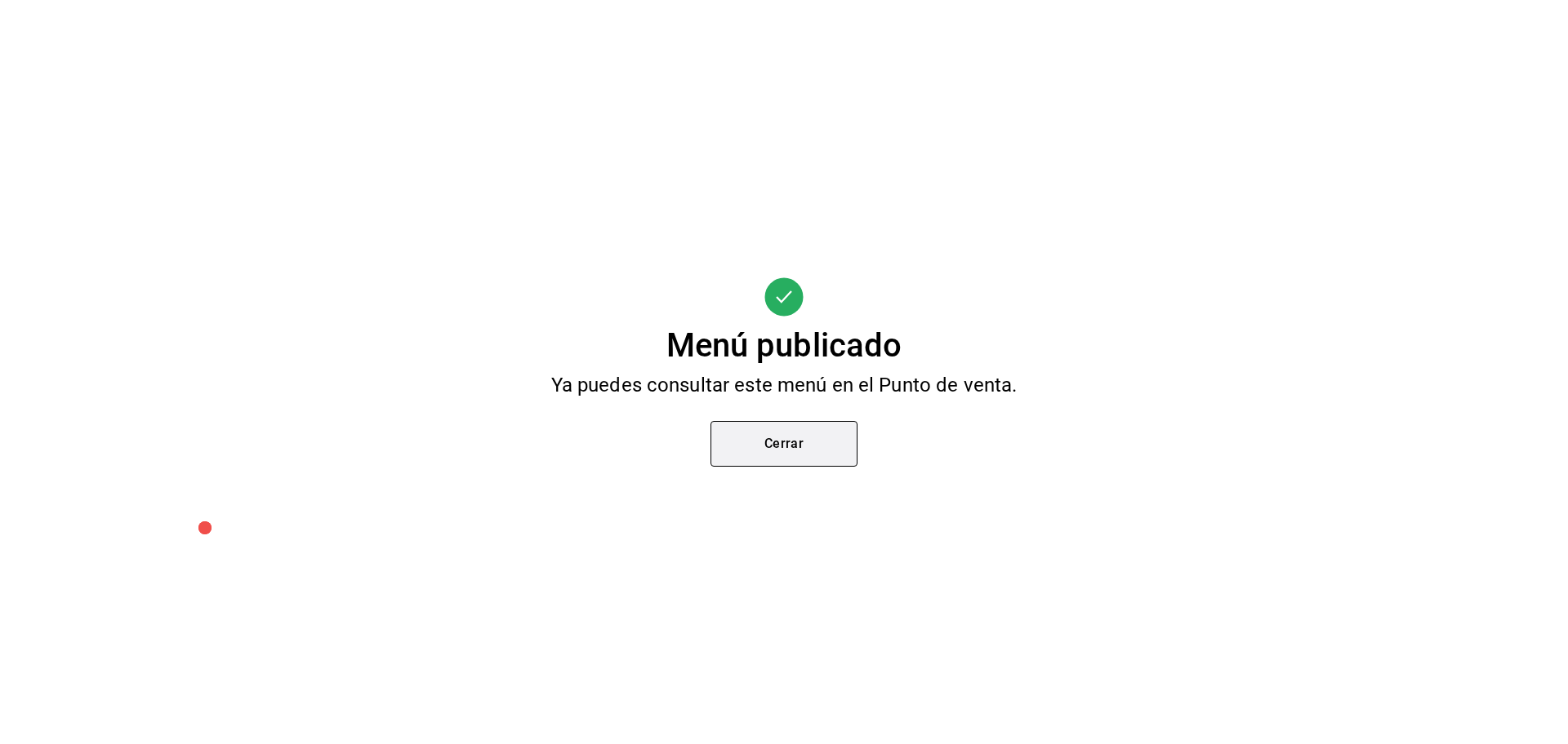
click at [798, 442] on button "Cerrar" at bounding box center [784, 443] width 147 height 46
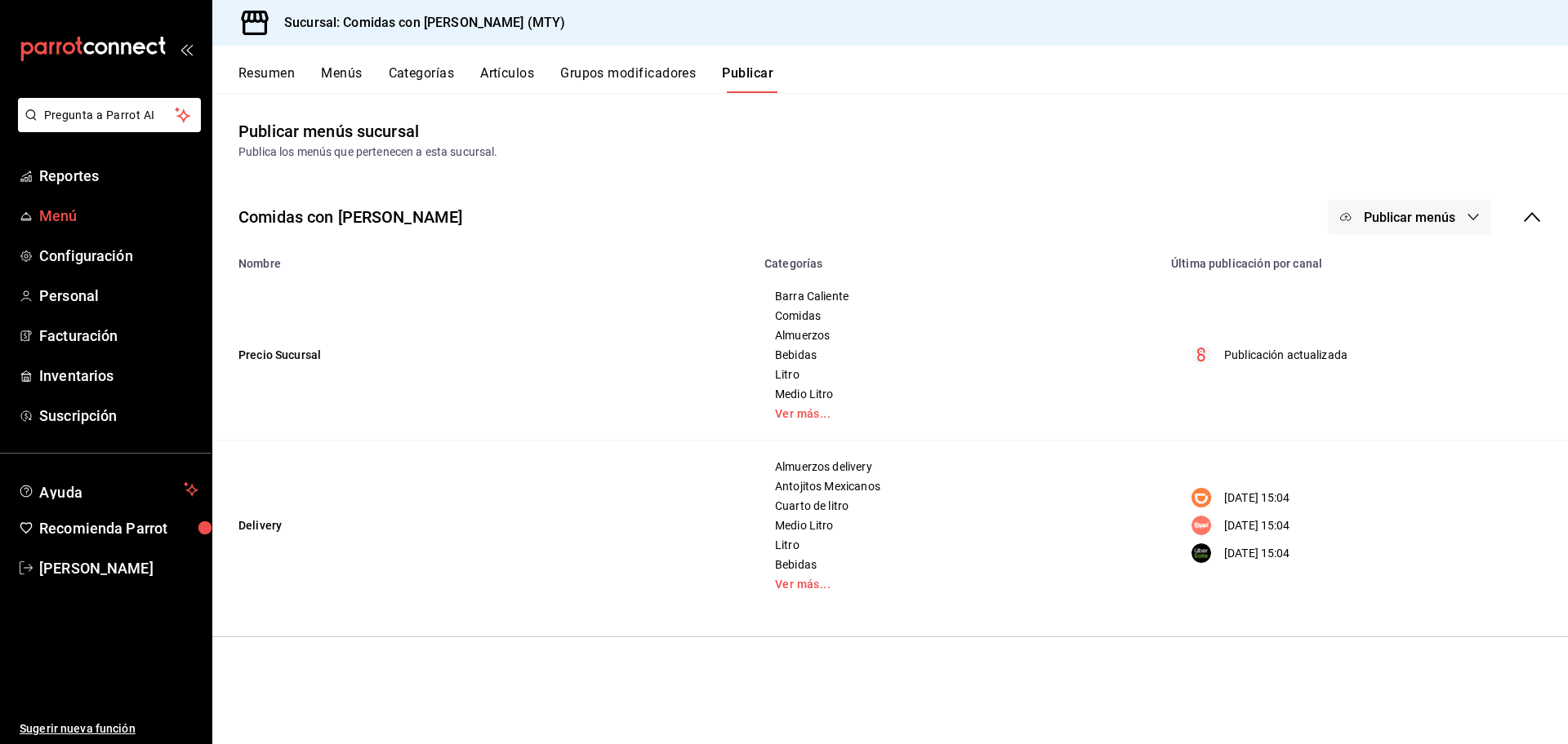
click at [59, 212] on span "Menú" at bounding box center [118, 216] width 159 height 22
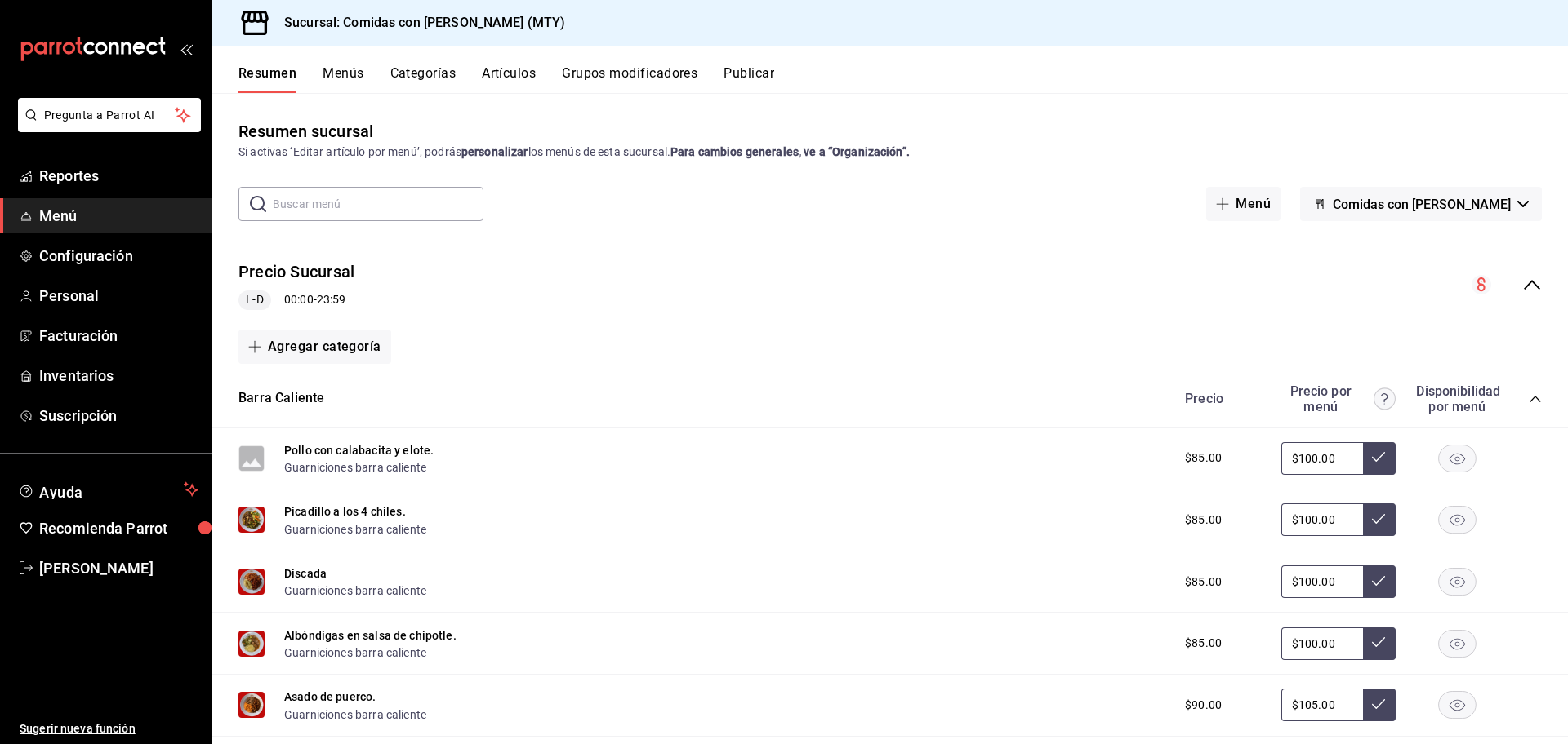
click at [759, 71] on button "Publicar" at bounding box center [749, 78] width 51 height 27
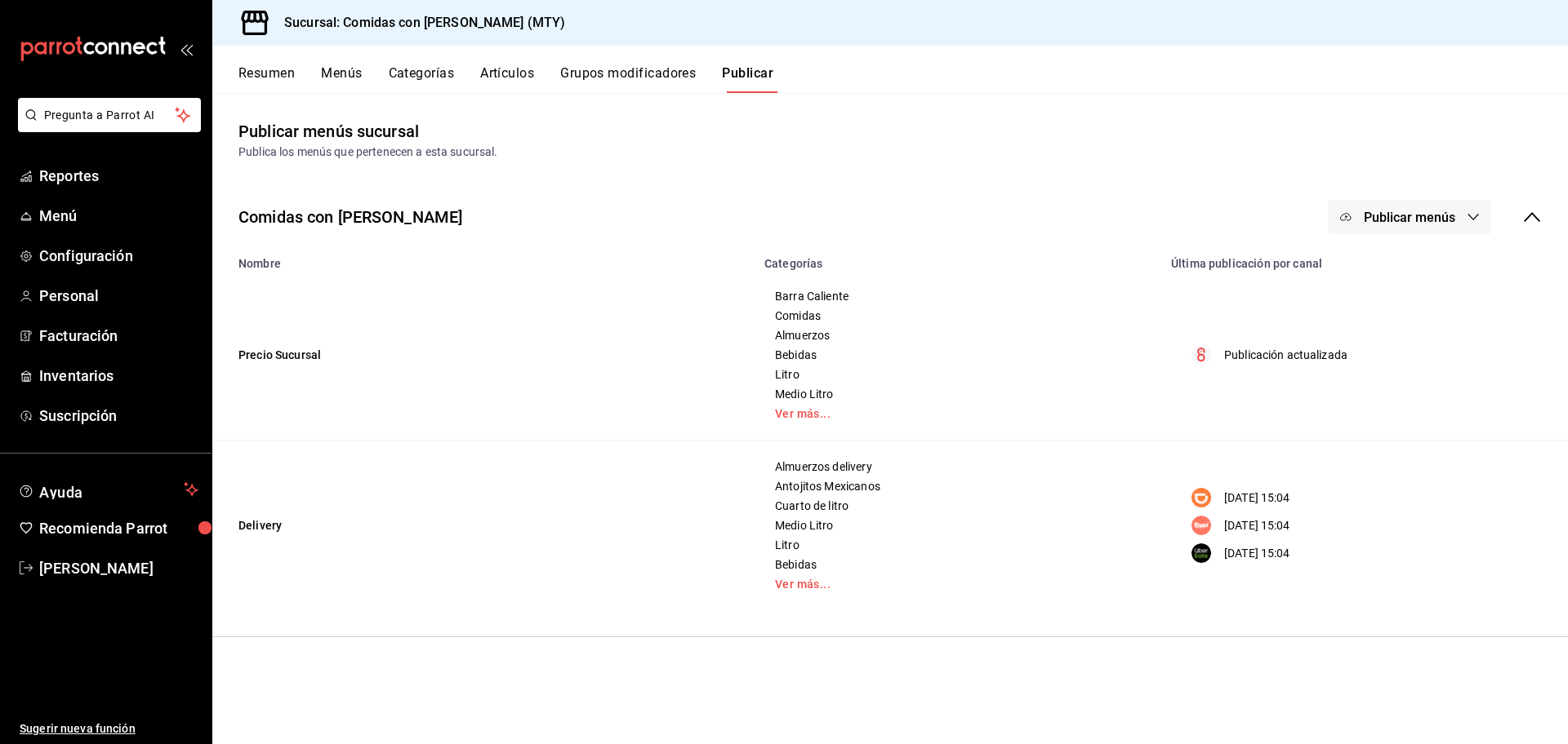
click at [1415, 203] on button "Publicar menús" at bounding box center [1410, 217] width 163 height 34
click at [1410, 321] on span "DiDi Food" at bounding box center [1433, 316] width 78 height 17
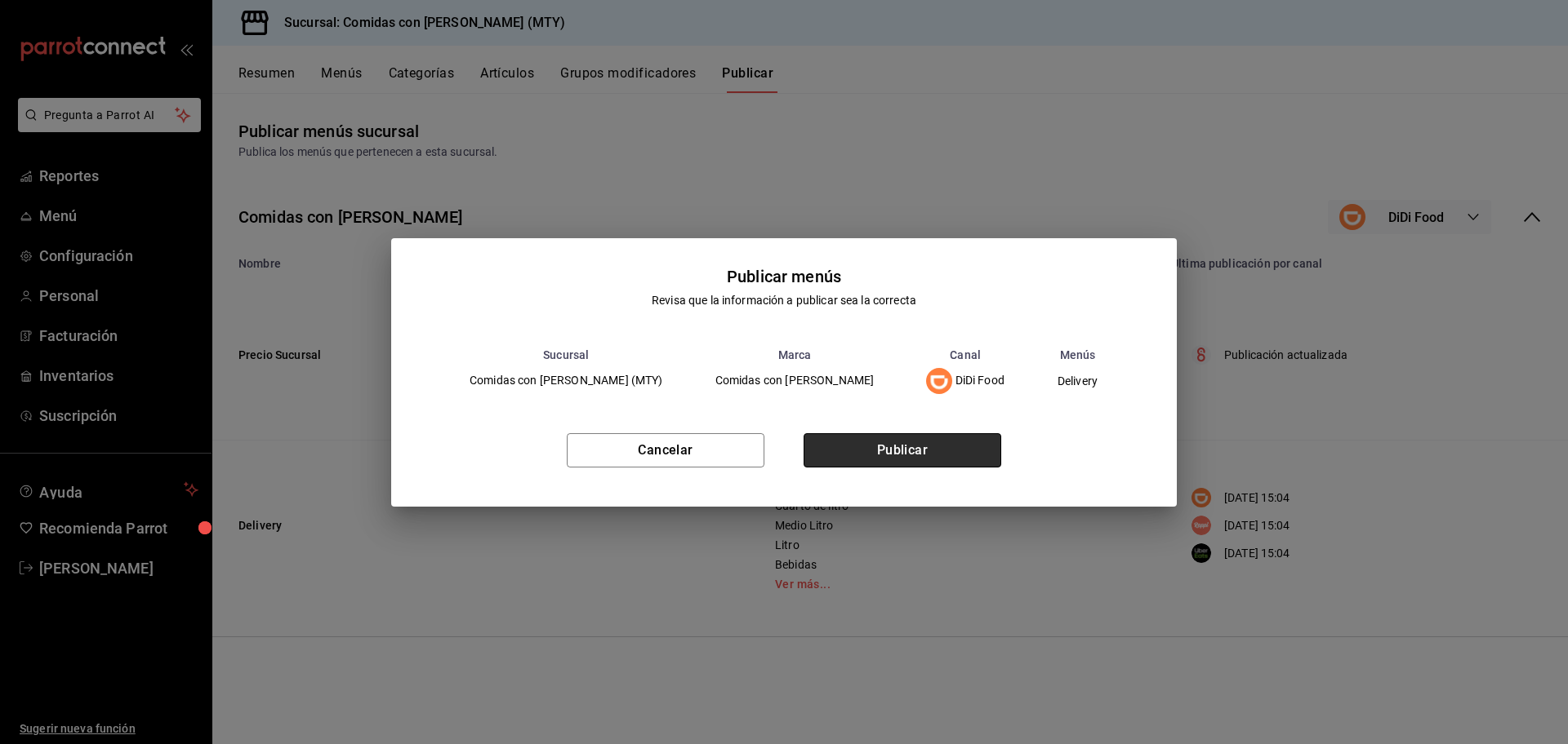
click at [871, 437] on button "Publicar" at bounding box center [902, 450] width 198 height 34
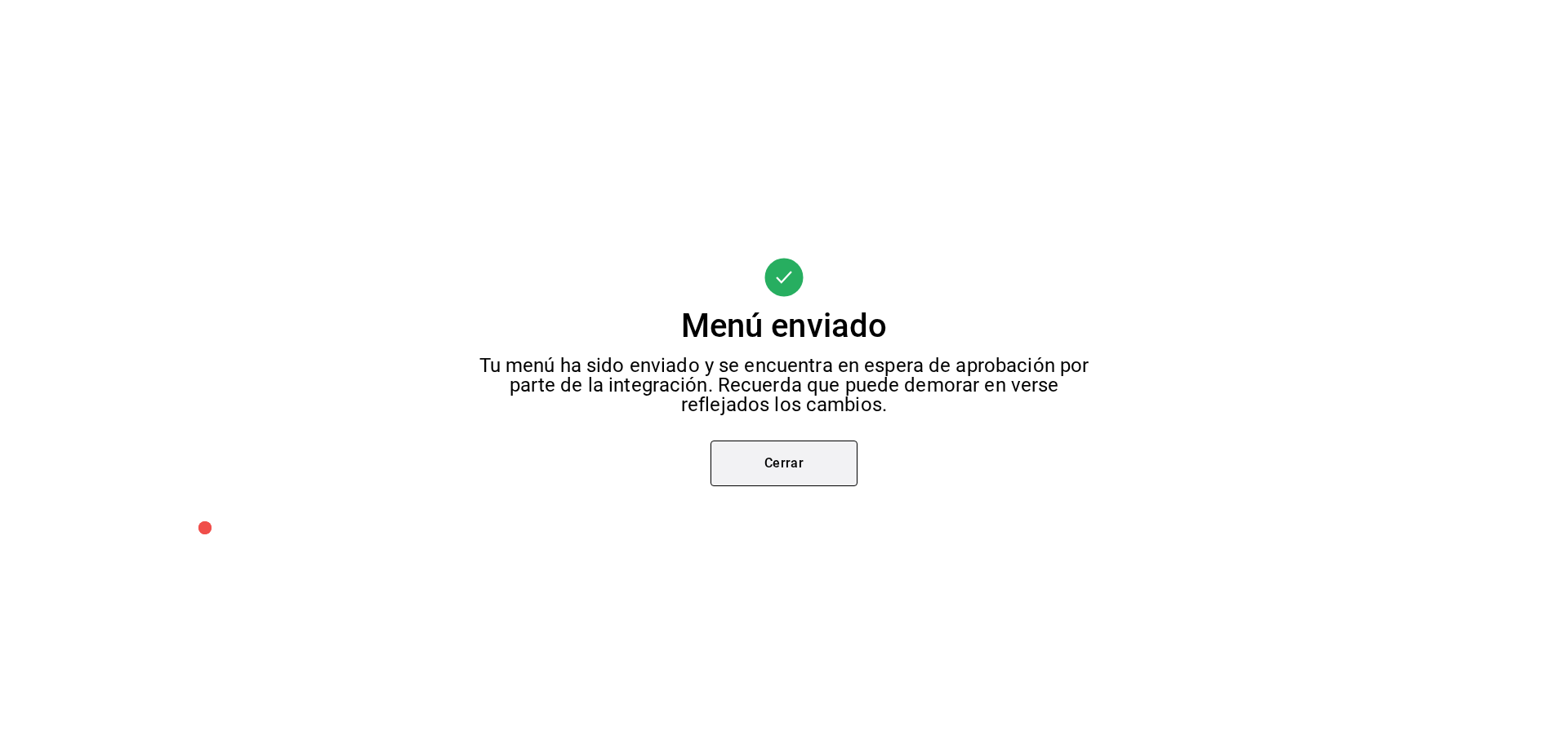
click at [786, 462] on button "Cerrar" at bounding box center [784, 463] width 147 height 46
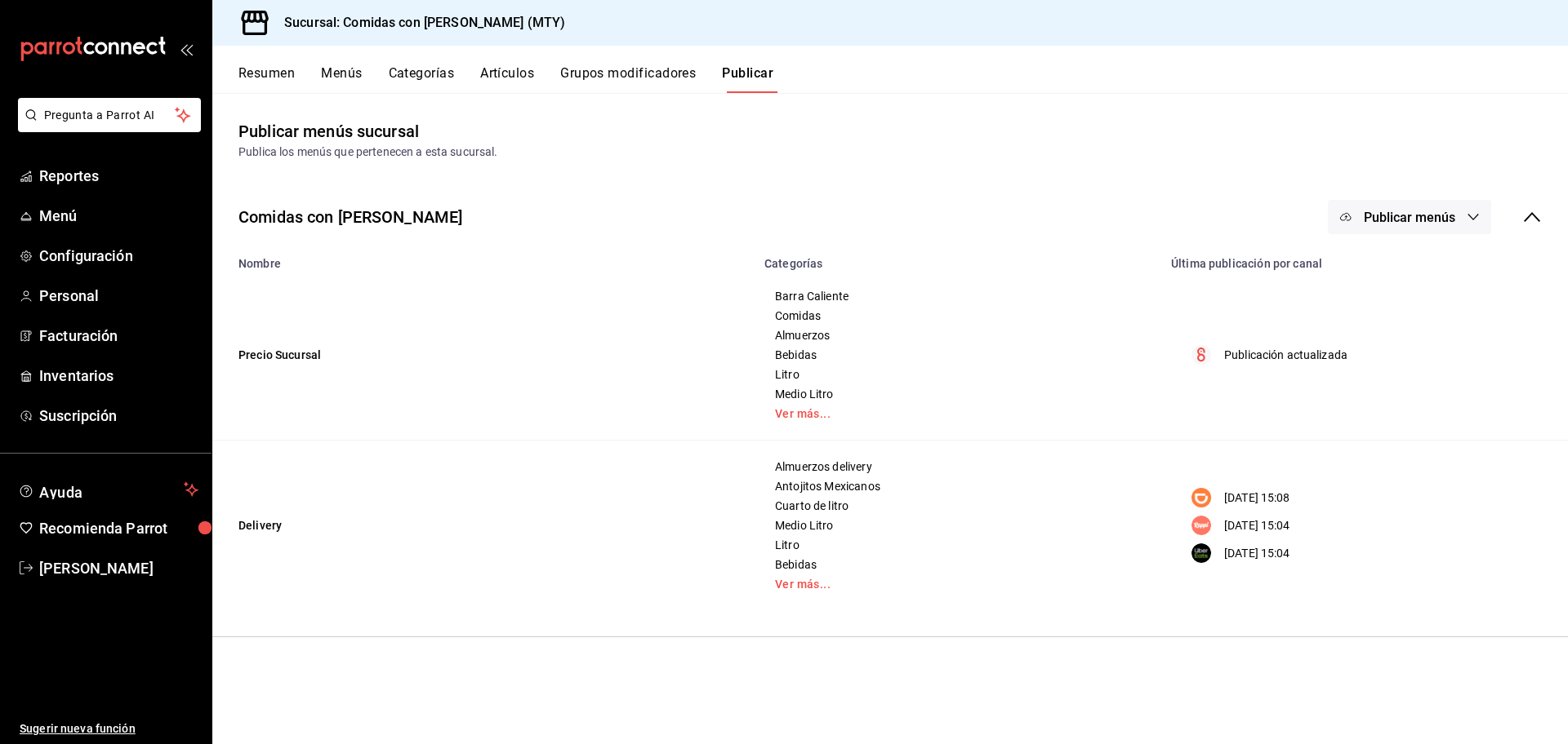
click at [1416, 219] on span "Publicar menús" at bounding box center [1410, 217] width 92 height 16
click at [1399, 357] on span "Rappi" at bounding box center [1433, 362] width 78 height 17
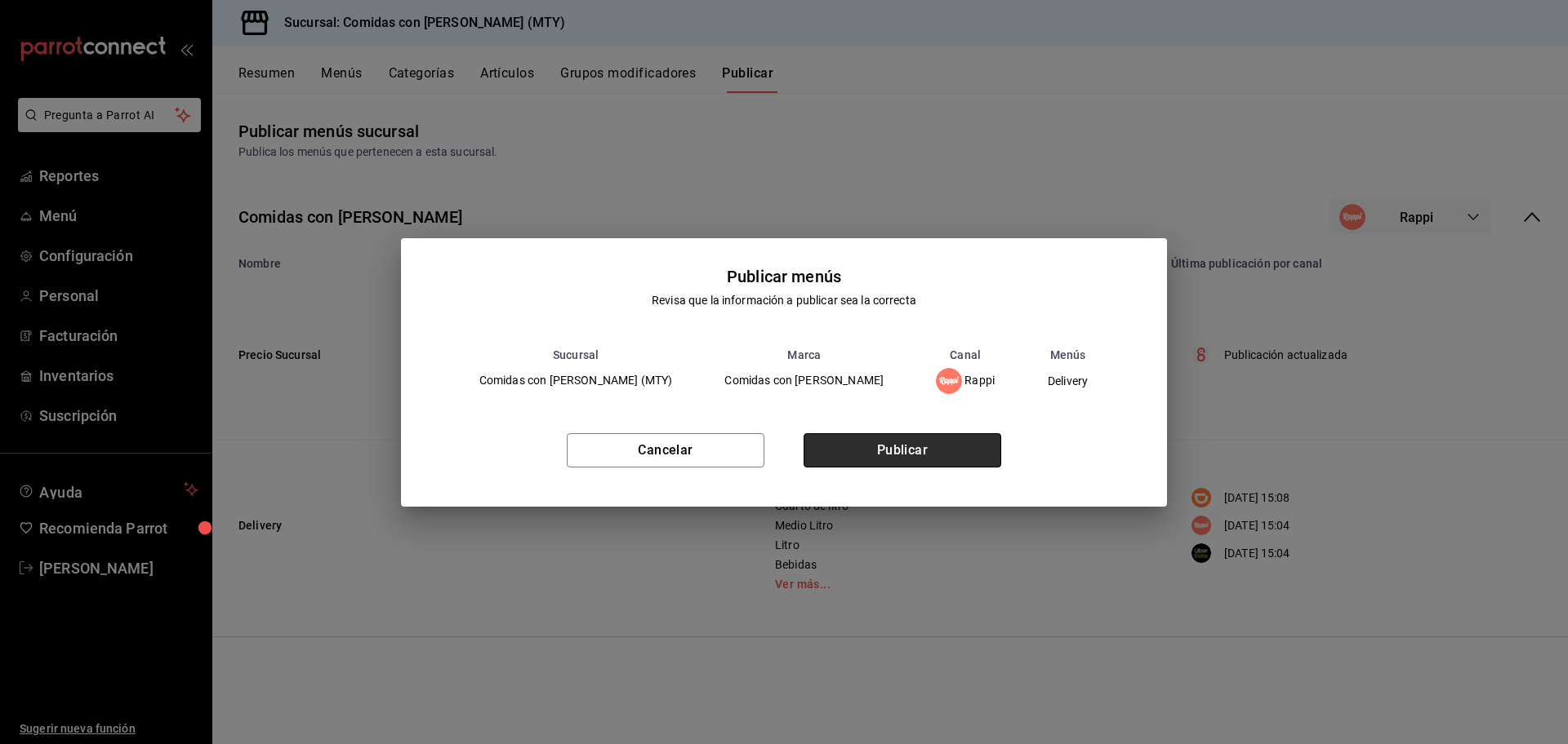
click at [904, 452] on button "Publicar" at bounding box center [902, 450] width 198 height 34
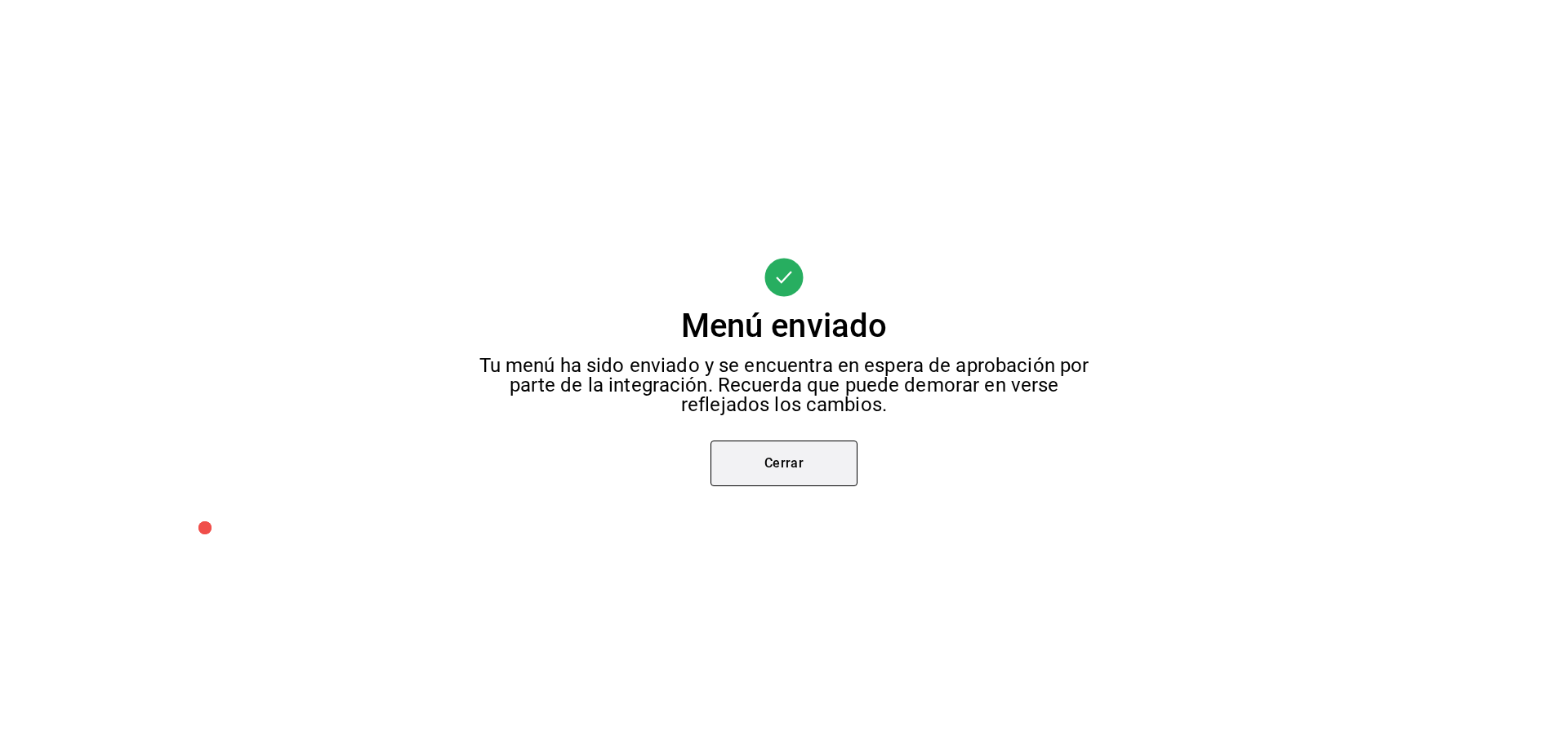
click at [802, 458] on button "Cerrar" at bounding box center [784, 463] width 147 height 46
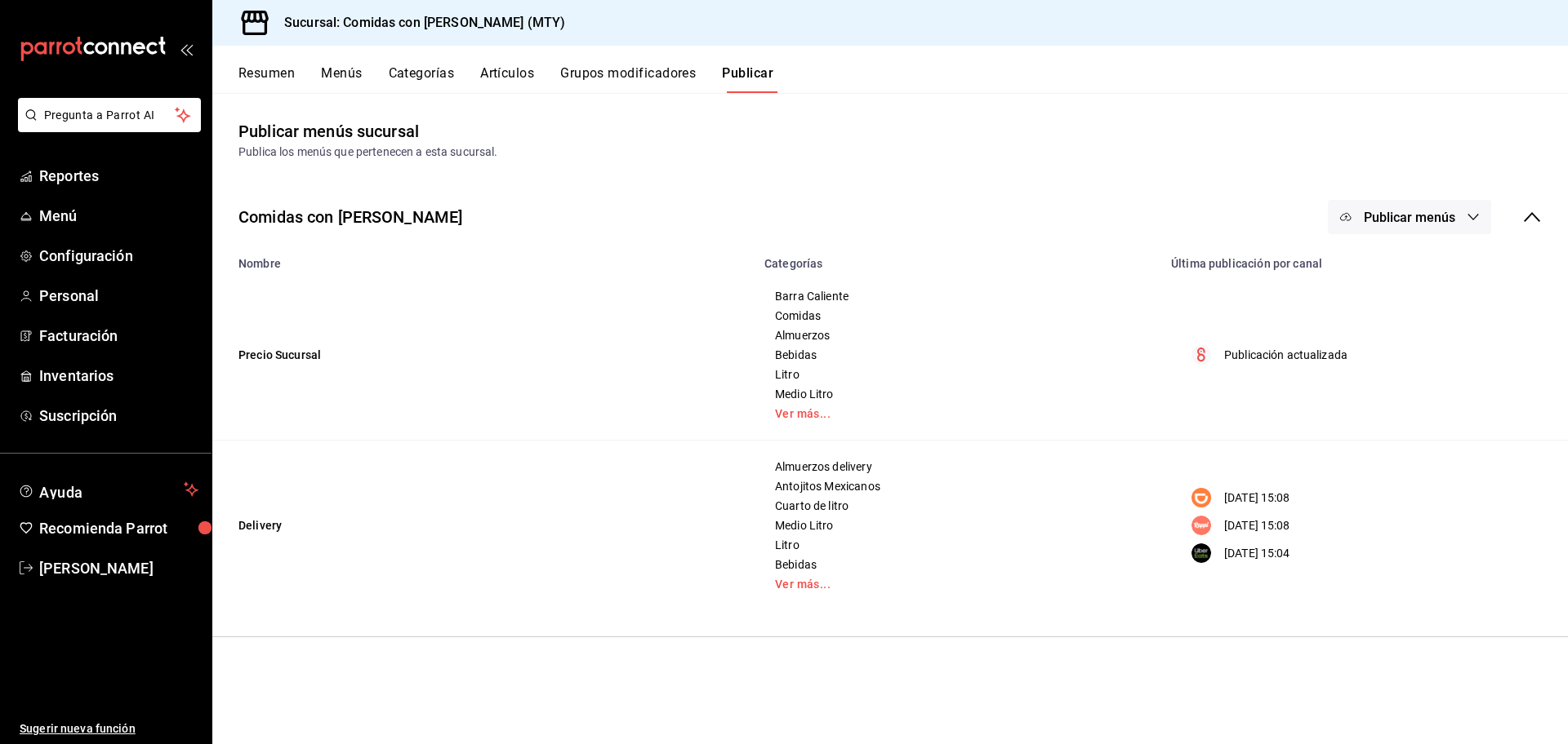
click at [1431, 212] on span "Publicar menús" at bounding box center [1410, 217] width 92 height 16
click at [1430, 411] on span "Uber Eats" at bounding box center [1433, 407] width 78 height 17
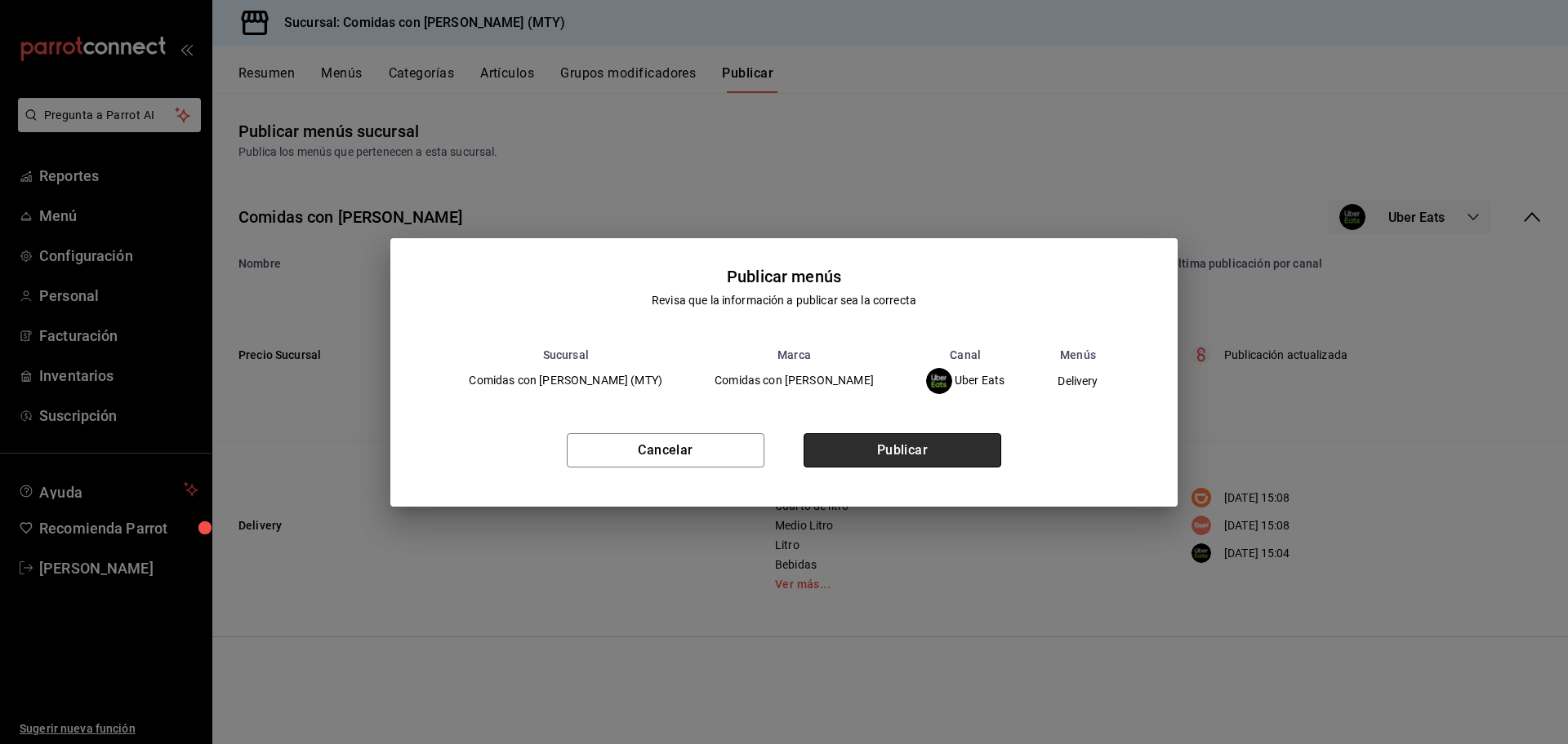
click at [898, 442] on button "Publicar" at bounding box center [902, 450] width 198 height 34
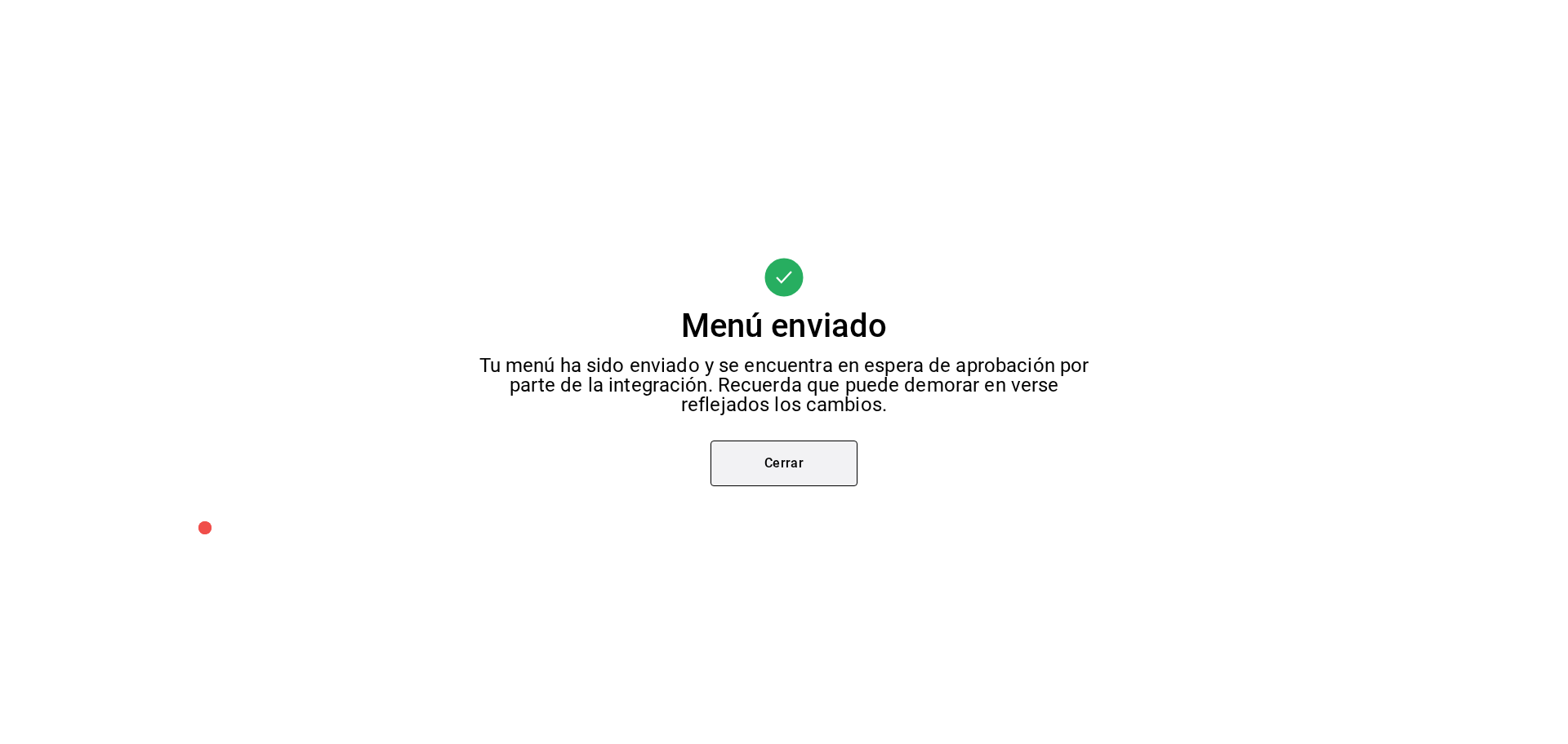
click at [805, 458] on button "Cerrar" at bounding box center [784, 463] width 147 height 46
